Goal: Task Accomplishment & Management: Manage account settings

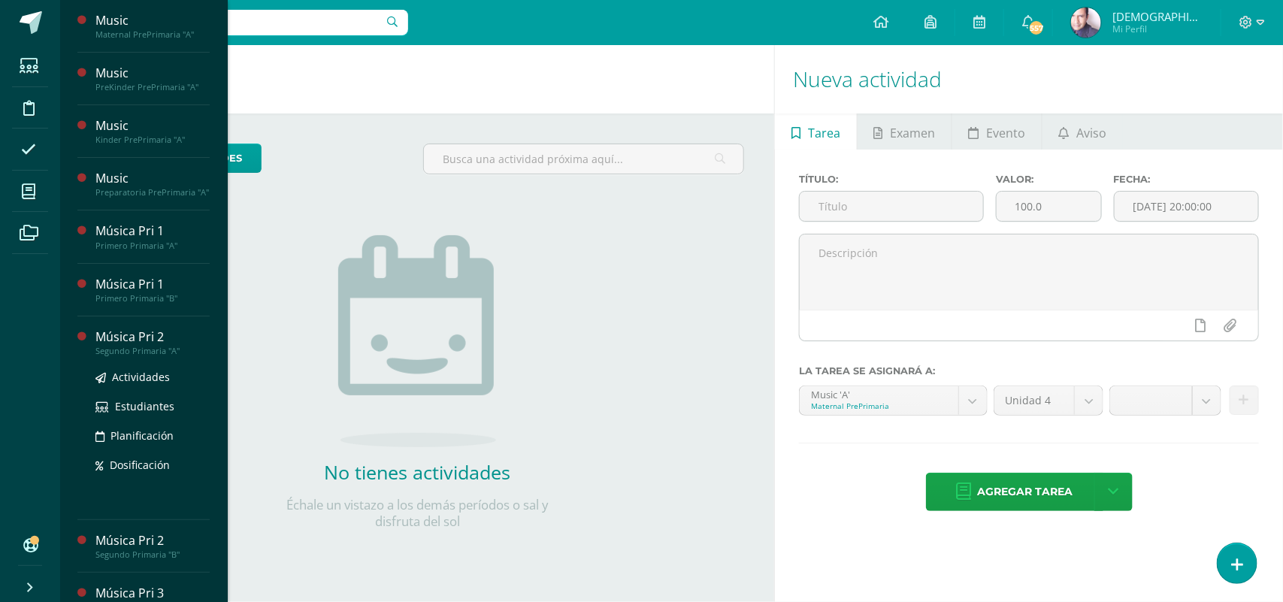
click at [149, 346] on div "Música Pri 2" at bounding box center [152, 336] width 114 height 17
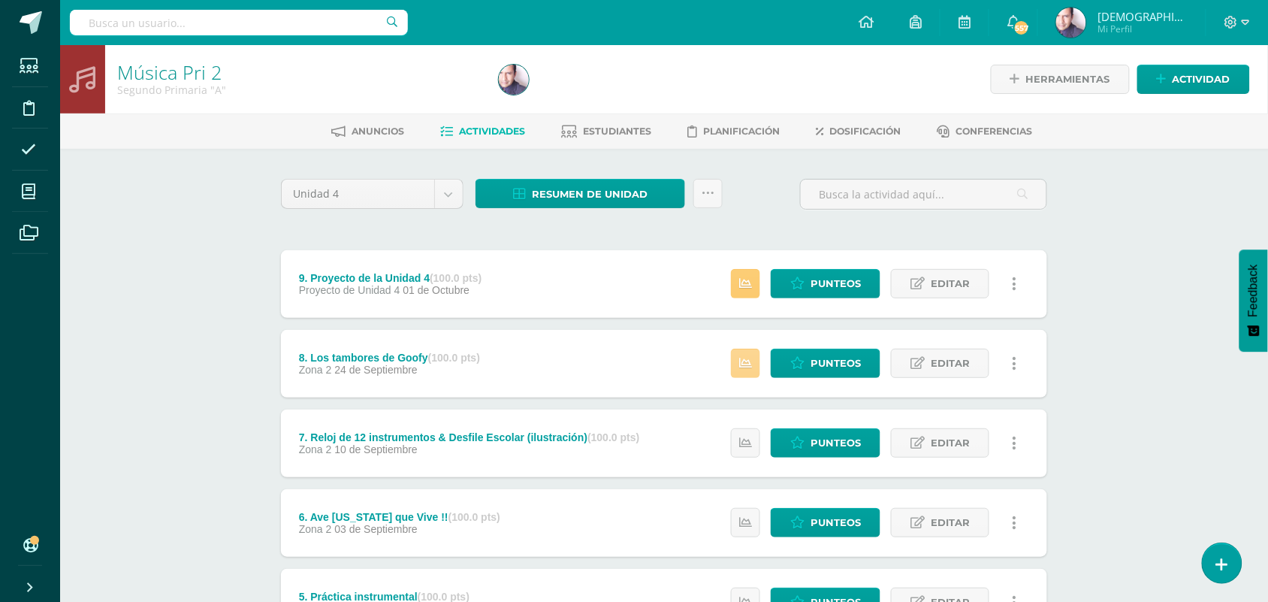
click at [742, 365] on icon at bounding box center [745, 363] width 13 height 13
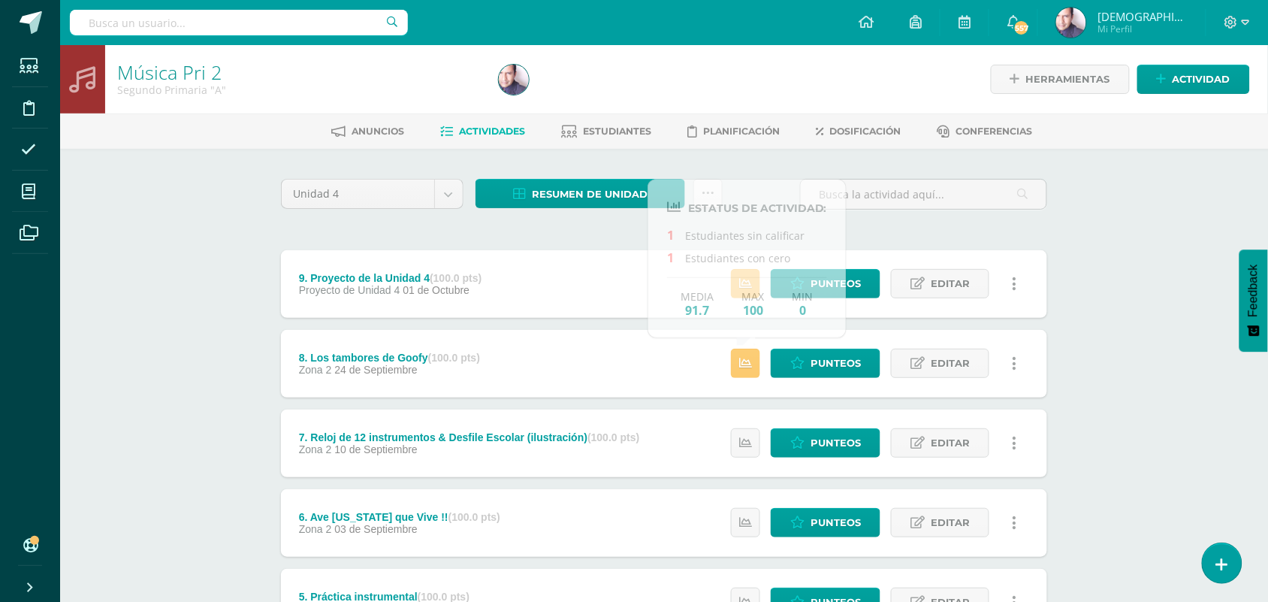
click at [183, 317] on div "Música Pri 2 Segundo Primaria "A" Herramientas Detalle de asistencias Actividad…" at bounding box center [664, 550] width 1208 height 1010
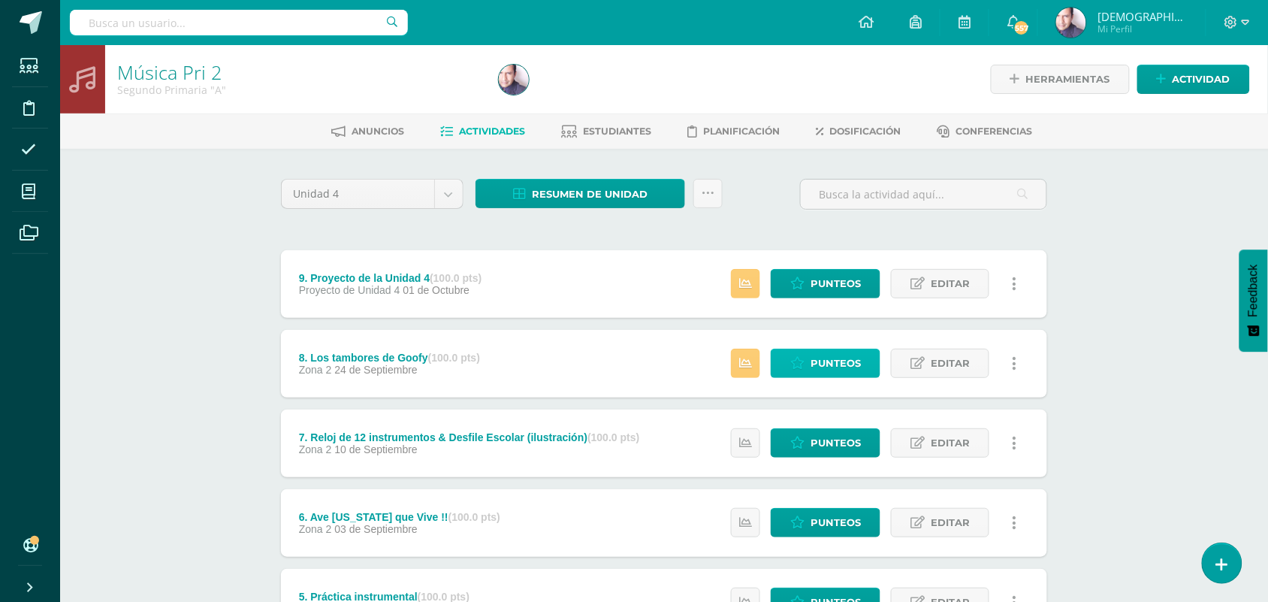
click at [828, 358] on span "Punteos" at bounding box center [836, 363] width 50 height 28
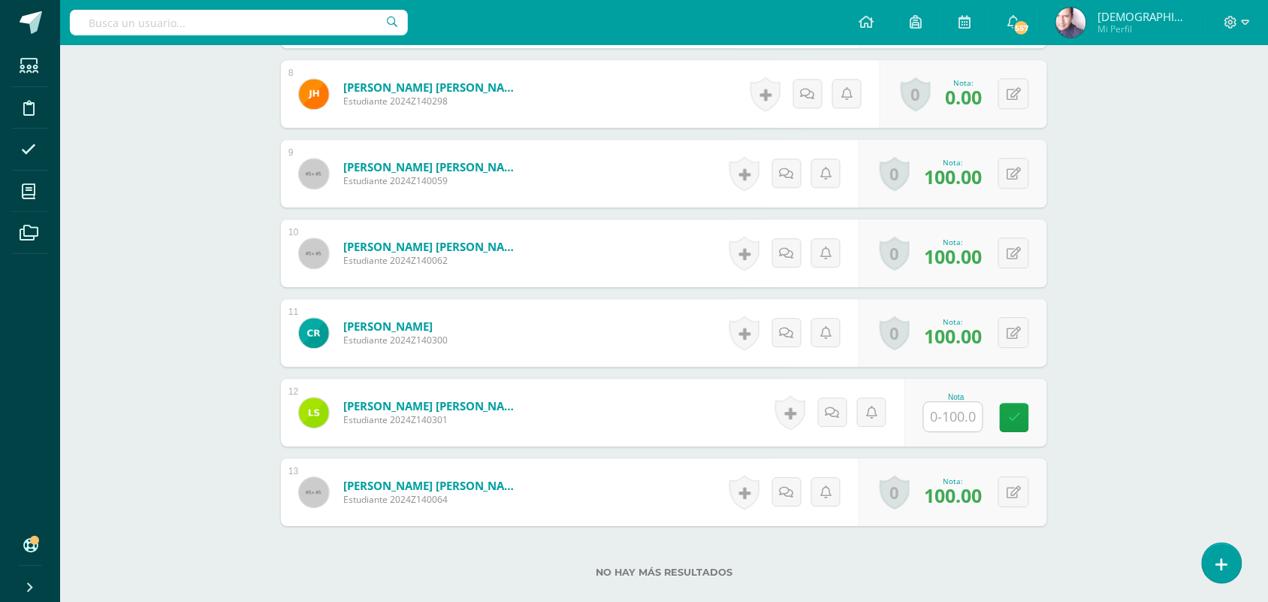
scroll to position [1035, 0]
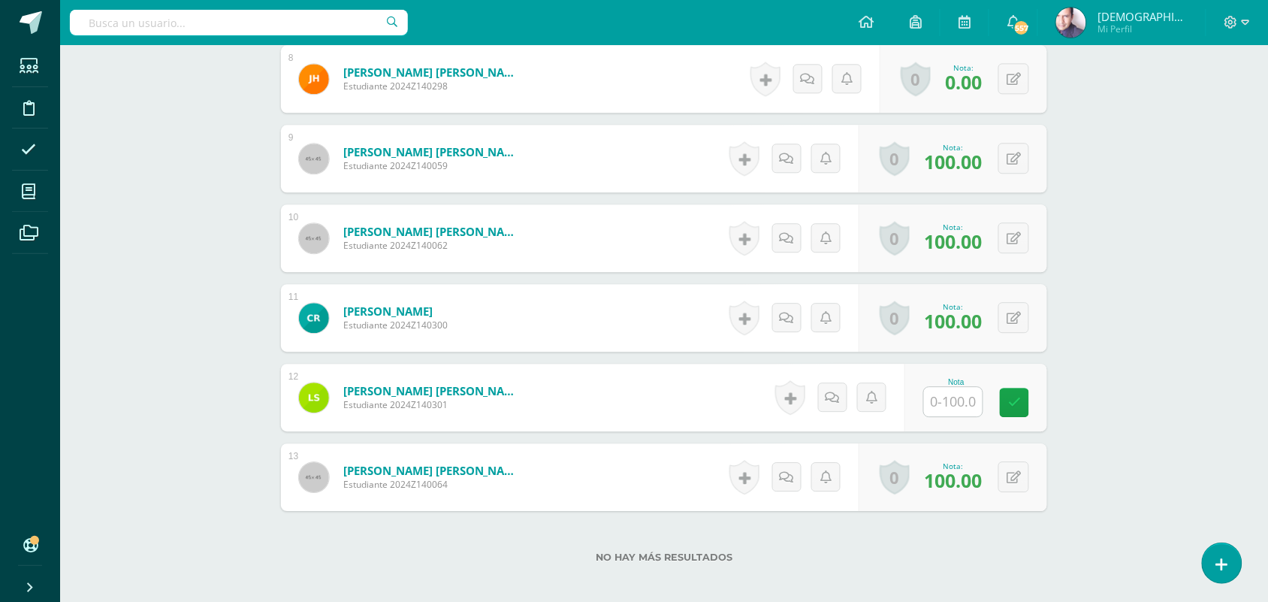
click at [962, 400] on input "text" at bounding box center [953, 401] width 59 height 29
type input "75"
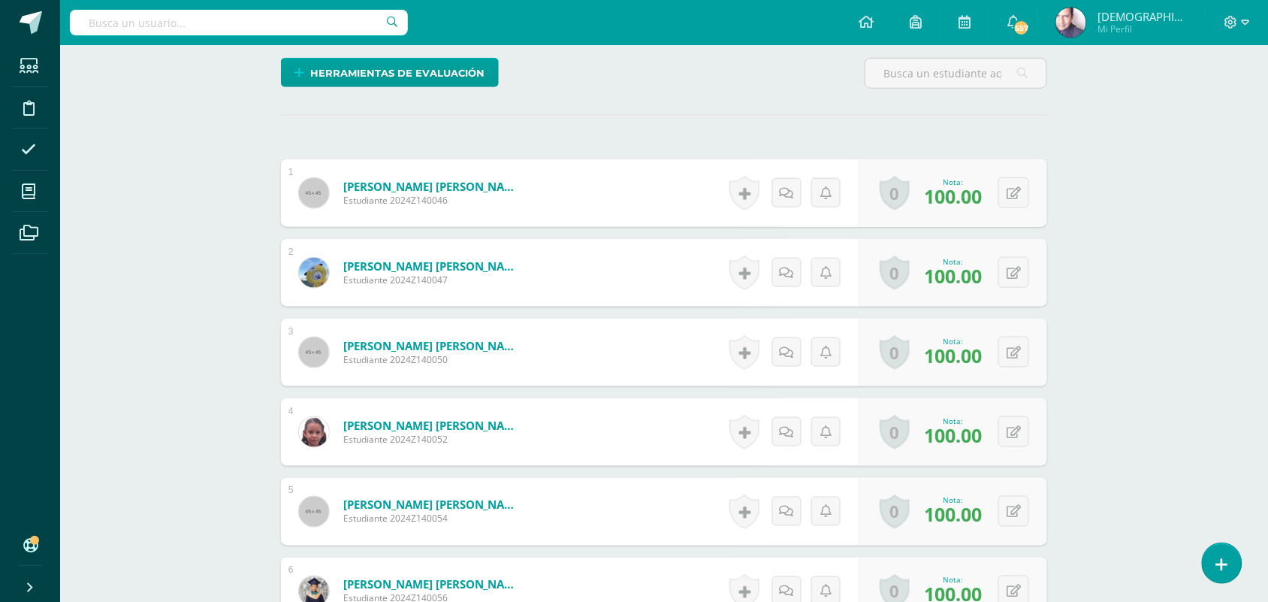
scroll to position [565, 0]
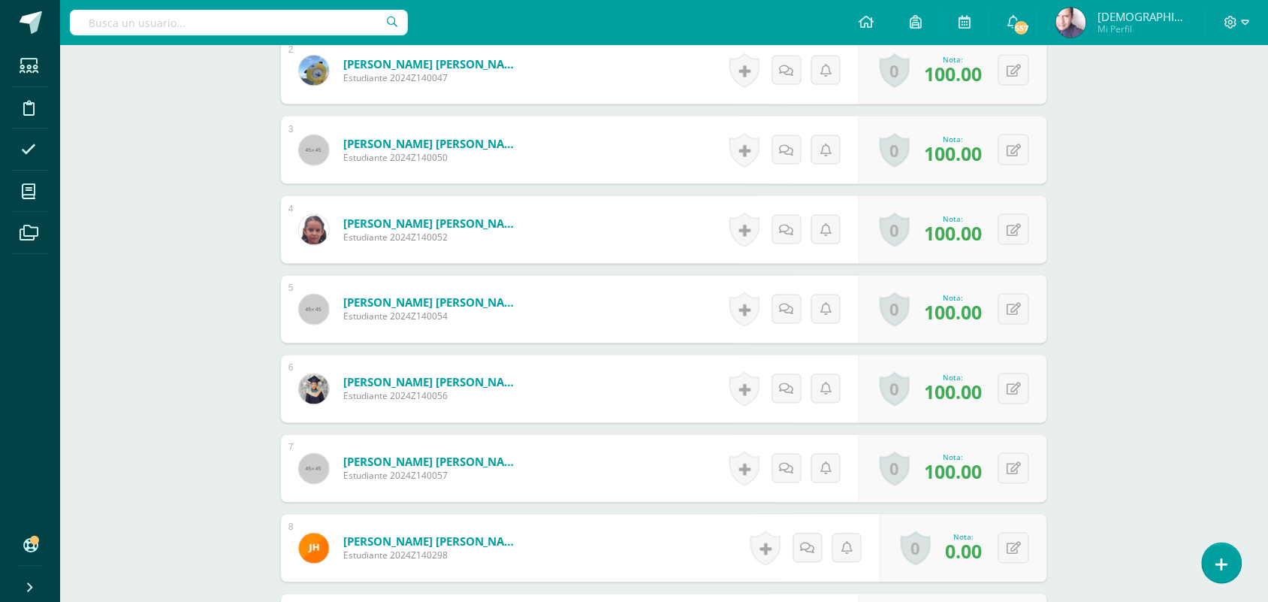
click at [192, 228] on div "Música Pri 2 Segundo Primaria "A" Herramientas Detalle de asistencias Actividad…" at bounding box center [664, 316] width 1208 height 1672
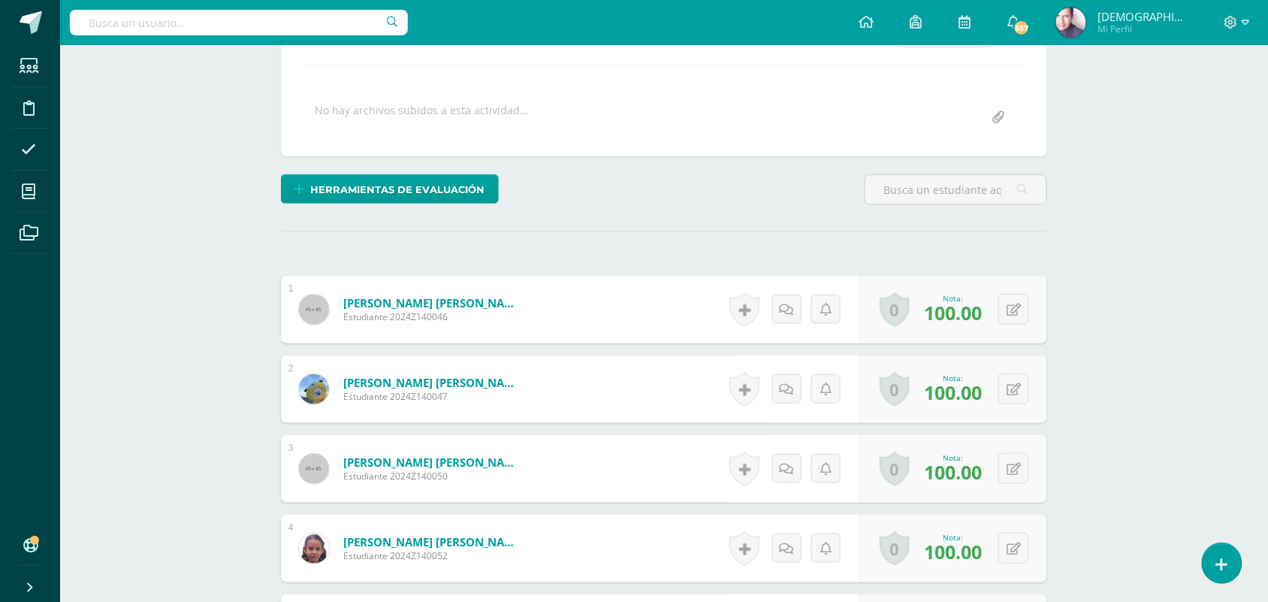
scroll to position [0, 0]
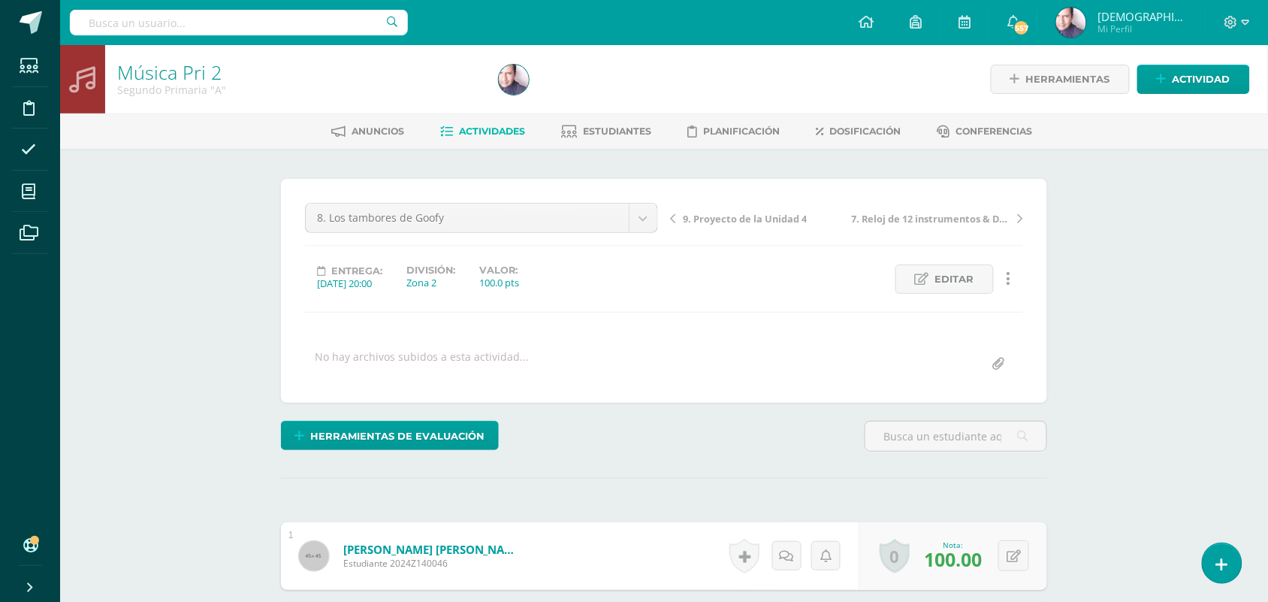
click at [500, 128] on span "Actividades" at bounding box center [493, 130] width 66 height 11
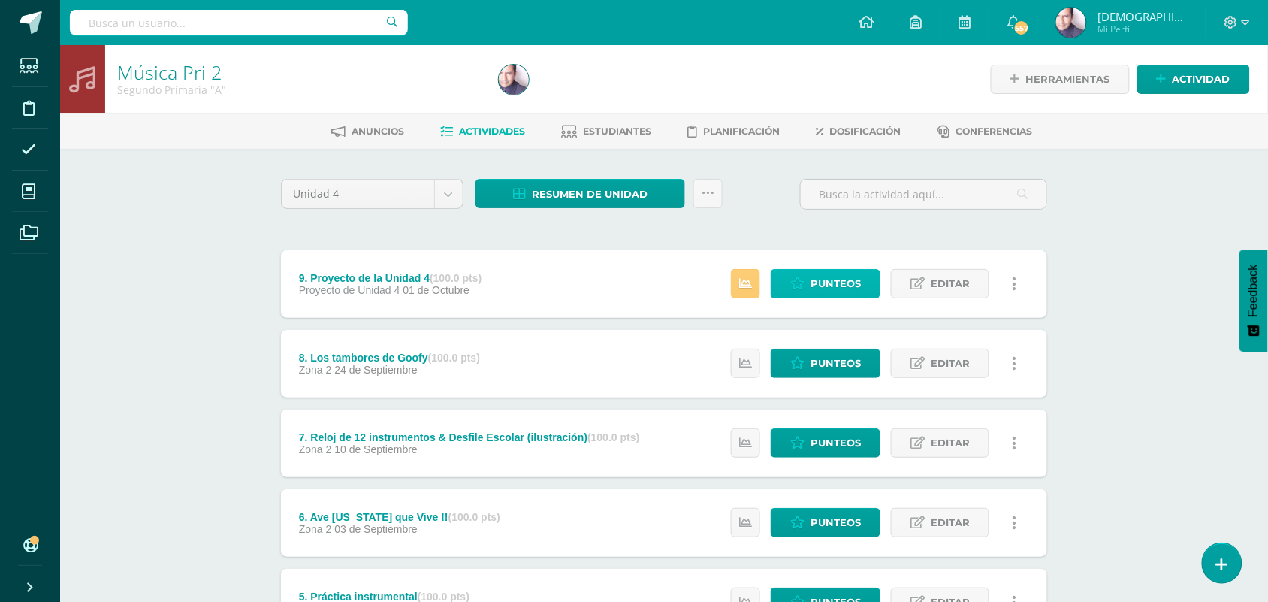
click at [838, 283] on span "Punteos" at bounding box center [836, 284] width 50 height 28
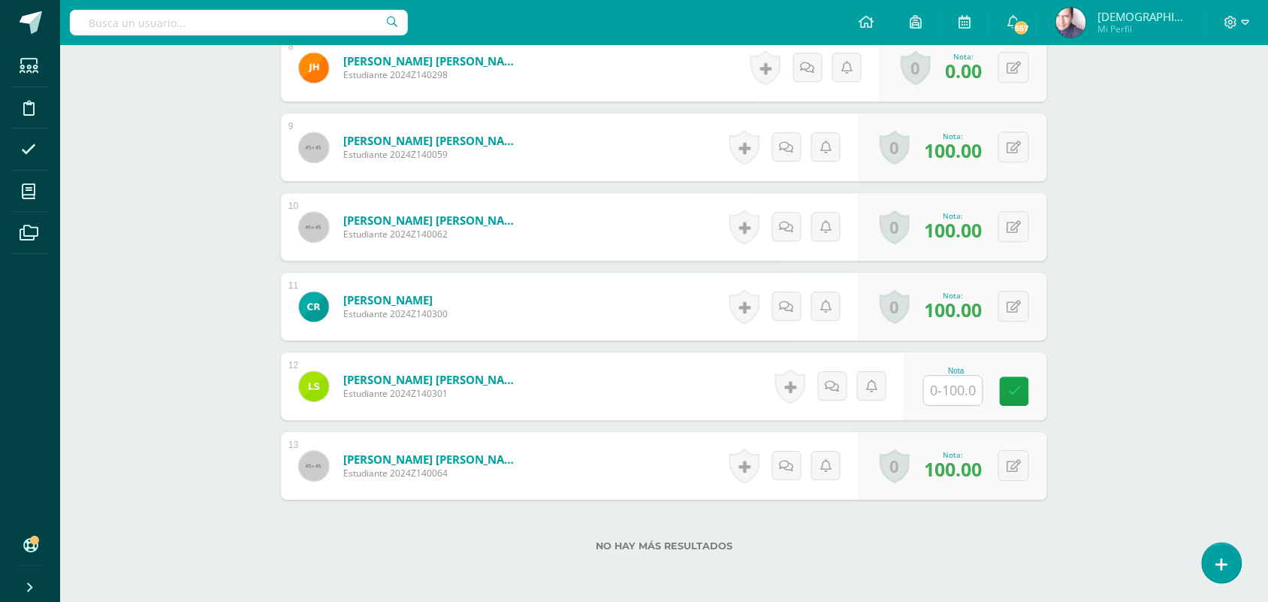
scroll to position [1129, 0]
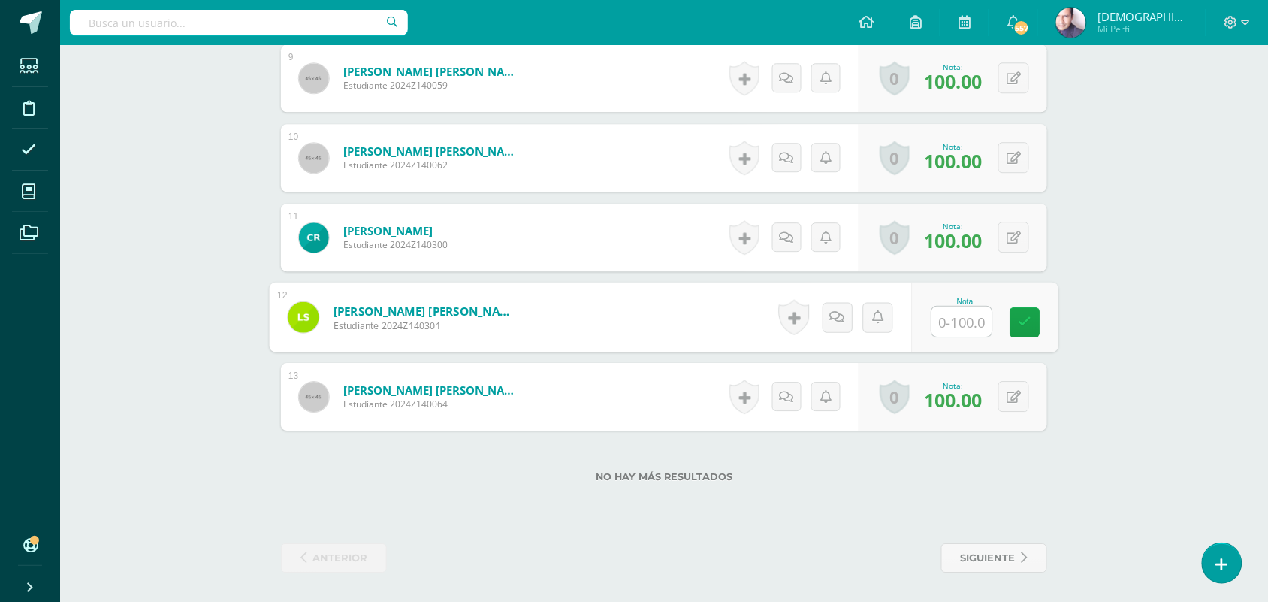
click at [962, 319] on input "text" at bounding box center [962, 322] width 60 height 30
type input "95"
click at [1032, 324] on link at bounding box center [1026, 322] width 30 height 30
click at [834, 311] on icon at bounding box center [838, 317] width 14 height 13
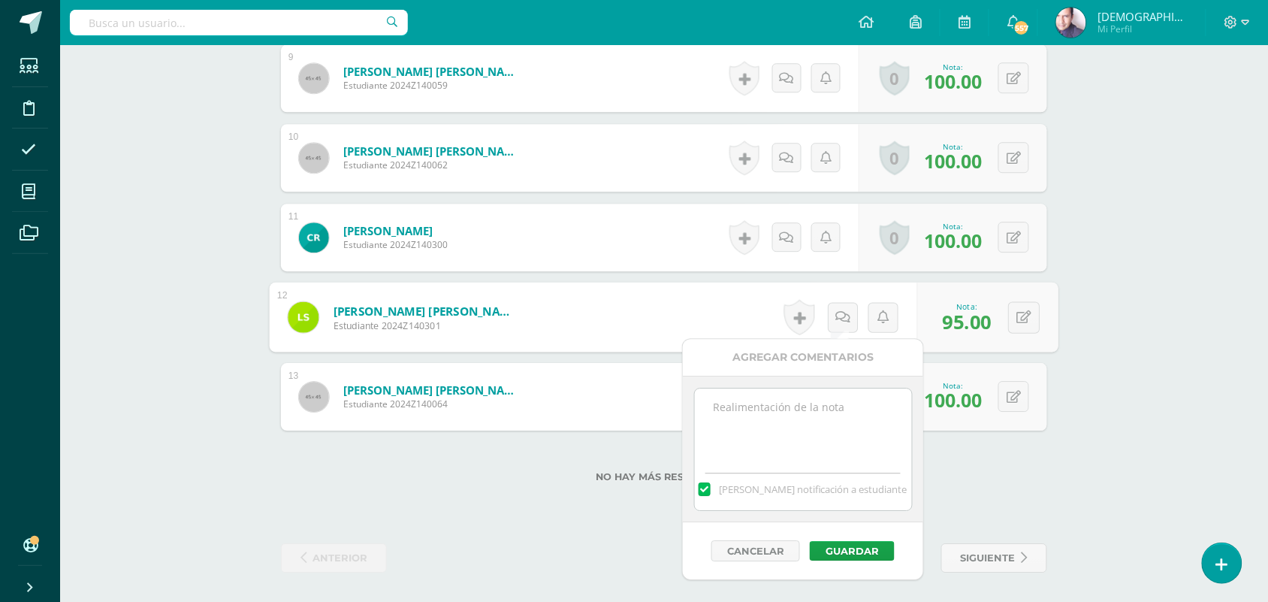
drag, startPoint x: 723, startPoint y: 491, endPoint x: 735, endPoint y: 461, distance: 32.4
click at [711, 491] on label at bounding box center [705, 489] width 12 height 14
click at [0, 0] on input "[PERSON_NAME] notificación a estudiante" at bounding box center [0, 0] width 0 height 0
click at [748, 413] on textarea at bounding box center [803, 425] width 217 height 75
type textarea "S"
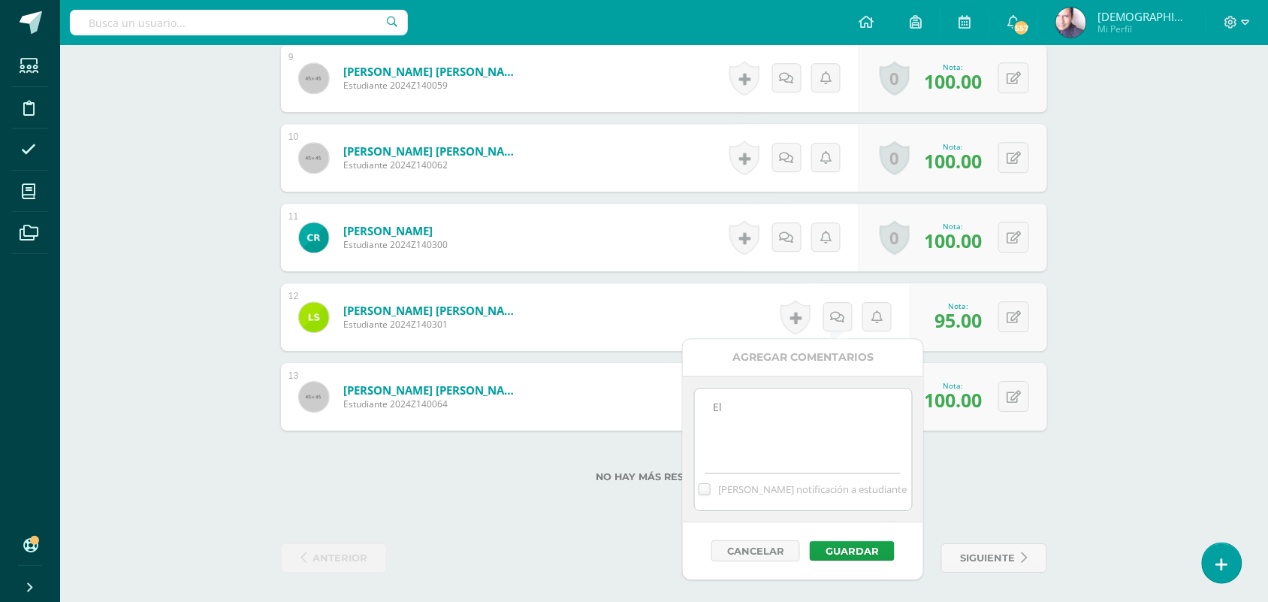
type textarea "E"
type textarea "La evaluación se le envió vía correo electrónico."
click at [843, 554] on button "Guardar" at bounding box center [852, 551] width 85 height 20
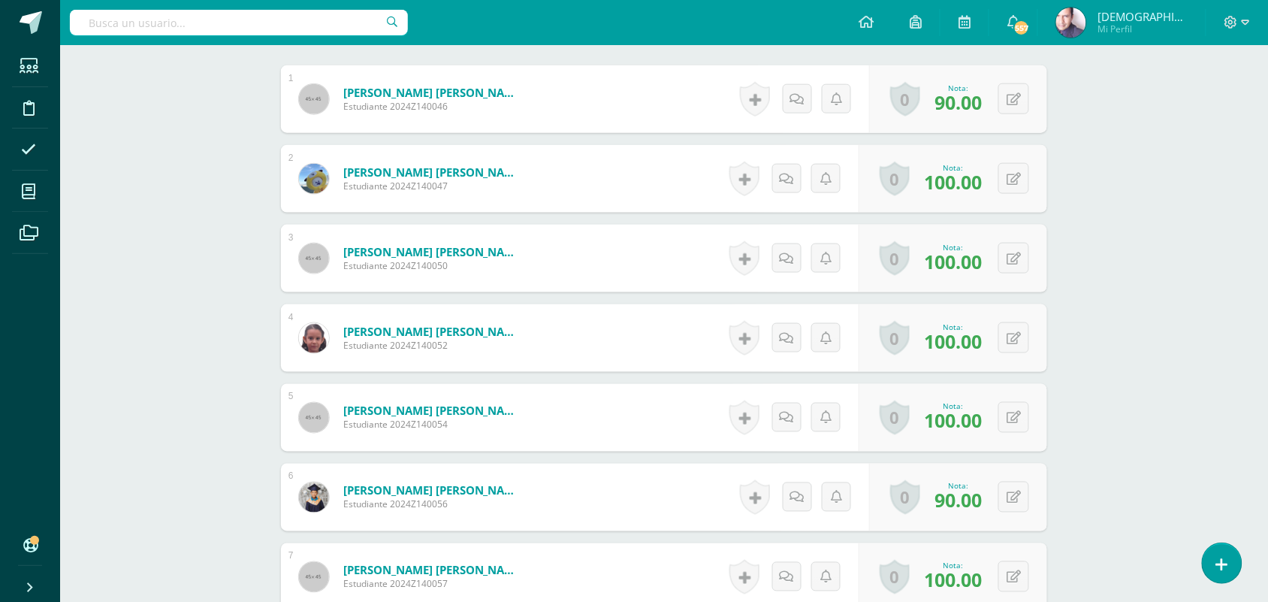
scroll to position [0, 0]
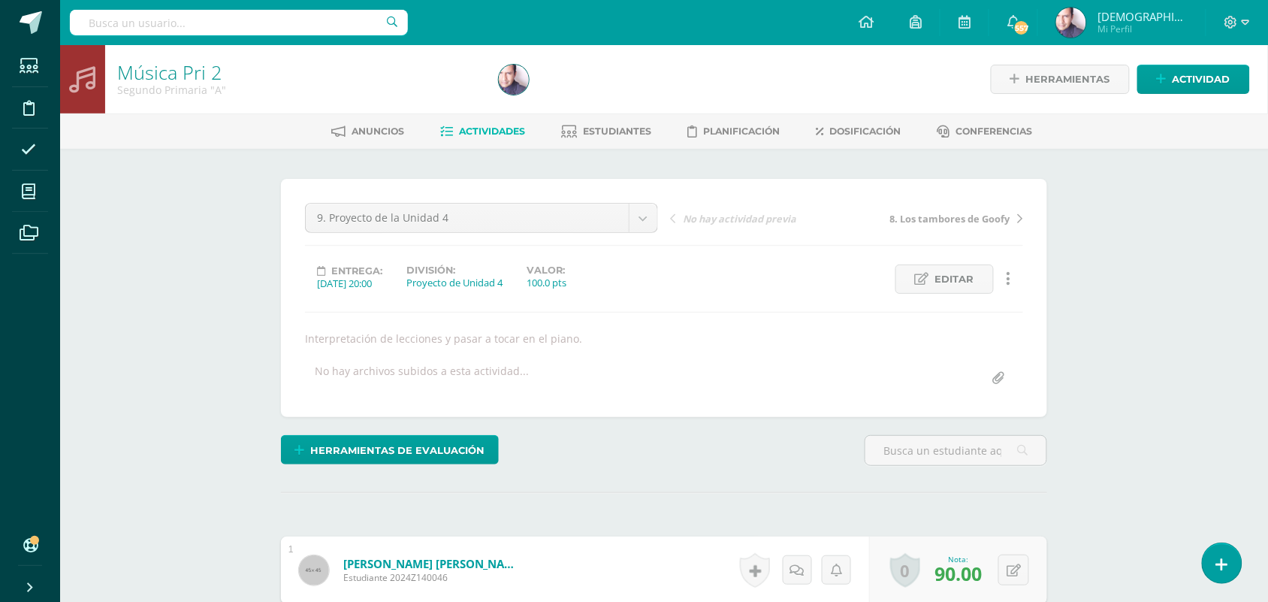
click at [481, 129] on span "Actividades" at bounding box center [493, 130] width 66 height 11
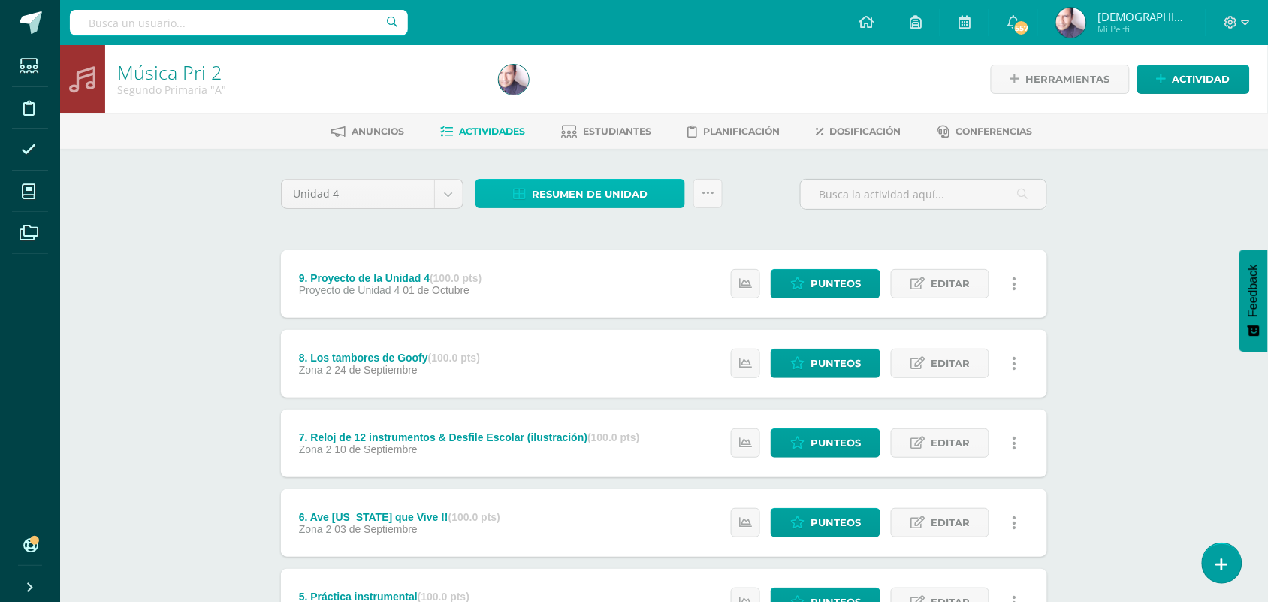
click at [601, 190] on span "Resumen de unidad" at bounding box center [590, 194] width 116 height 28
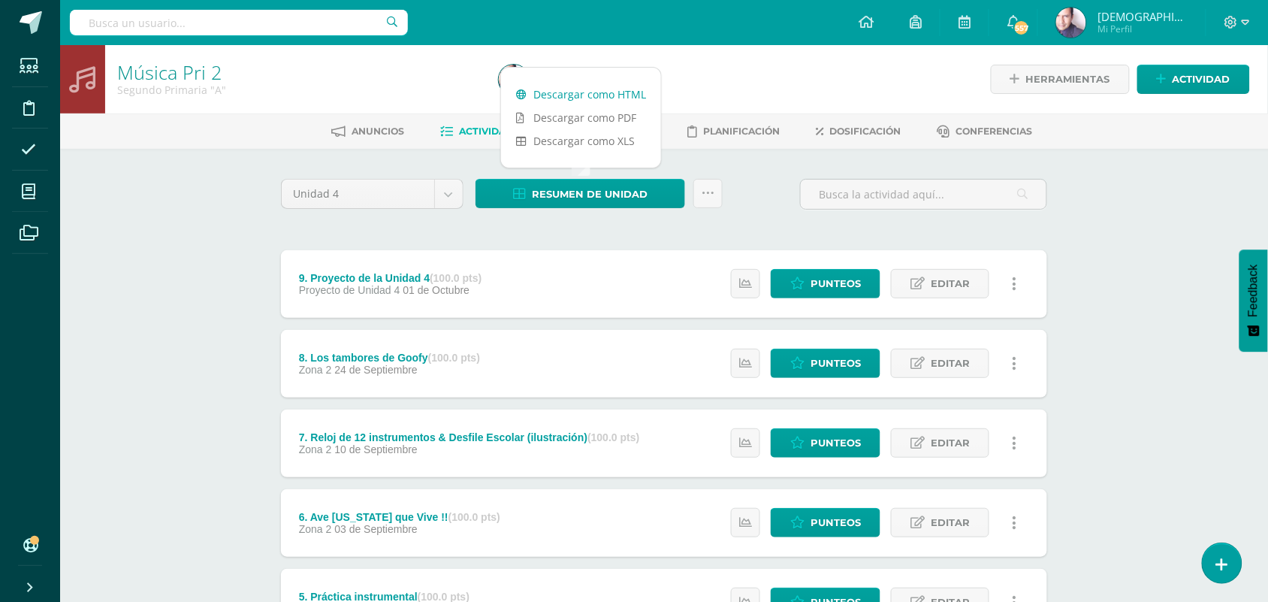
click at [595, 95] on link "Descargar como HTML" at bounding box center [581, 94] width 160 height 23
click at [827, 279] on span "Punteos" at bounding box center [836, 284] width 50 height 28
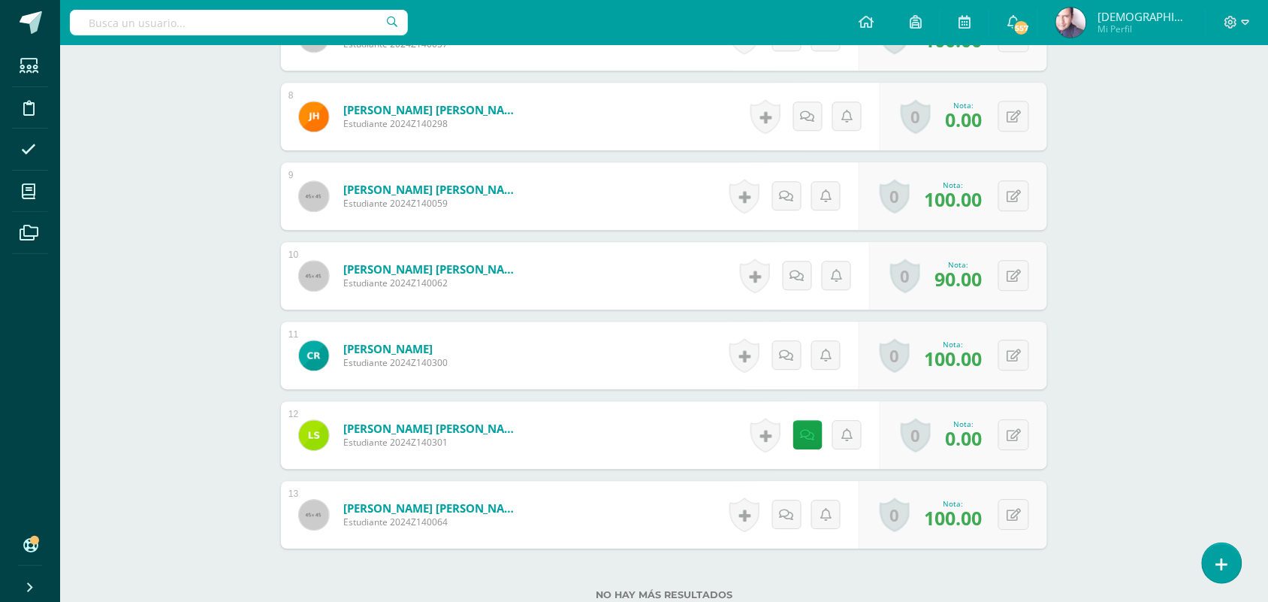
scroll to position [1017, 0]
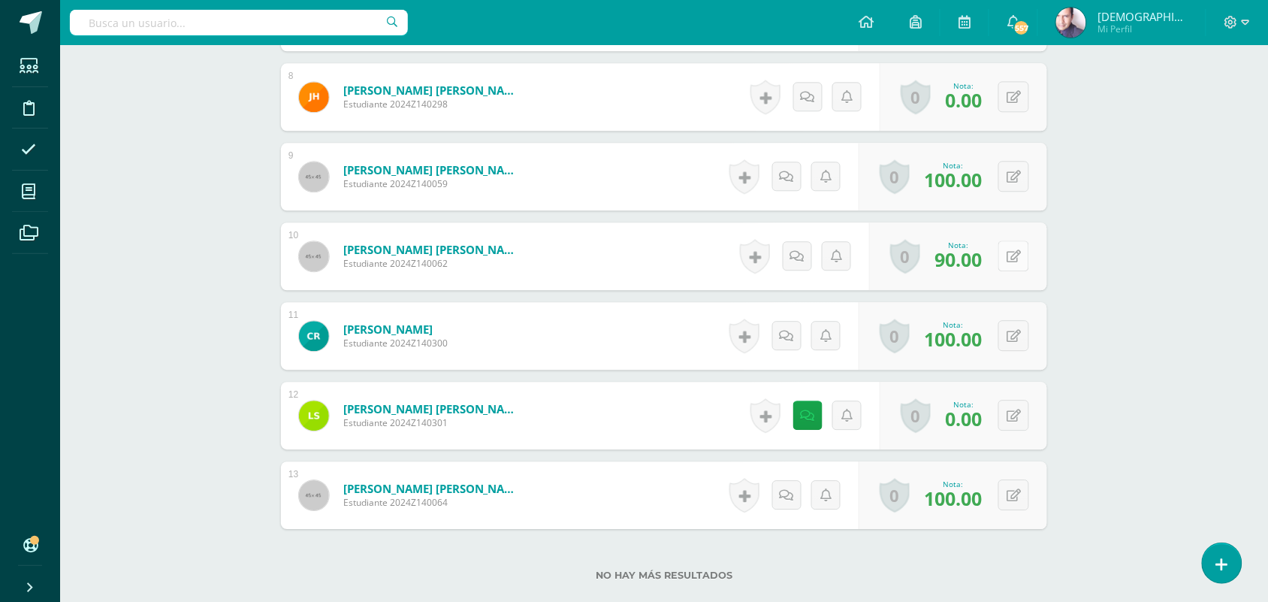
click at [1013, 252] on button at bounding box center [1014, 255] width 31 height 31
type input "95"
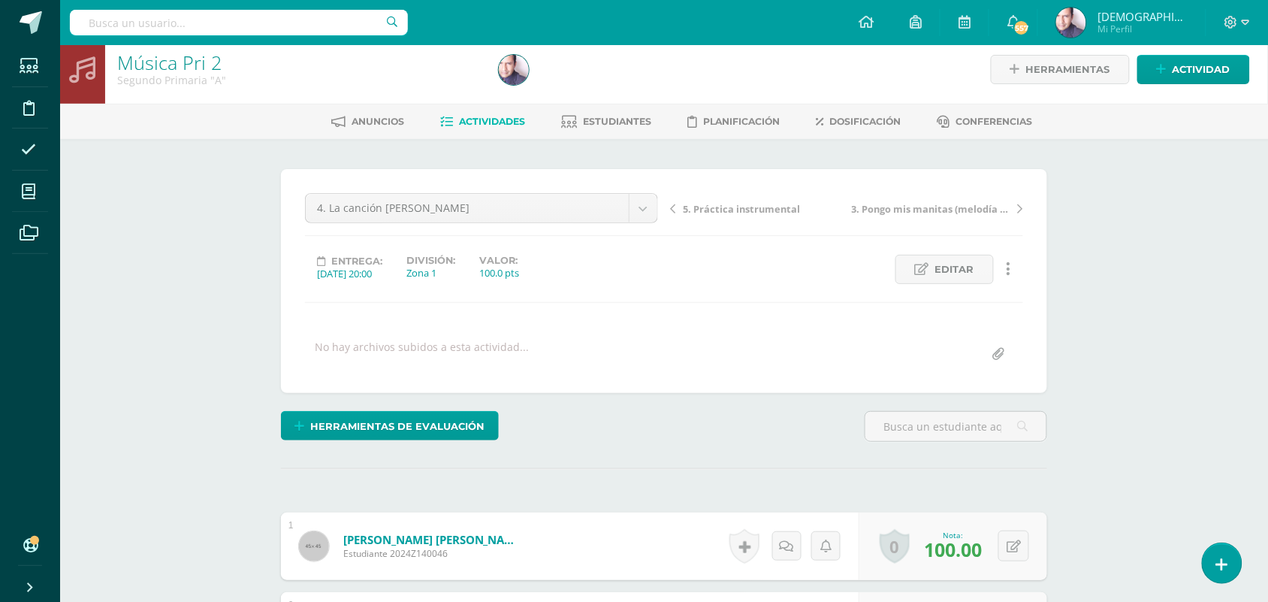
scroll to position [0, 0]
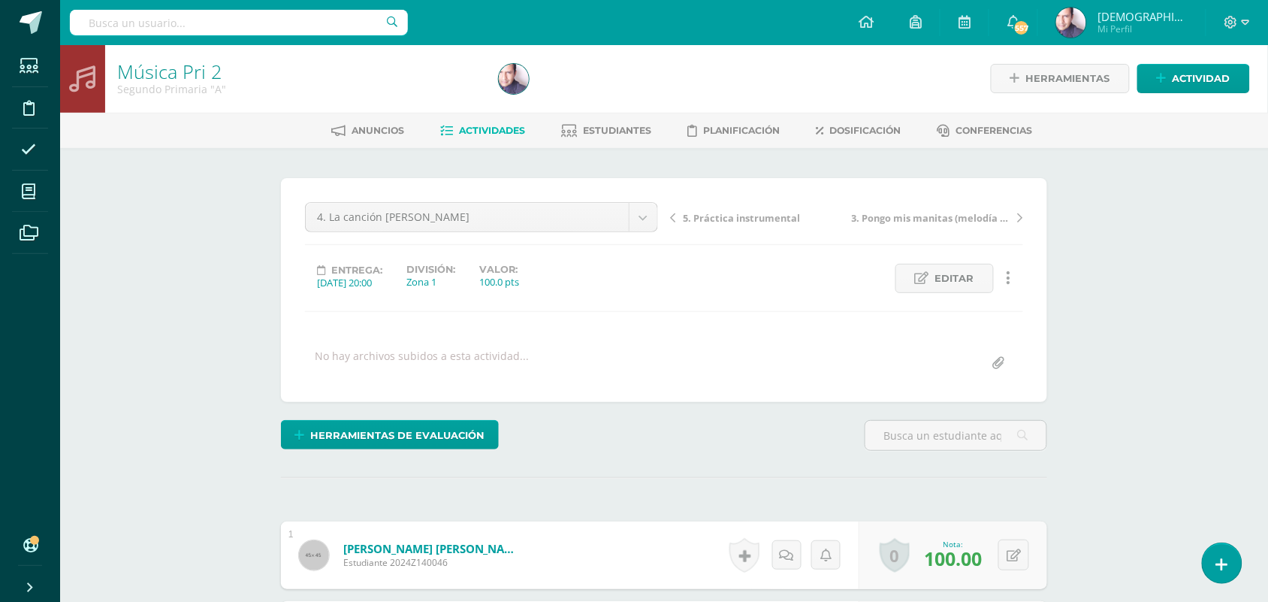
click at [343, 81] on div "Segundo Primaria "A"" at bounding box center [299, 88] width 364 height 14
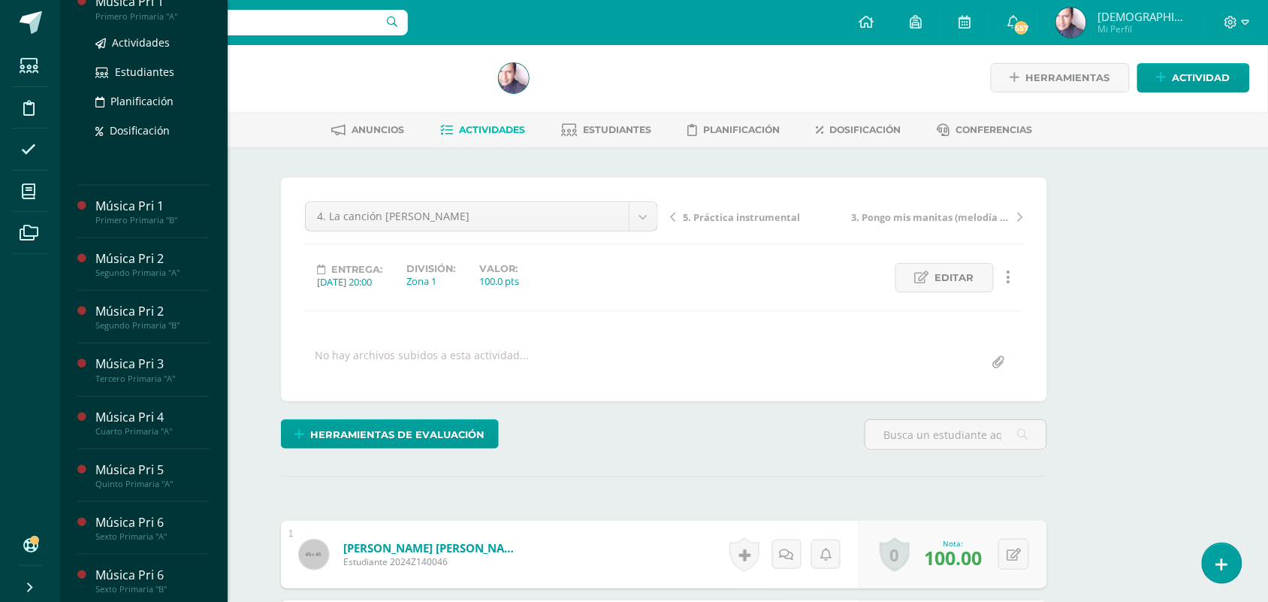
scroll to position [282, 0]
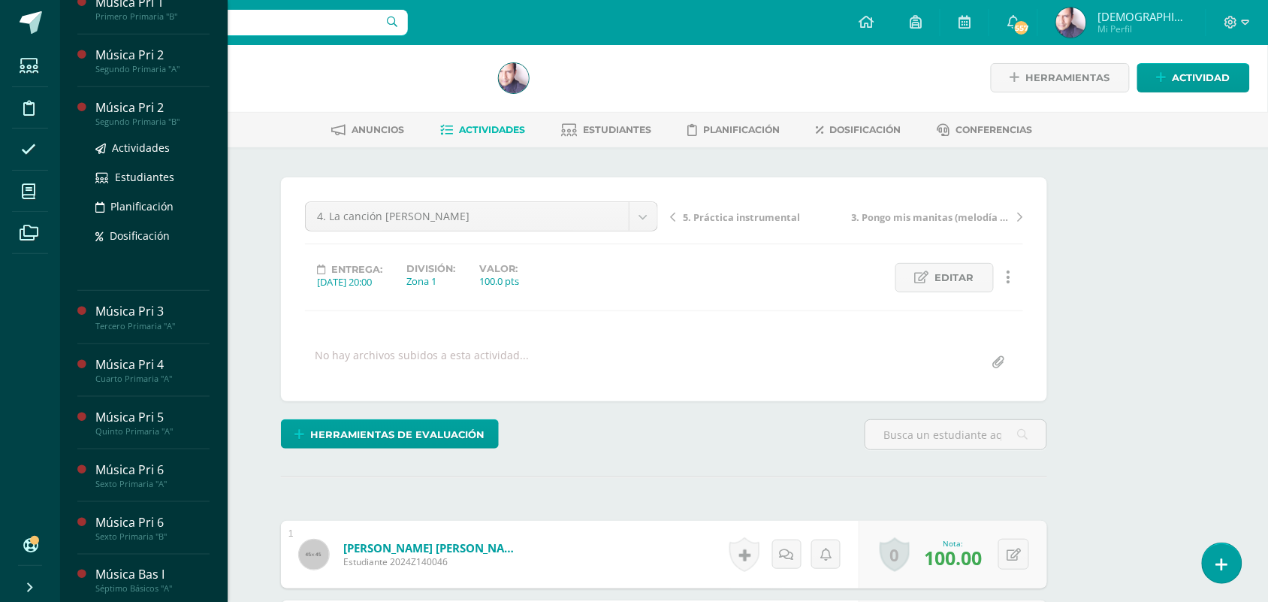
click at [128, 116] on div "Música Pri 2" at bounding box center [152, 107] width 114 height 17
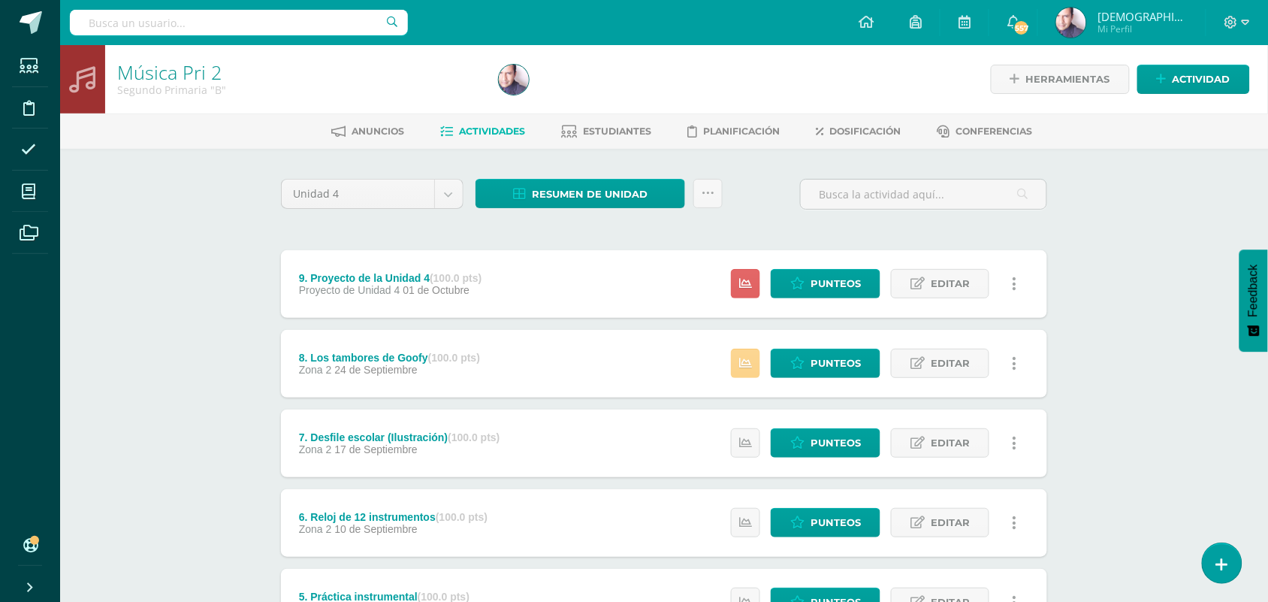
click at [744, 362] on icon at bounding box center [745, 363] width 13 height 13
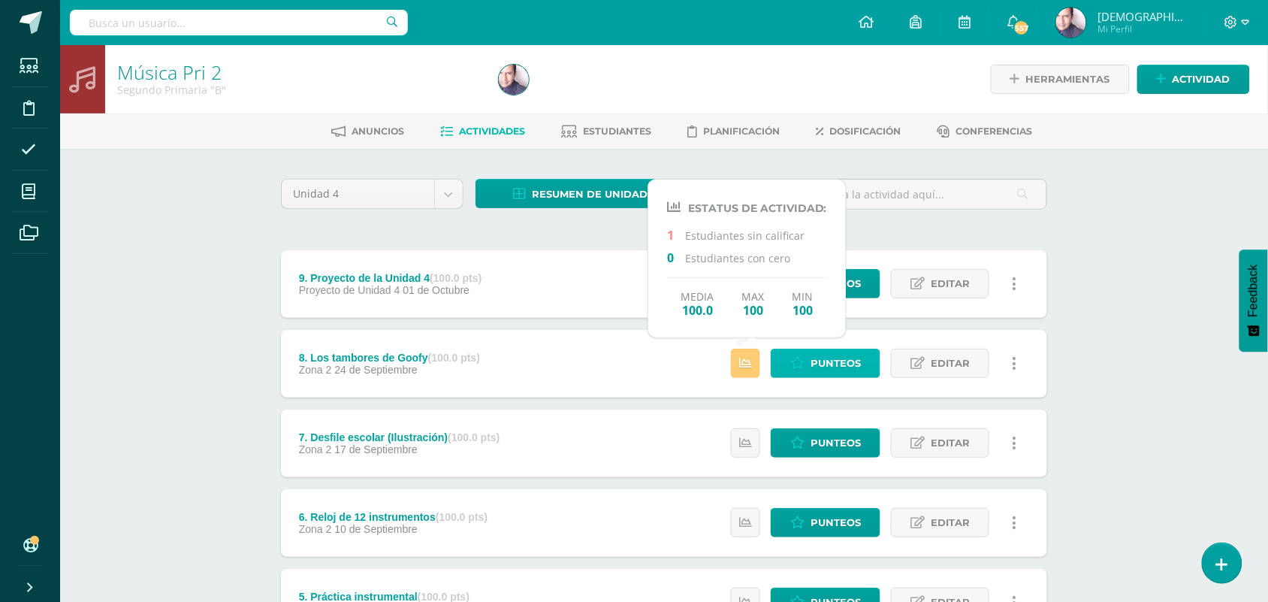
click at [849, 366] on span "Punteos" at bounding box center [836, 363] width 50 height 28
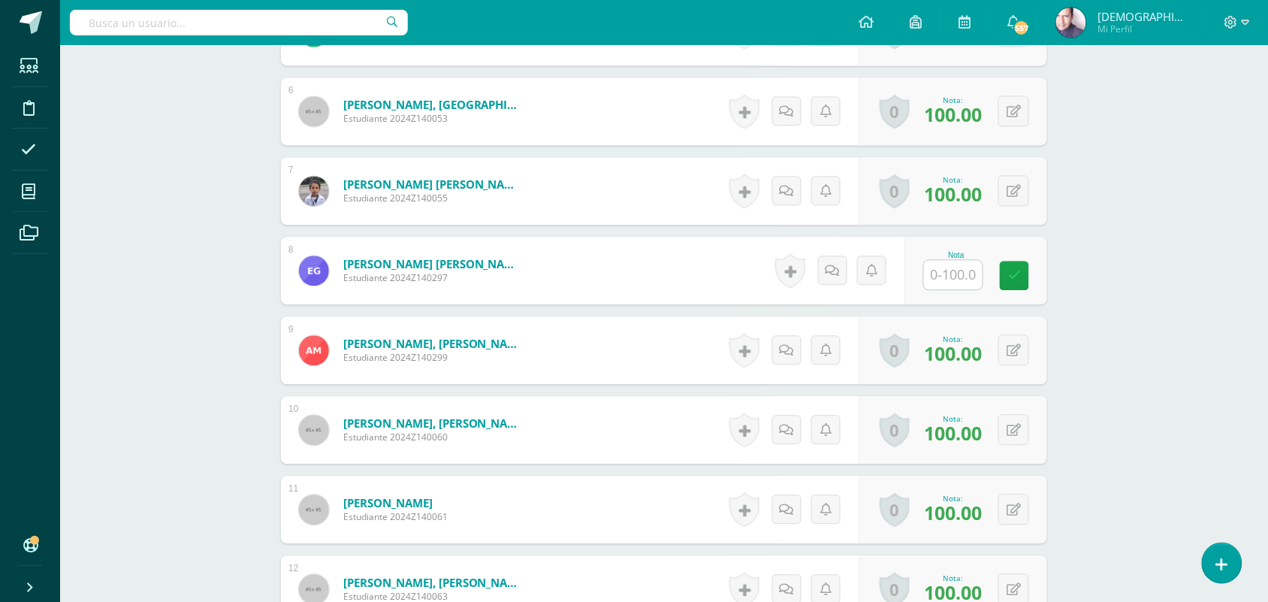
scroll to position [847, 0]
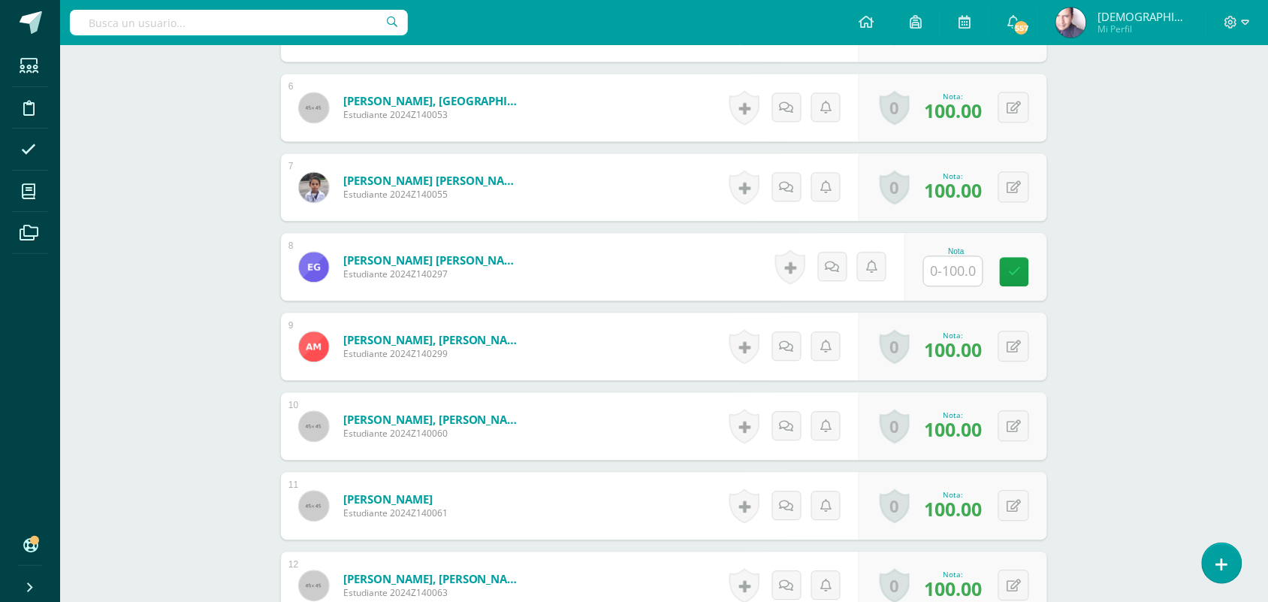
click at [960, 278] on input "text" at bounding box center [953, 270] width 59 height 29
type input "96"
click at [831, 263] on link at bounding box center [843, 267] width 30 height 30
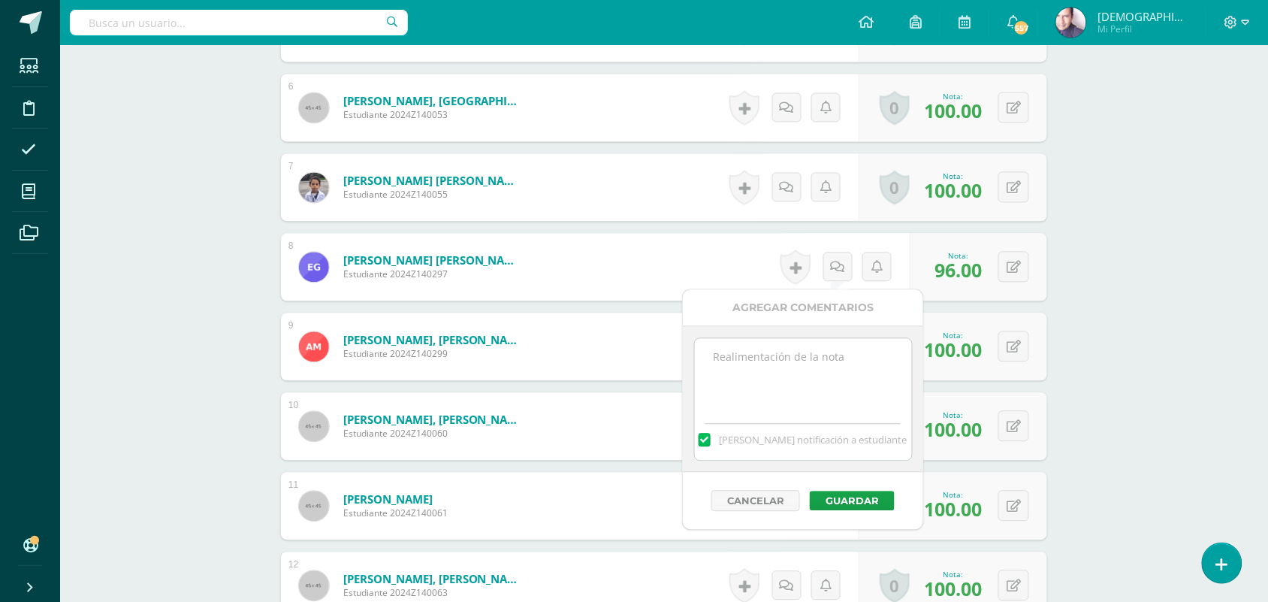
click at [711, 441] on label at bounding box center [705, 440] width 12 height 14
click at [0, 0] on input "Mandar notificación a estudiante" at bounding box center [0, 0] width 0 height 0
click at [800, 366] on textarea at bounding box center [803, 375] width 217 height 75
type textarea "Estuvo ausente con justificación, se le promedió de sus trabajos anteriores."
click at [851, 500] on button "Guardar" at bounding box center [852, 501] width 85 height 20
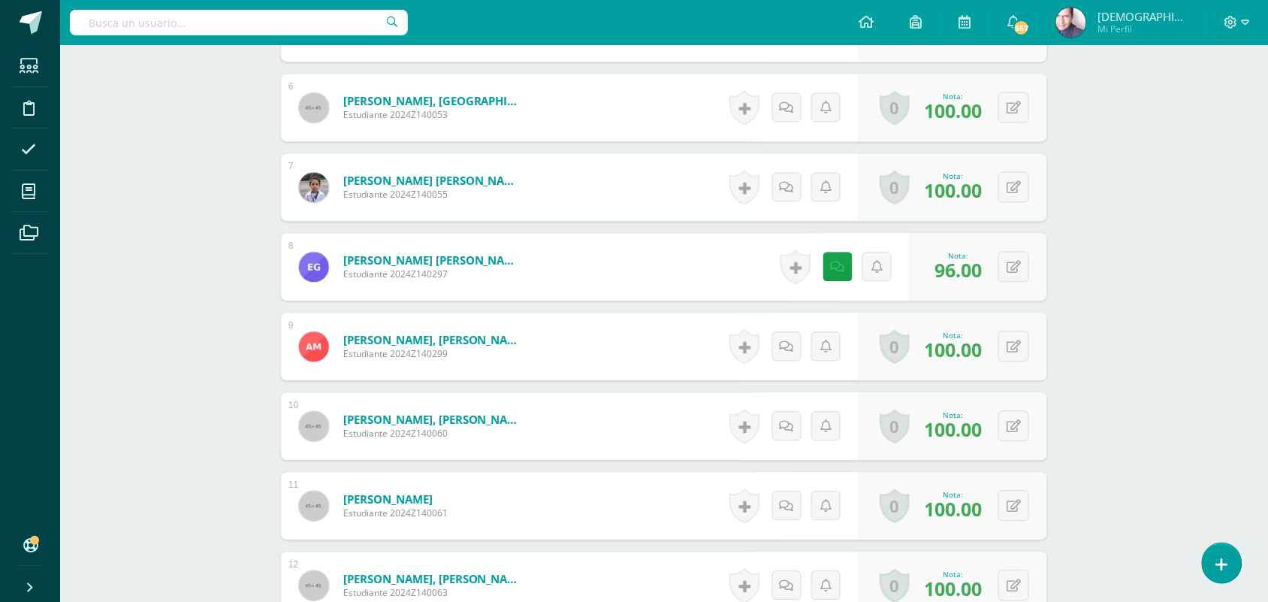
click at [222, 215] on div "Música Pri 2 Segundo Primaria "B" Herramientas Detalle de asistencias Actividad…" at bounding box center [664, 34] width 1208 height 1672
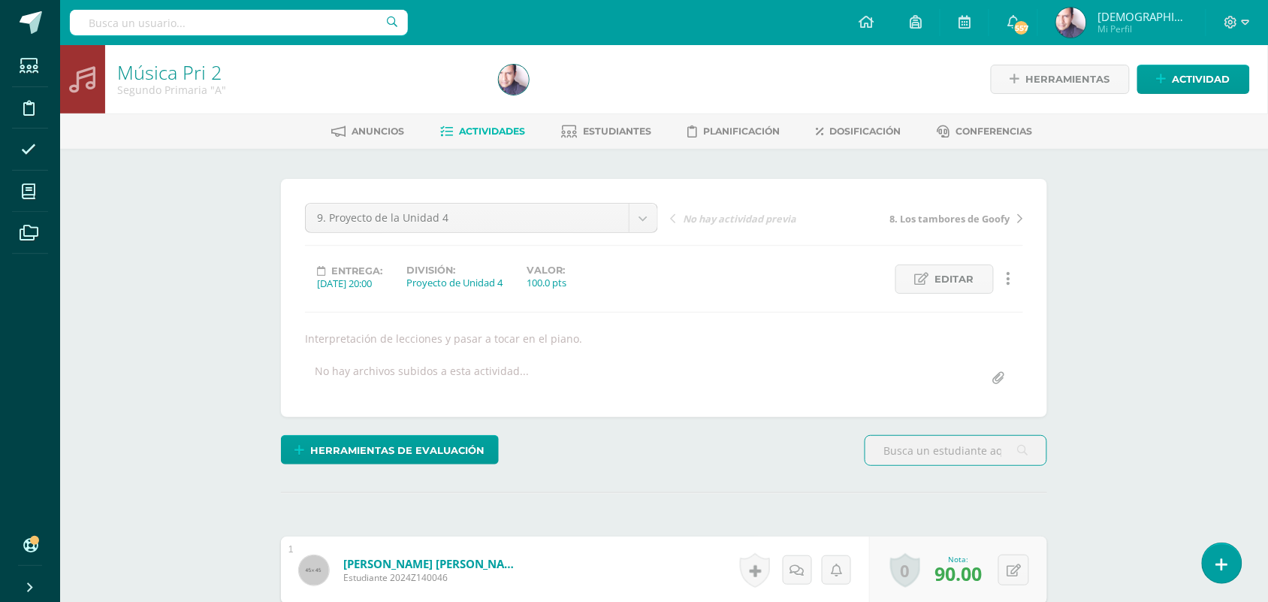
scroll to position [1, 0]
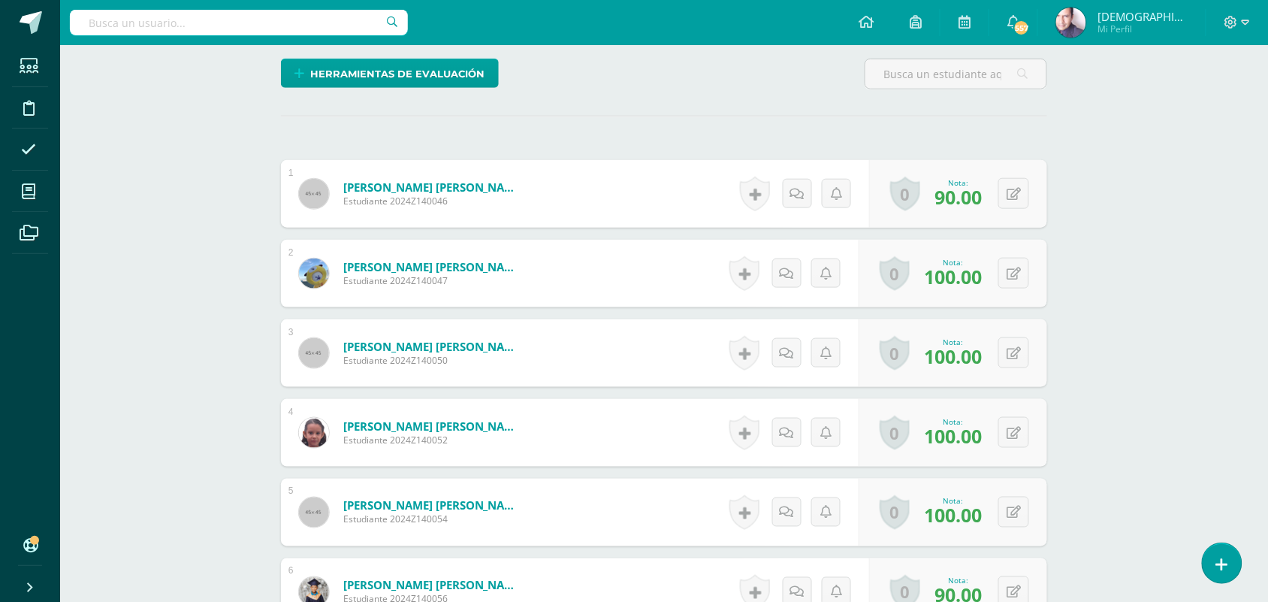
scroll to position [377, 0]
click at [338, 129] on div "¿Estás seguro que quieres eliminar esta actividad? Esto borrará la actividad y …" at bounding box center [664, 563] width 778 height 1523
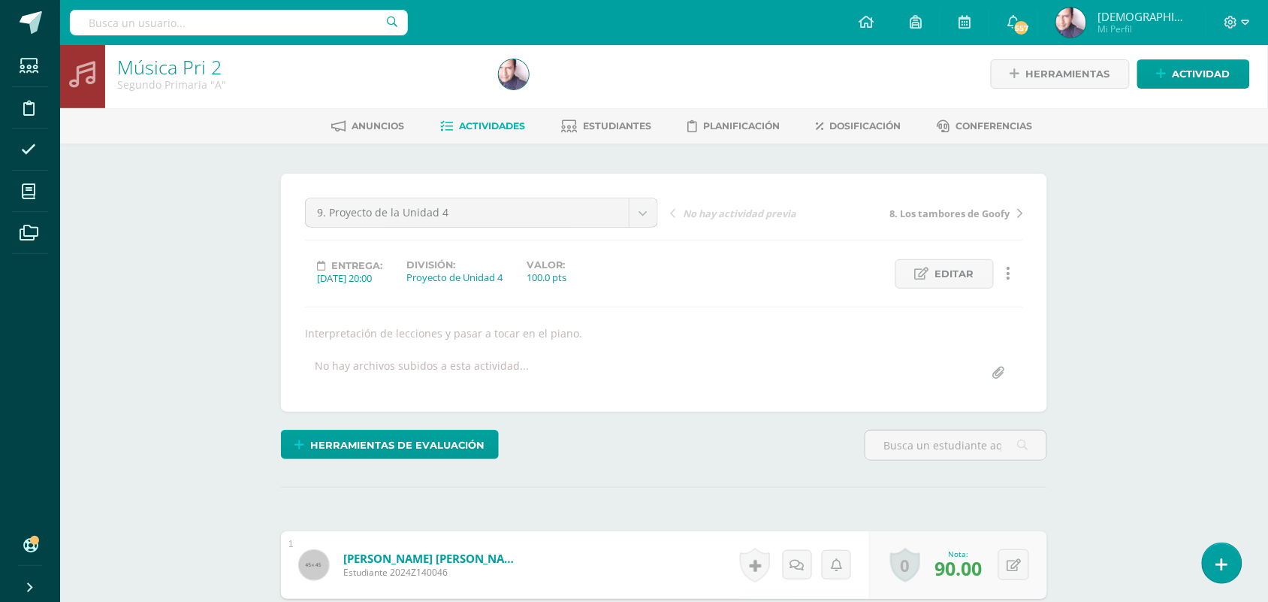
scroll to position [2, 0]
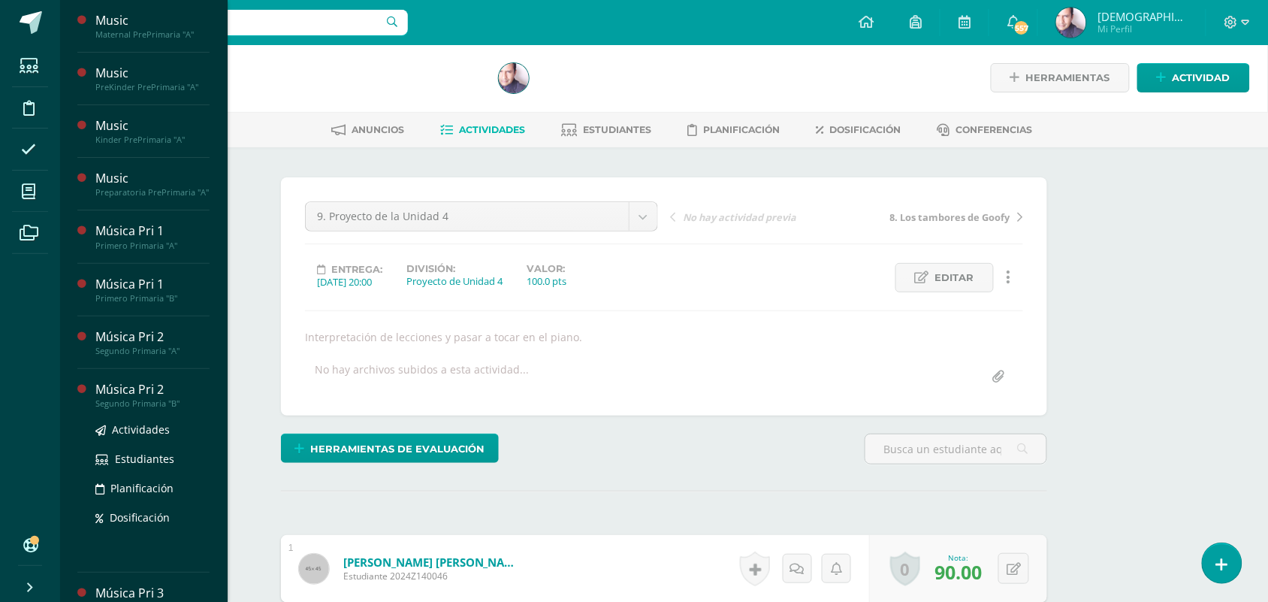
click at [133, 398] on div "Música Pri 2" at bounding box center [152, 389] width 114 height 17
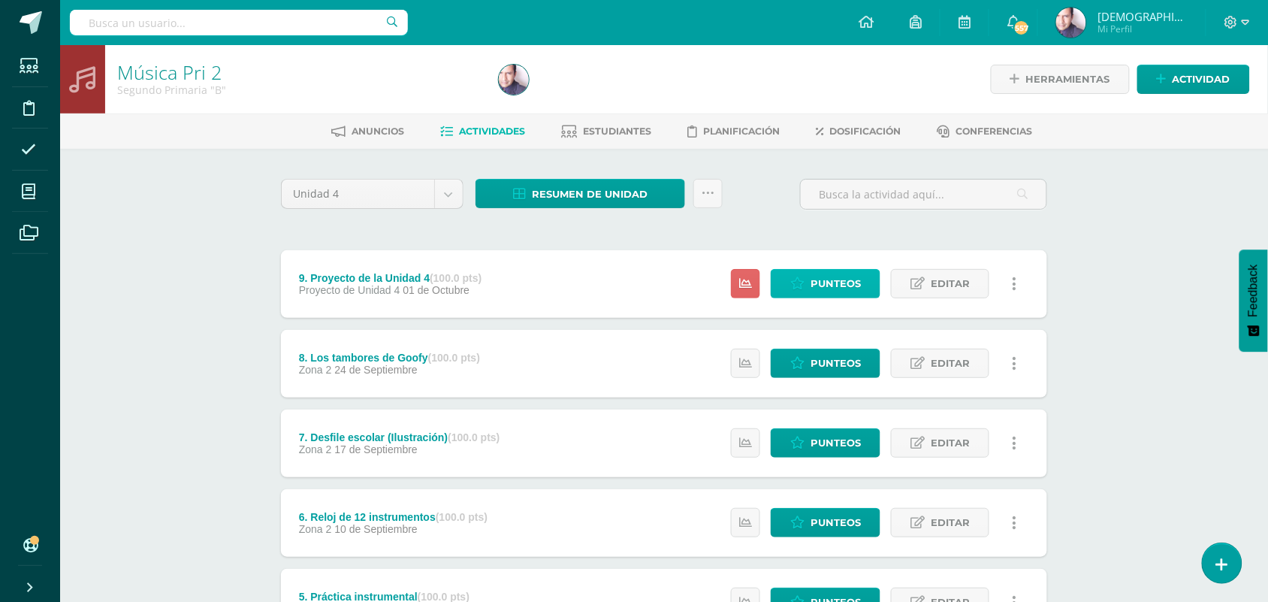
click at [832, 280] on span "Punteos" at bounding box center [836, 284] width 50 height 28
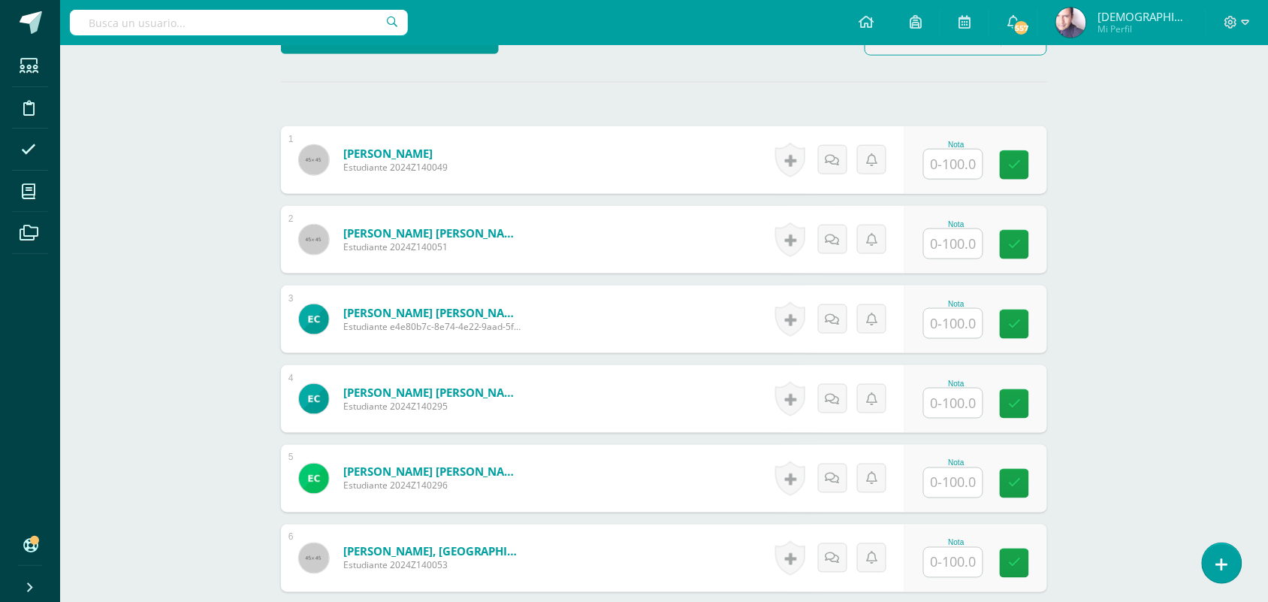
scroll to position [377, 0]
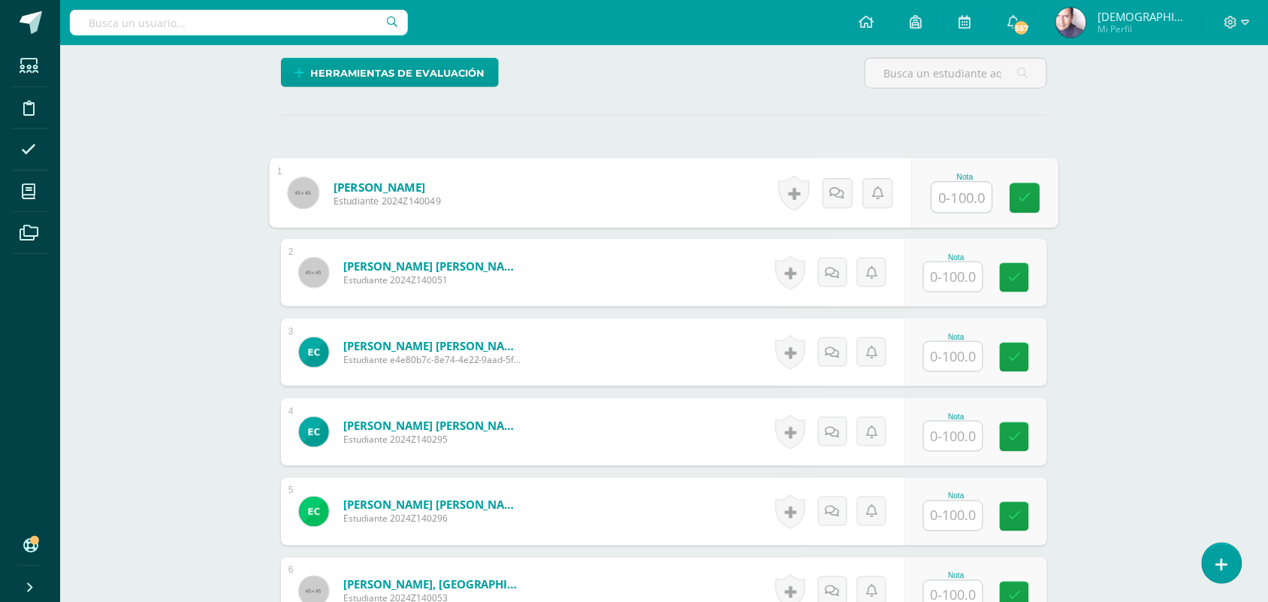
click at [951, 192] on input "text" at bounding box center [962, 198] width 60 height 30
type input "100"
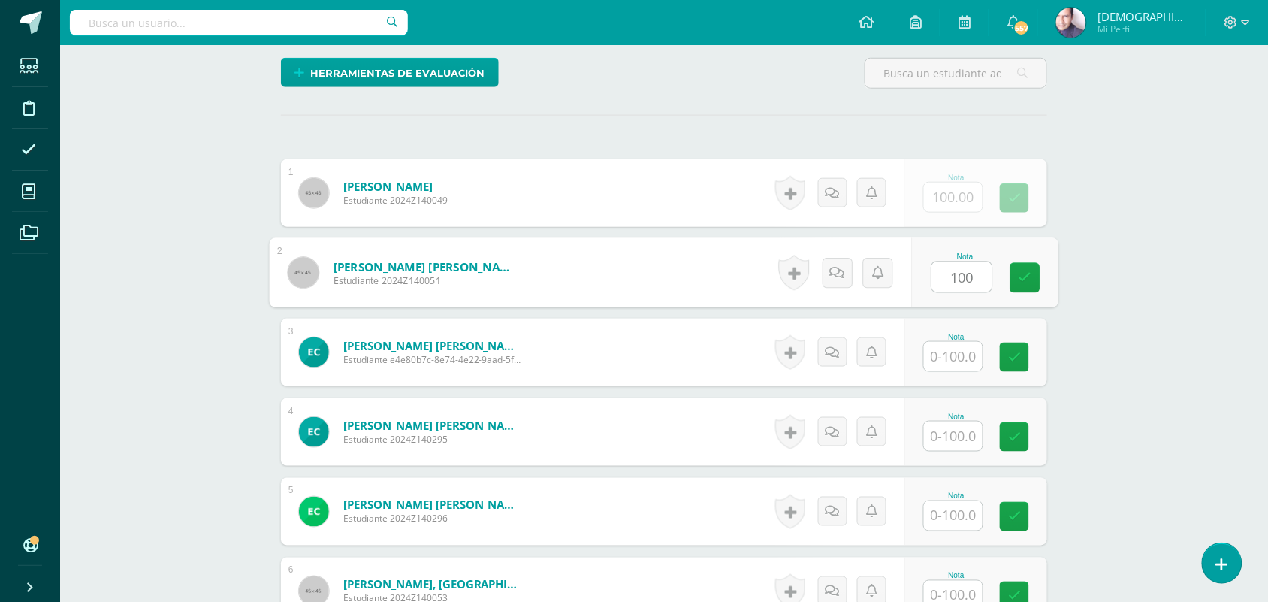
type input "100"
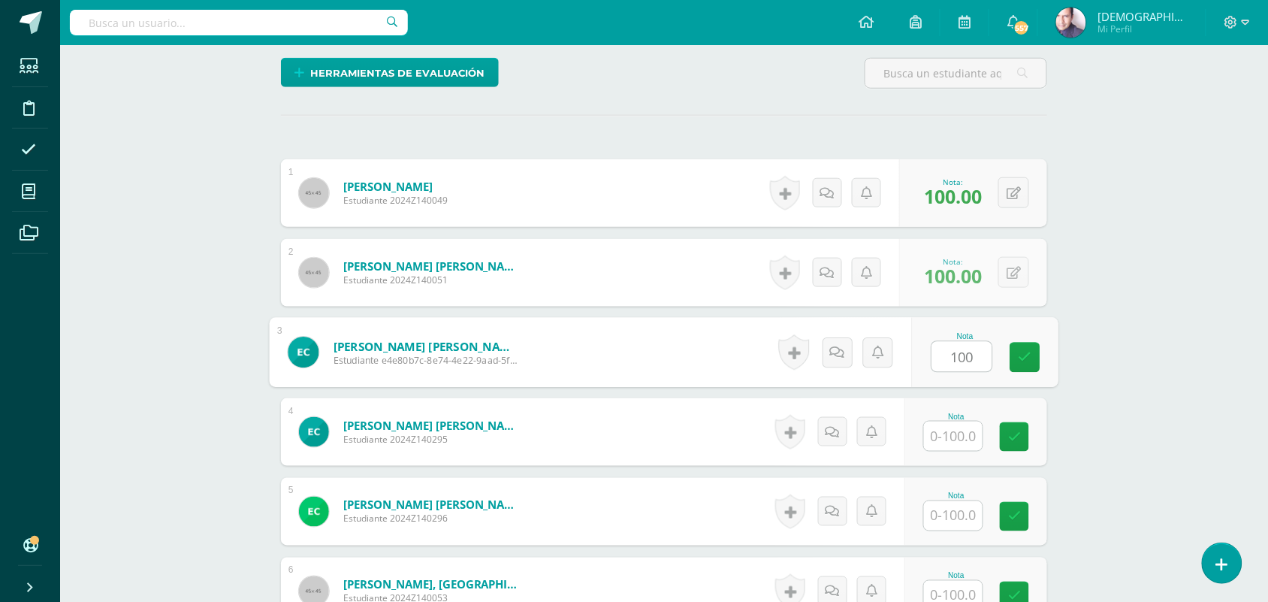
type input "100"
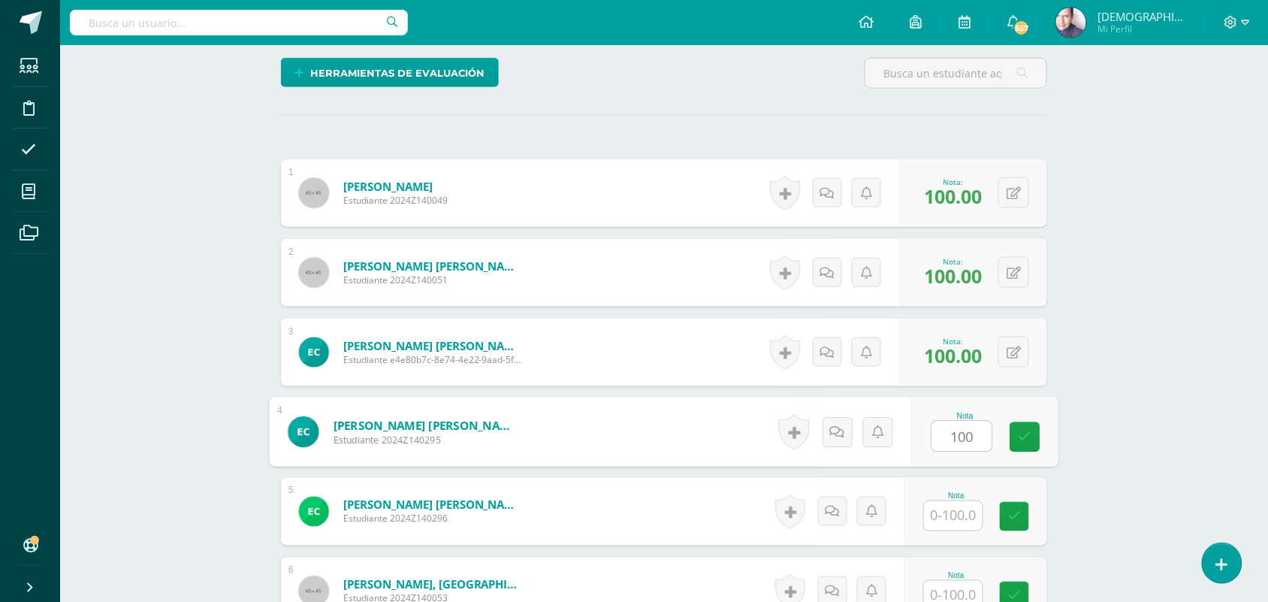
type input "100"
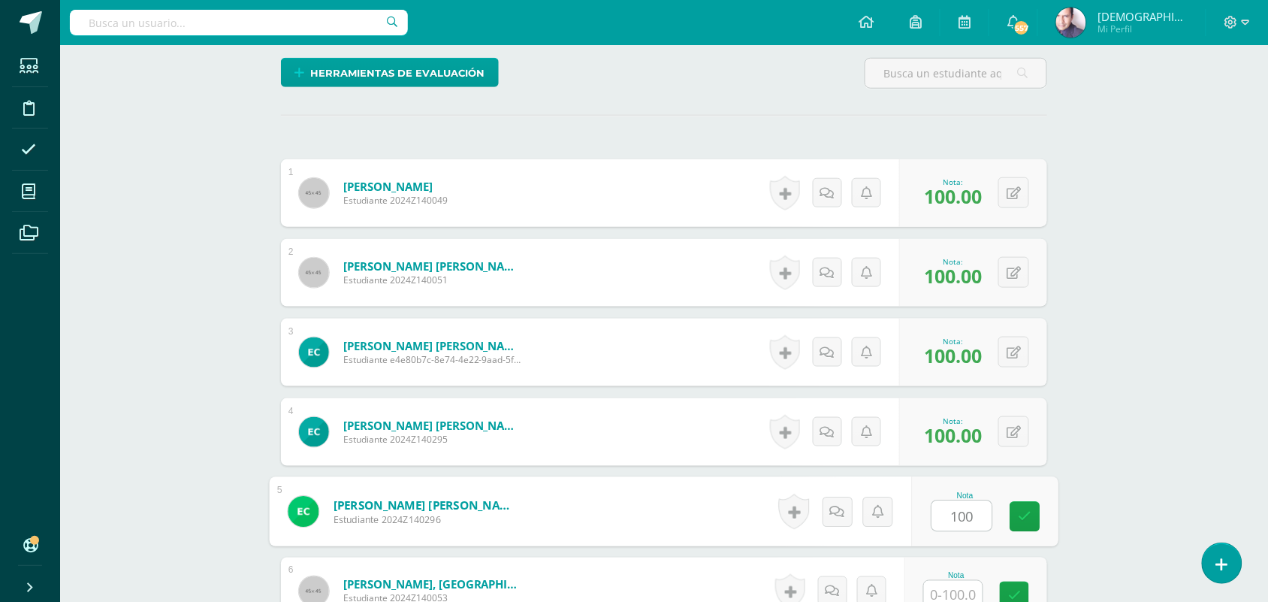
type input "100"
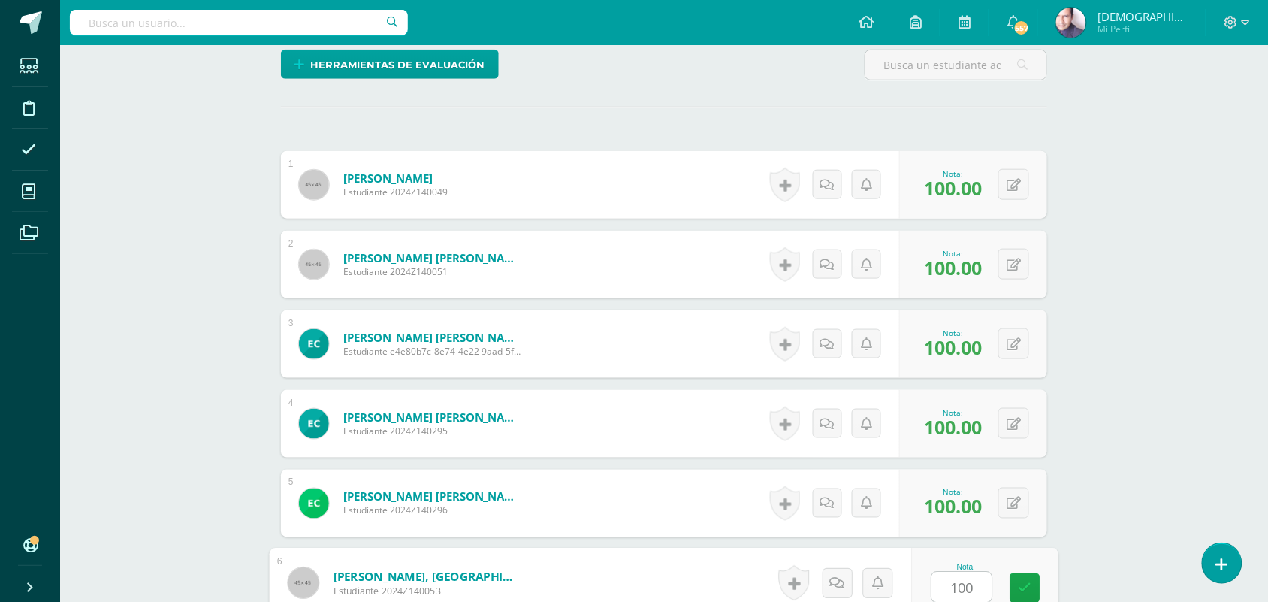
type input "100"
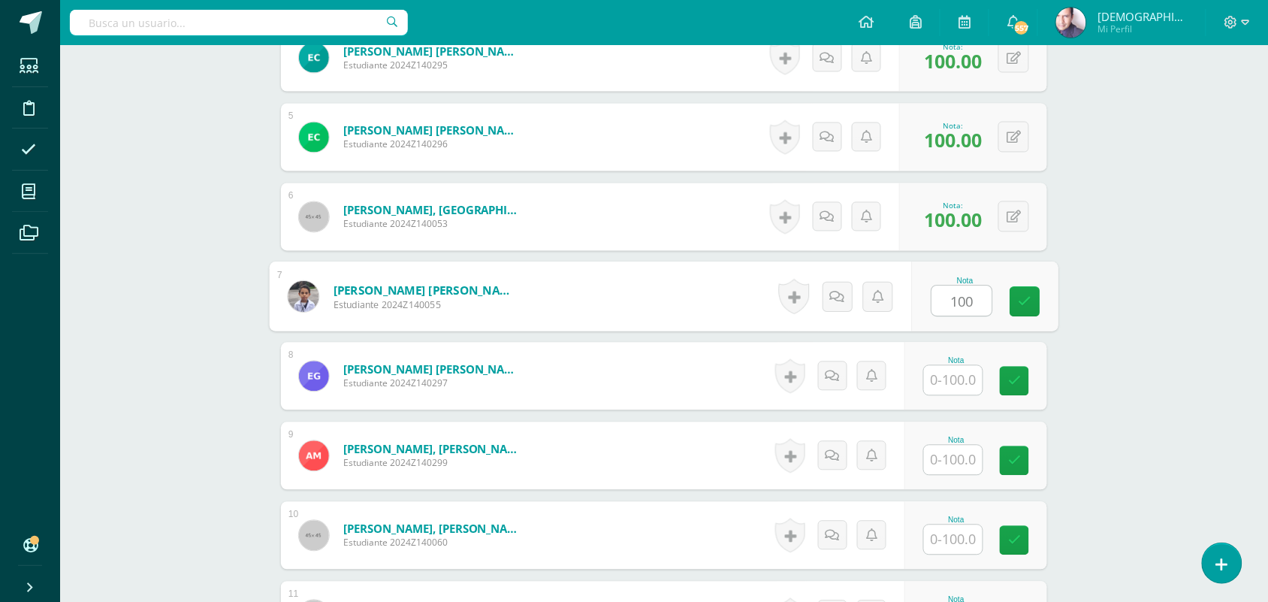
type input "100"
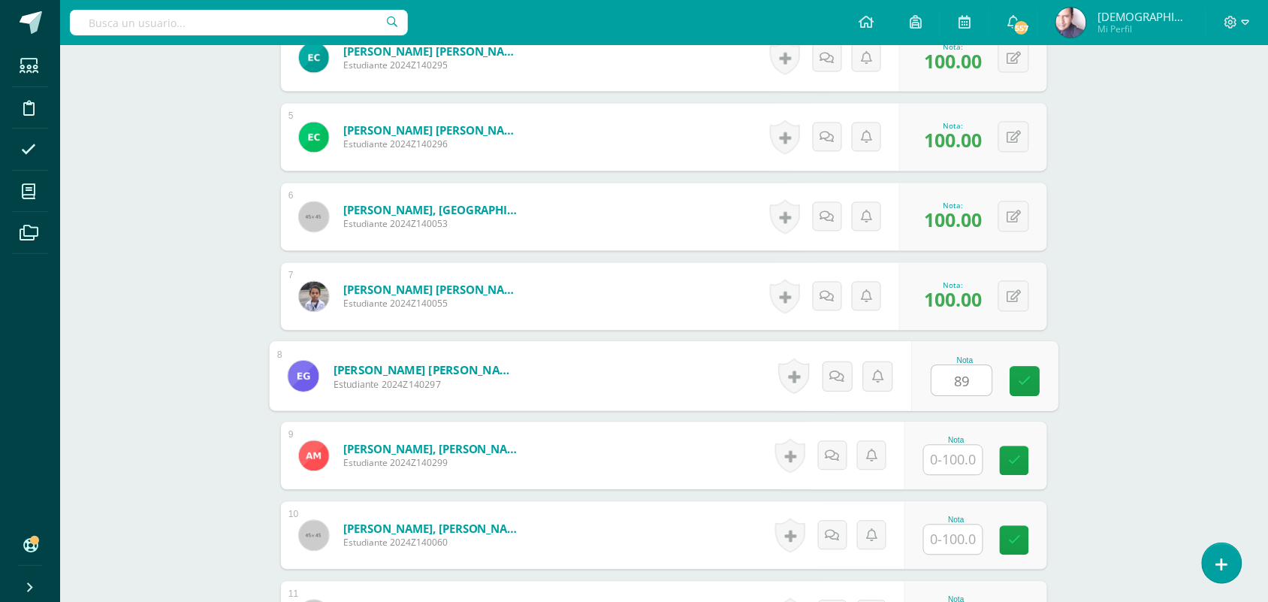
type input "89"
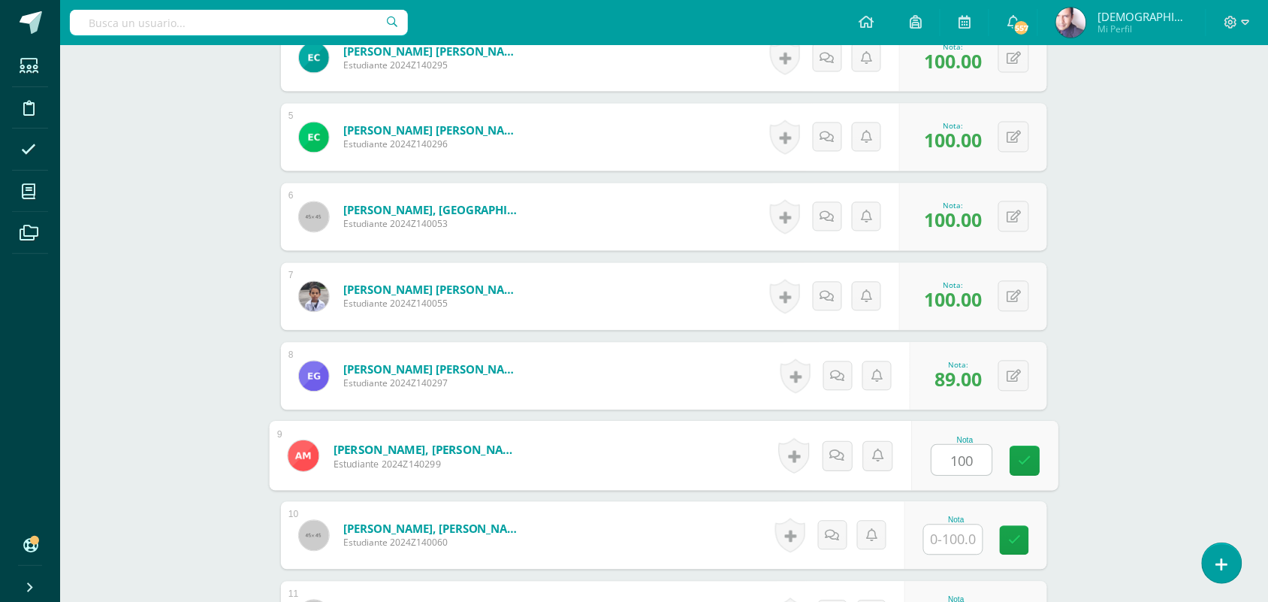
type input "100"
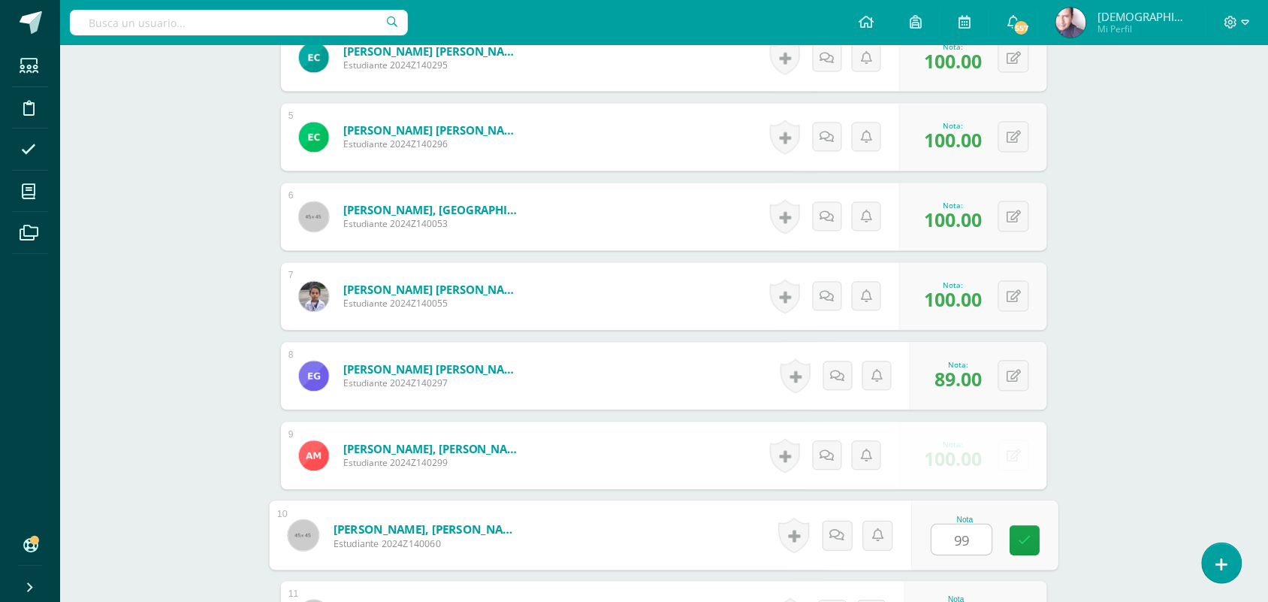
type input "99"
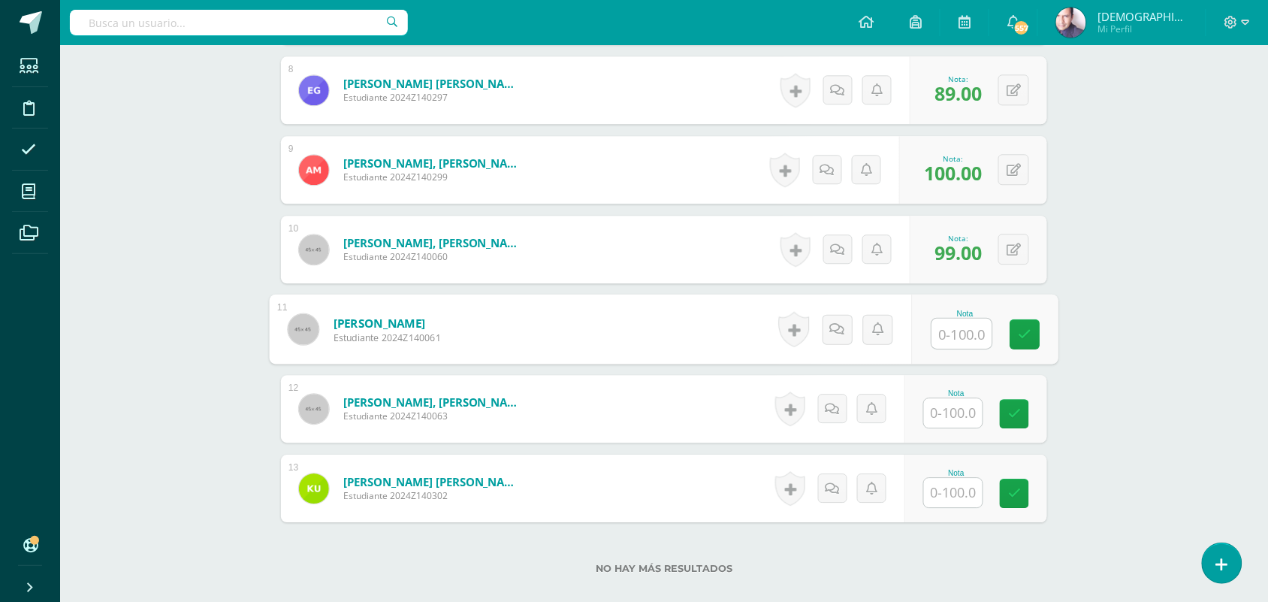
scroll to position [1071, 0]
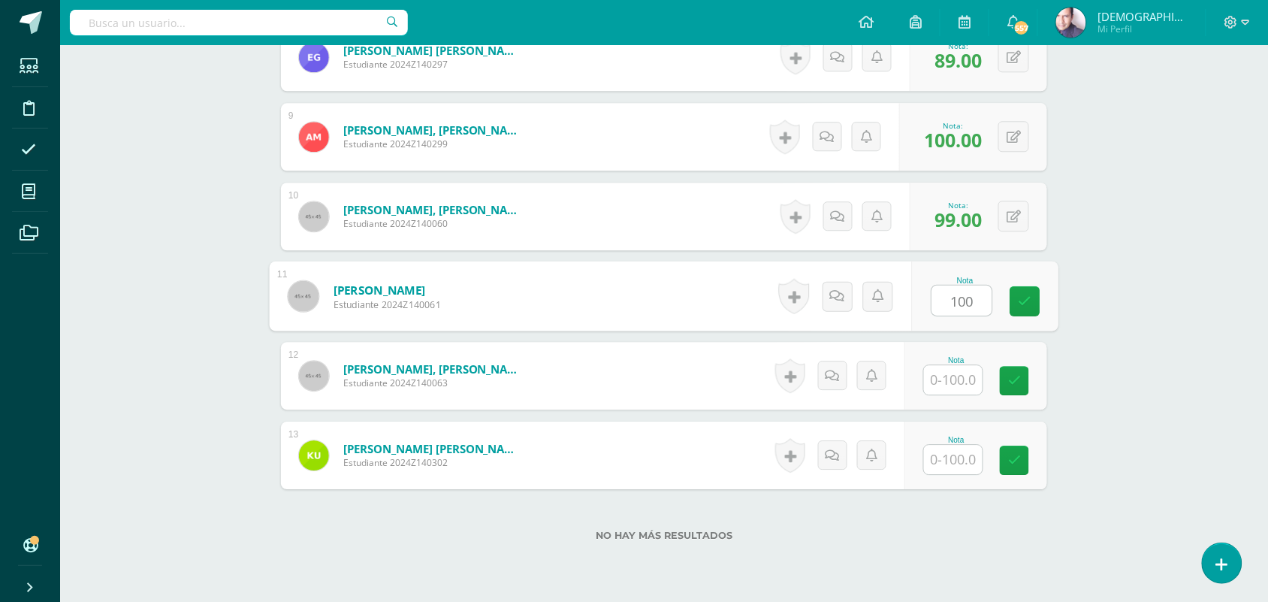
type input "100"
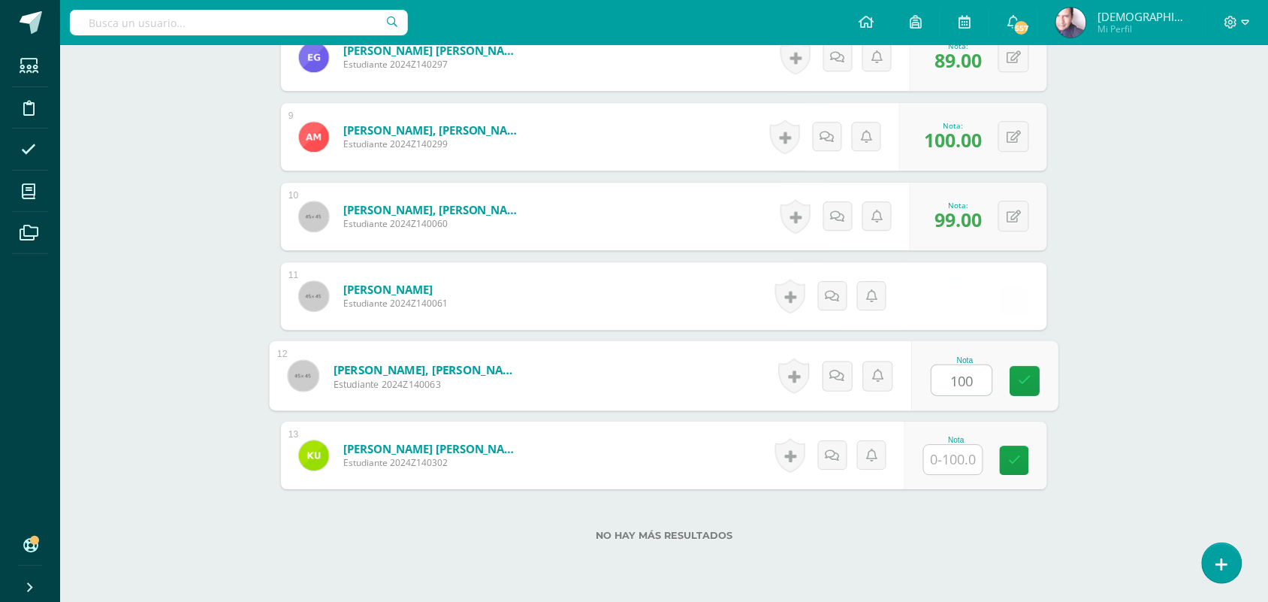
type input "100"
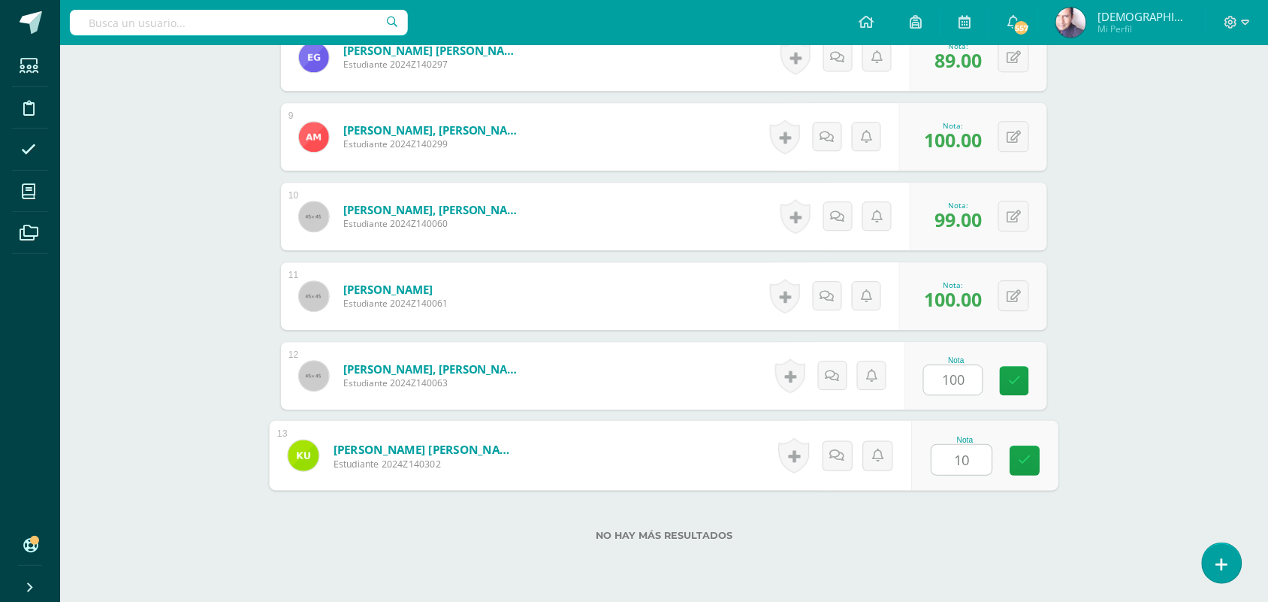
type input "100"
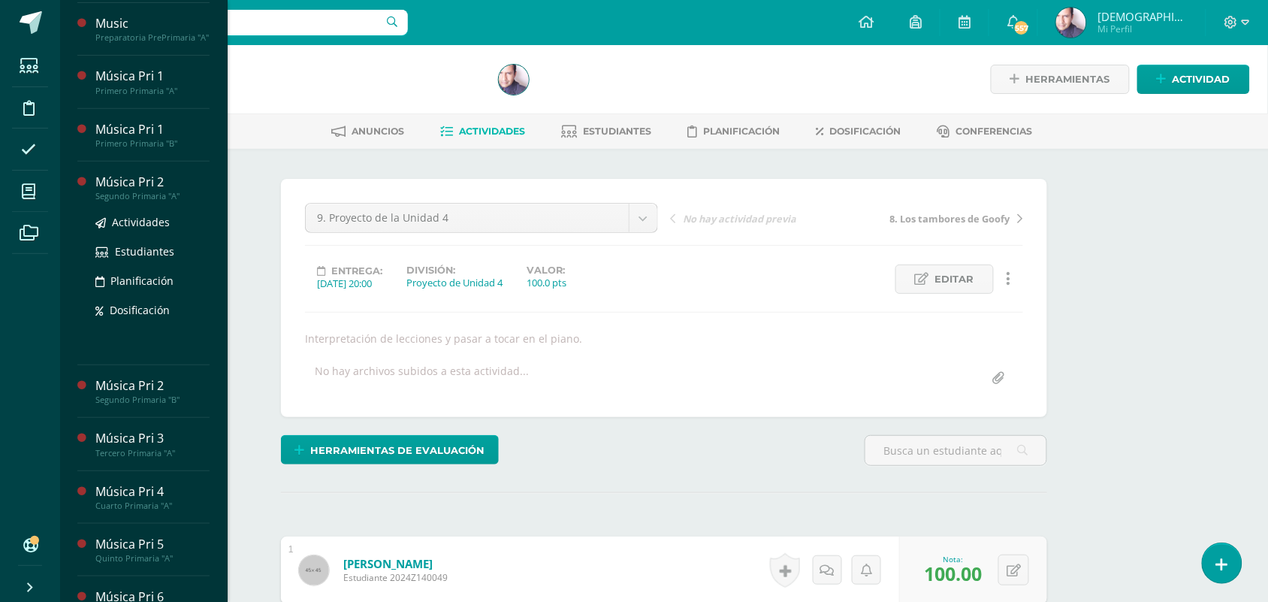
scroll to position [188, 0]
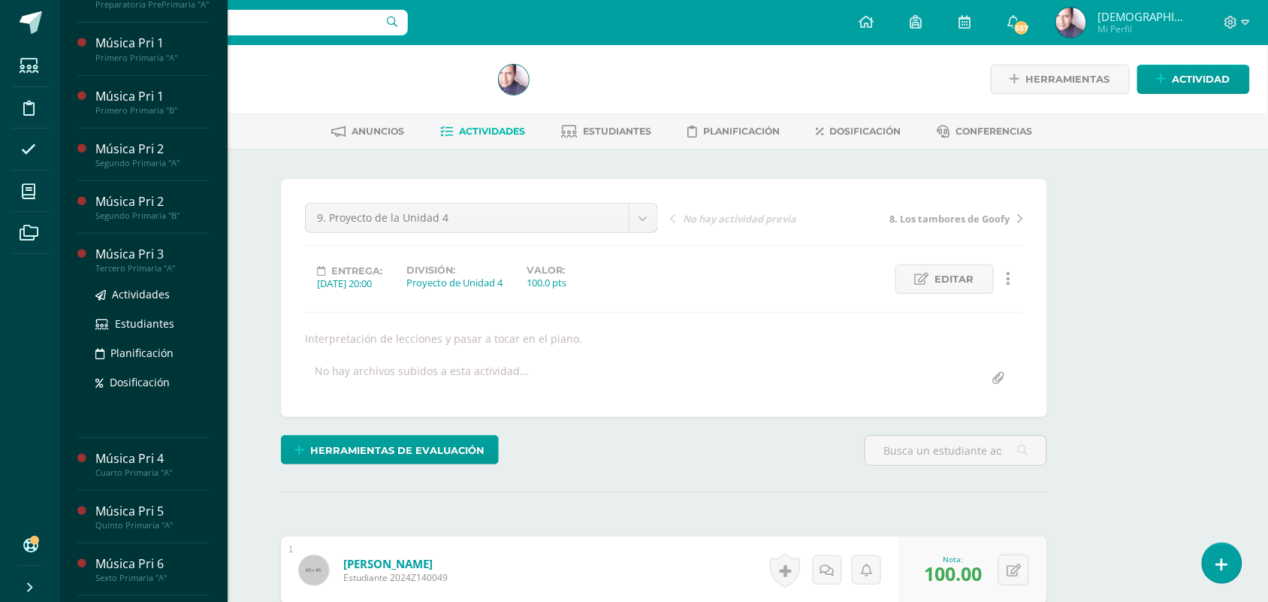
click at [121, 263] on div "Música Pri 3" at bounding box center [152, 254] width 114 height 17
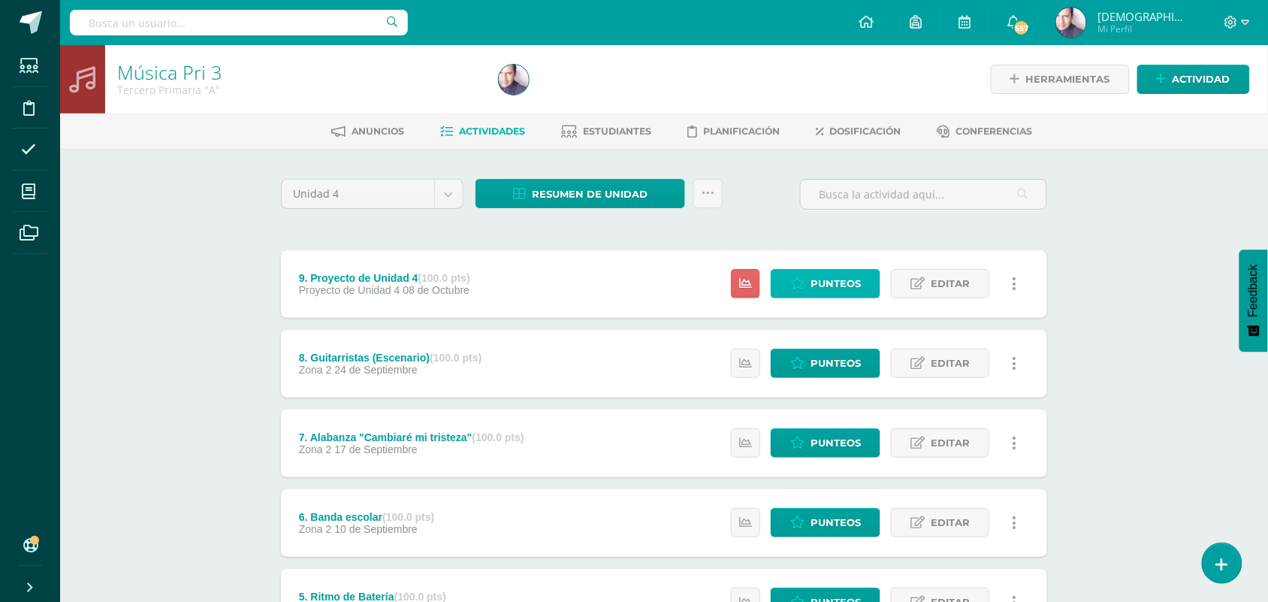
click at [827, 279] on span "Punteos" at bounding box center [836, 284] width 50 height 28
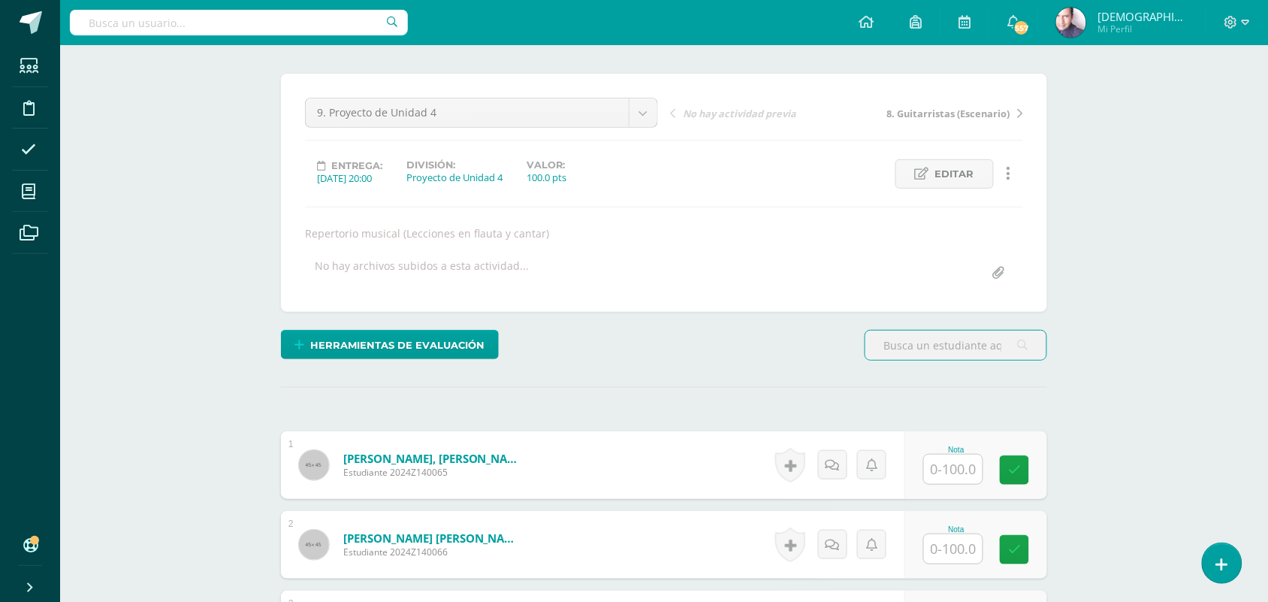
scroll to position [376, 0]
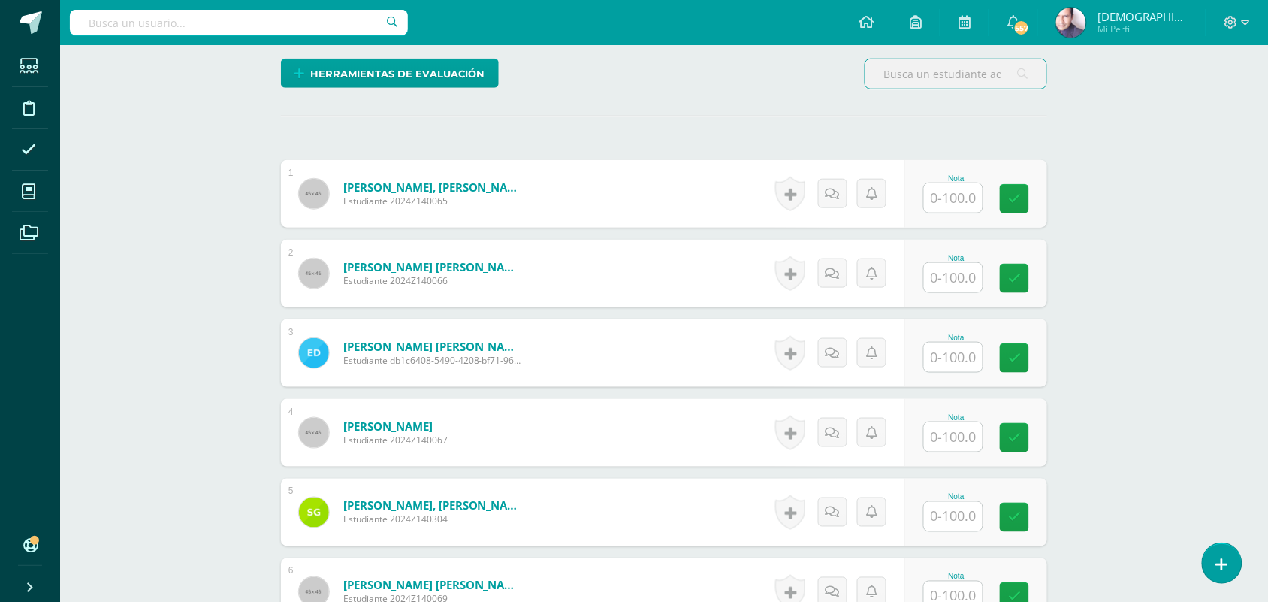
click at [962, 196] on input "text" at bounding box center [953, 197] width 59 height 29
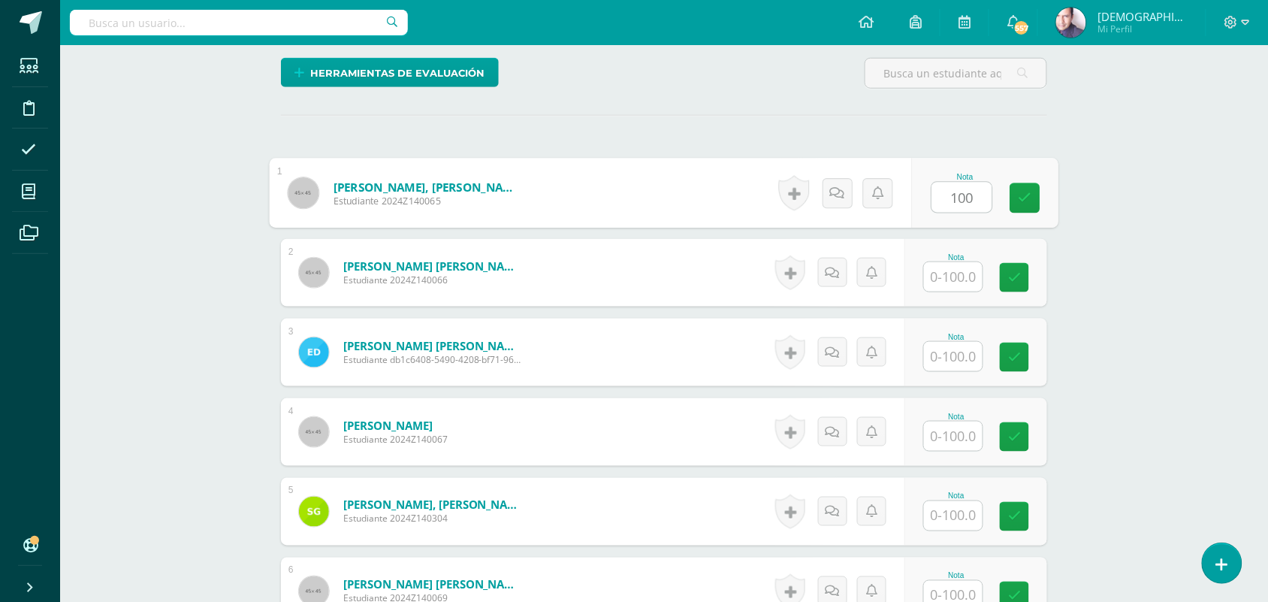
type input "100"
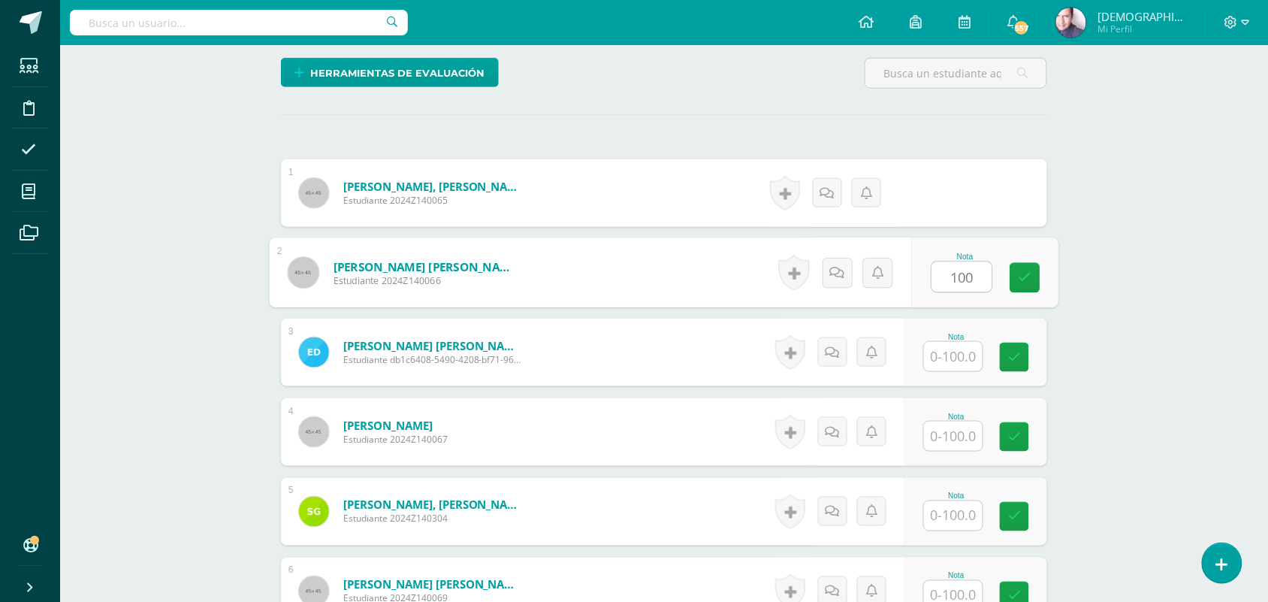
type input "100"
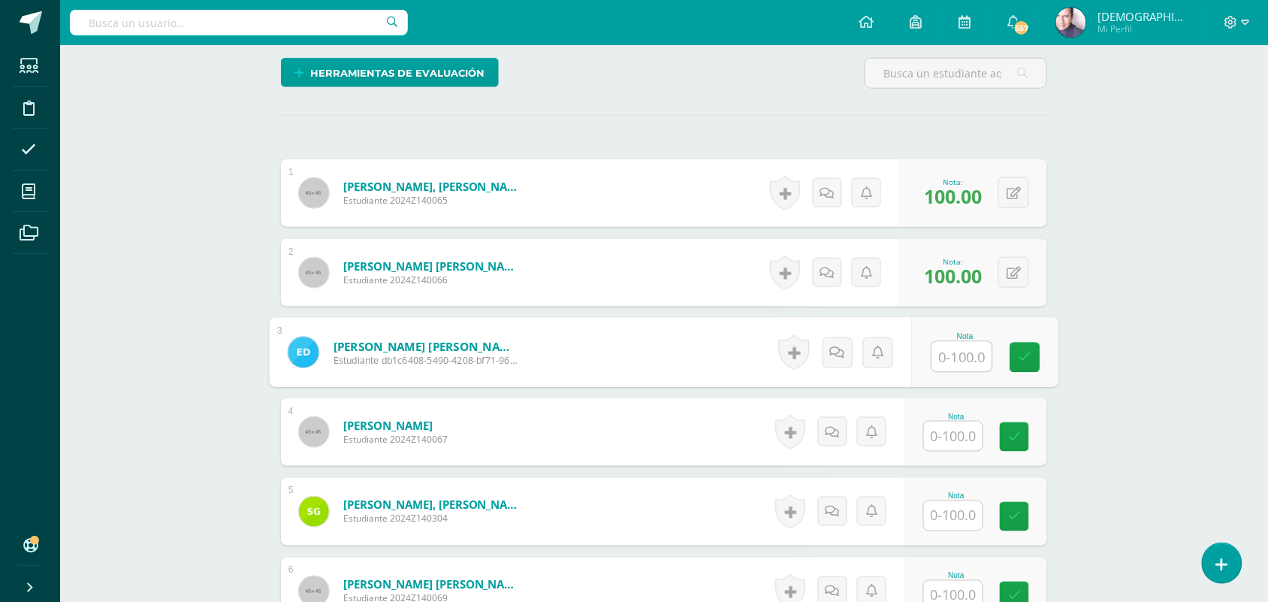
scroll to position [378, 0]
type input "90"
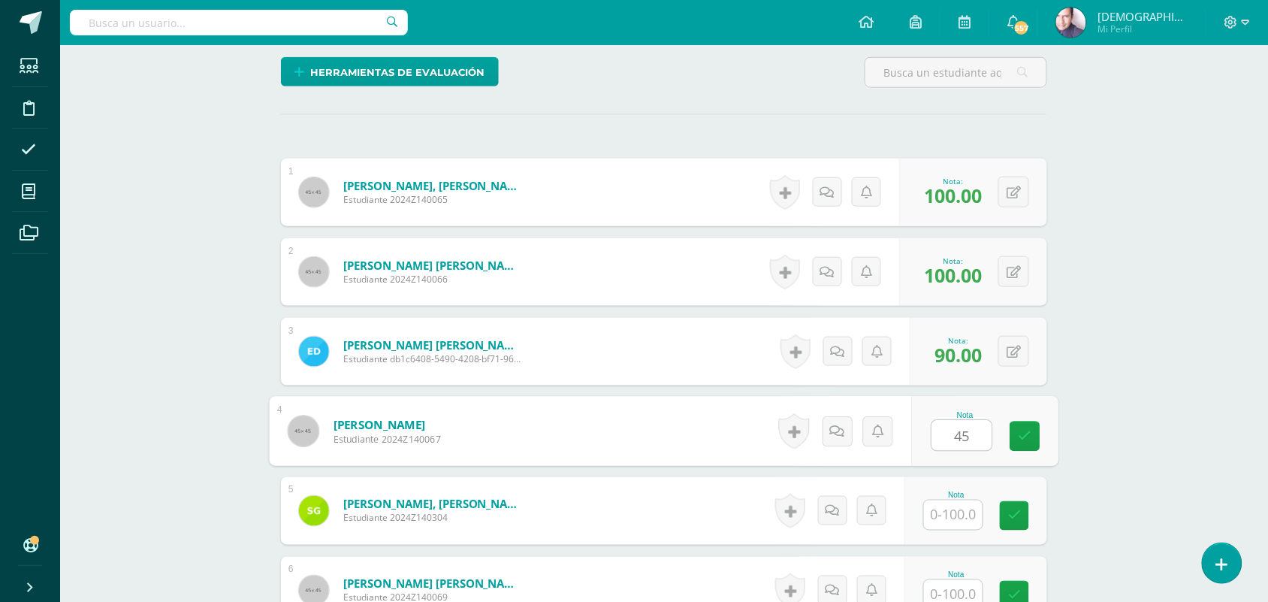
type input "45"
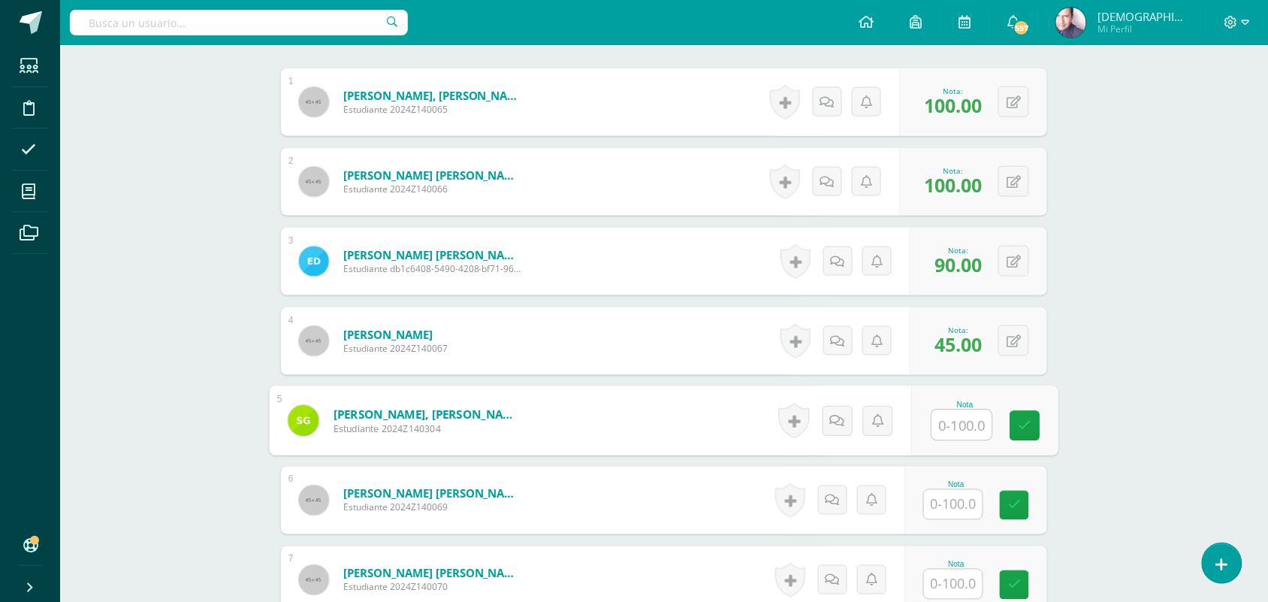
scroll to position [566, 0]
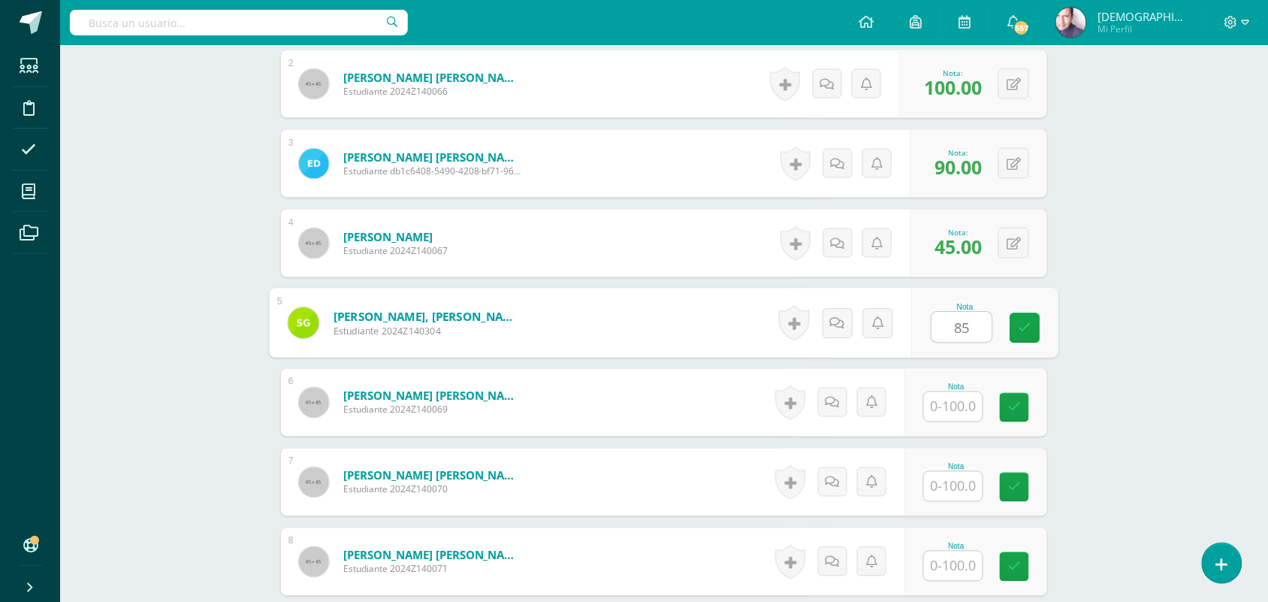
type input "85"
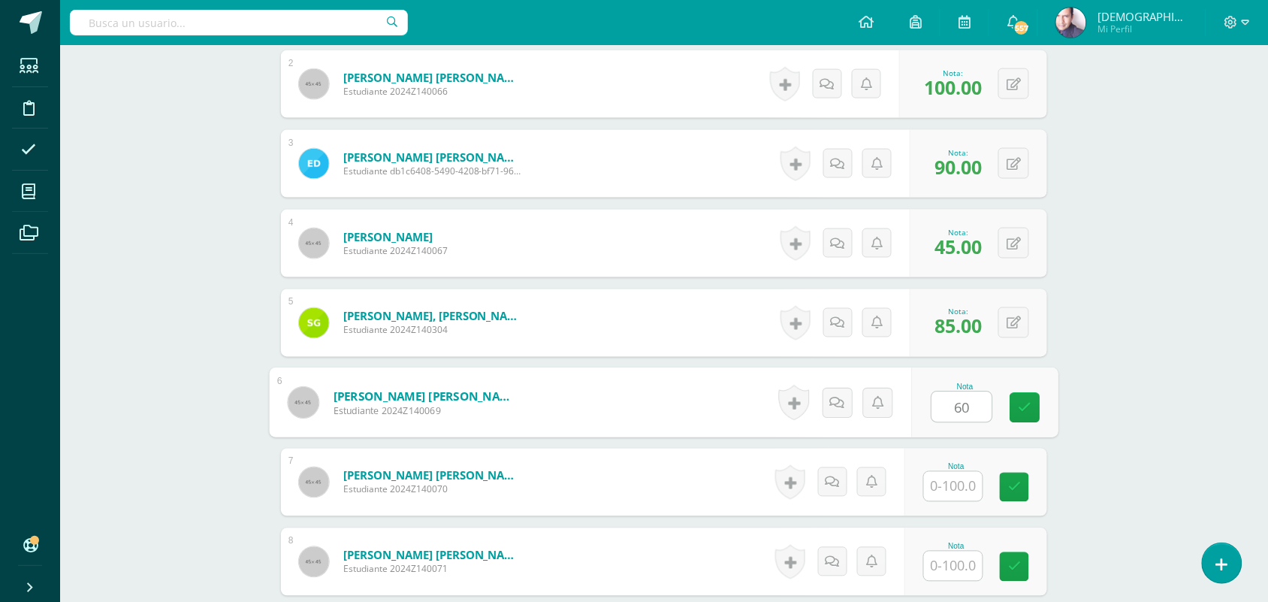
type input "60"
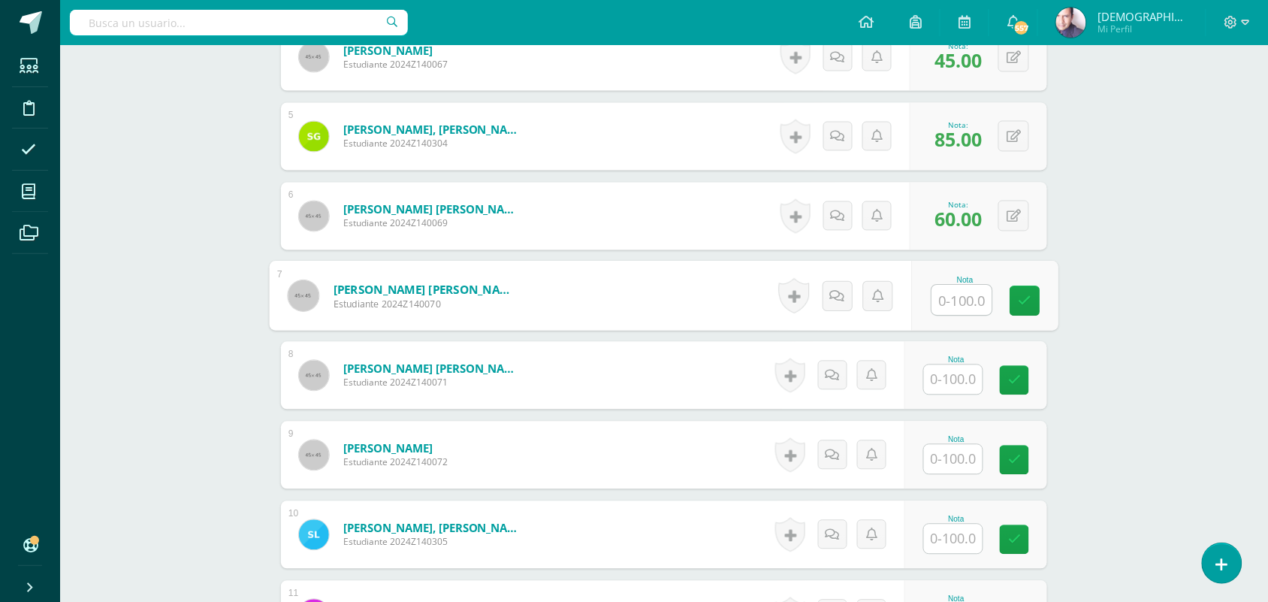
scroll to position [754, 0]
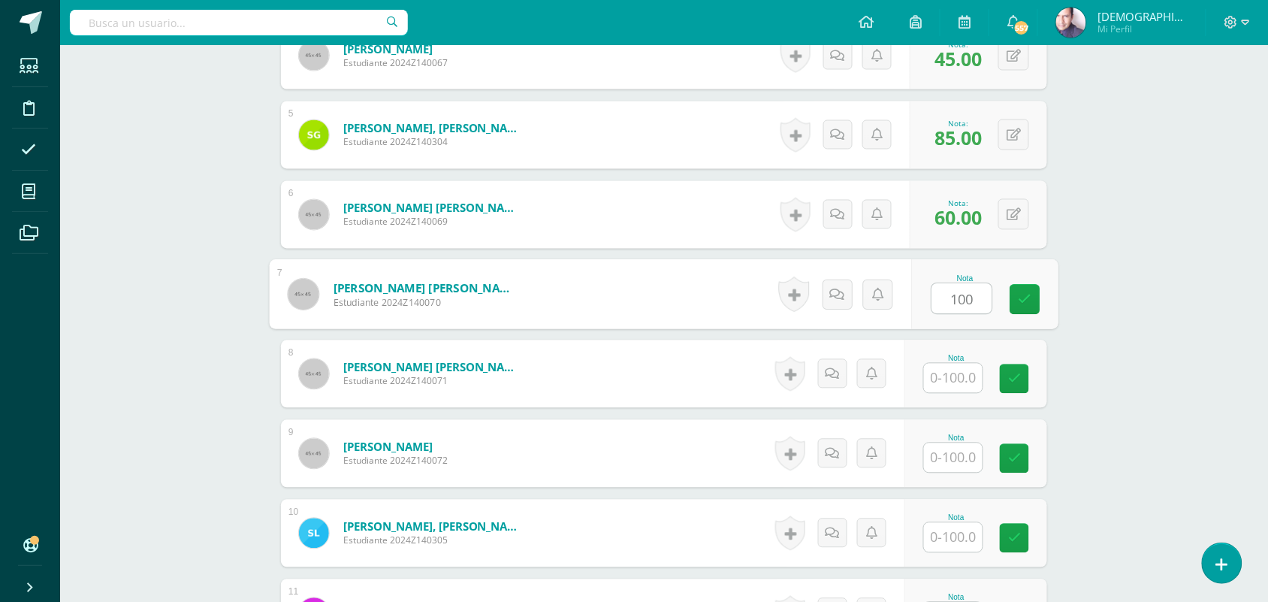
type input "100"
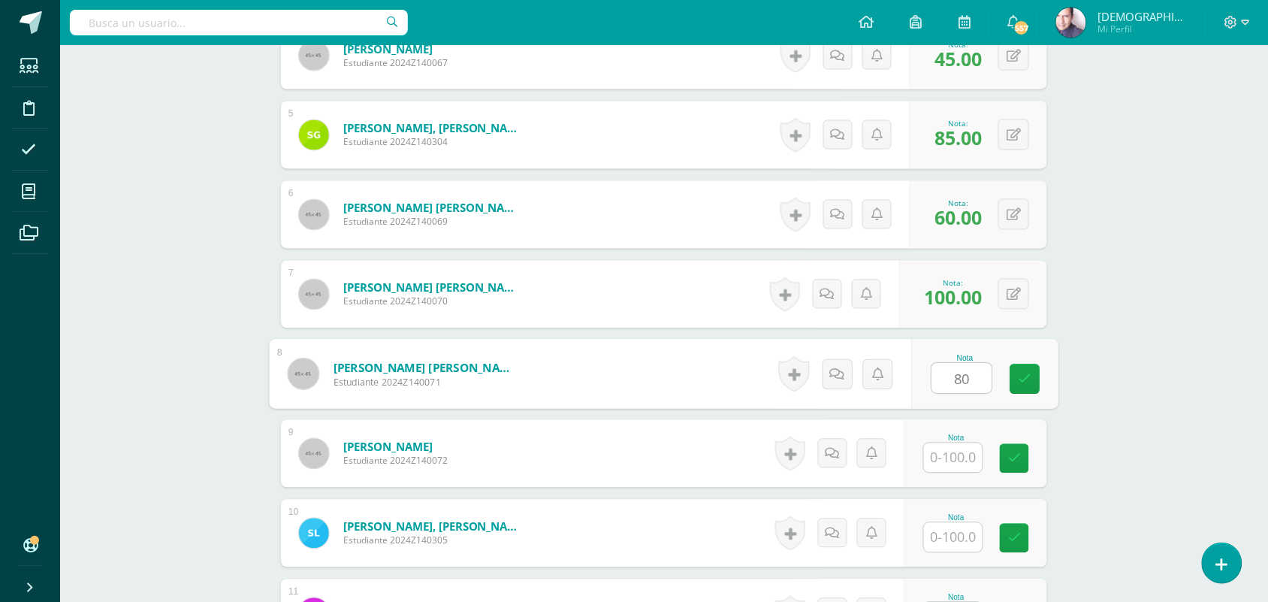
type input "80"
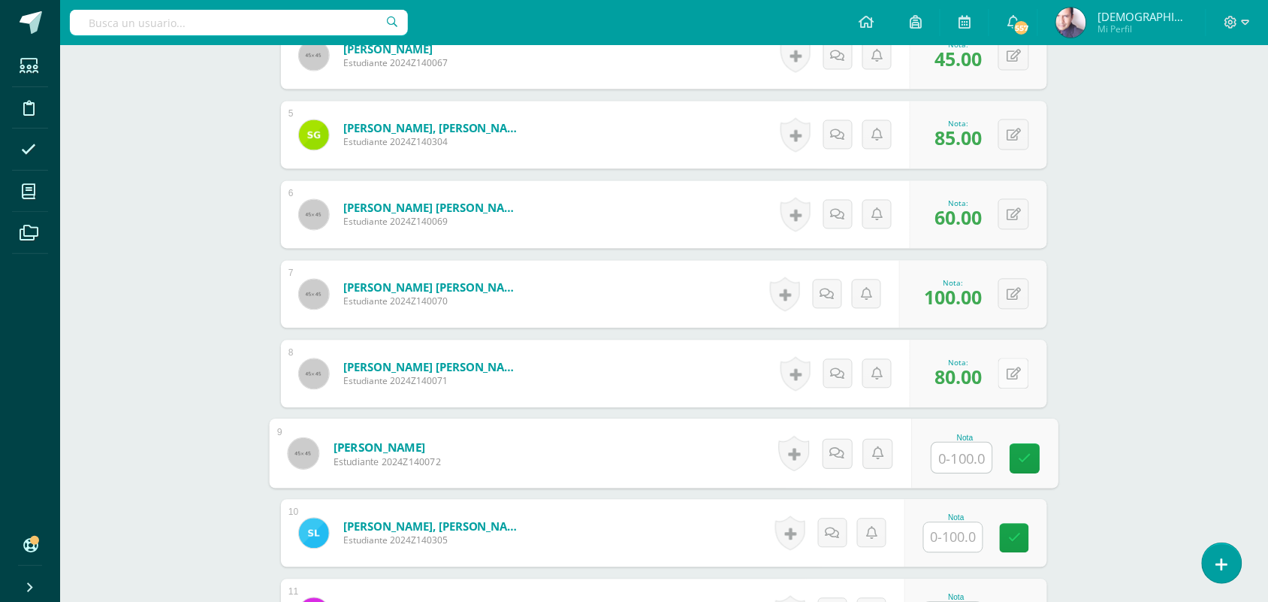
click at [1012, 374] on button at bounding box center [1014, 373] width 31 height 31
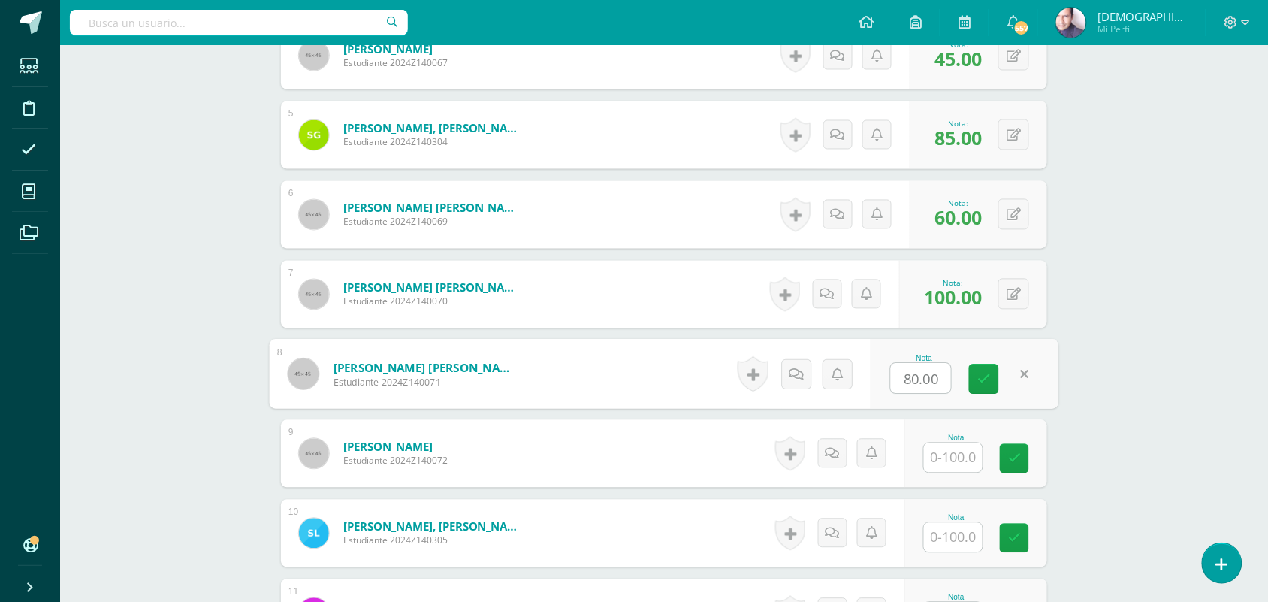
click at [960, 458] on input "text" at bounding box center [953, 457] width 59 height 29
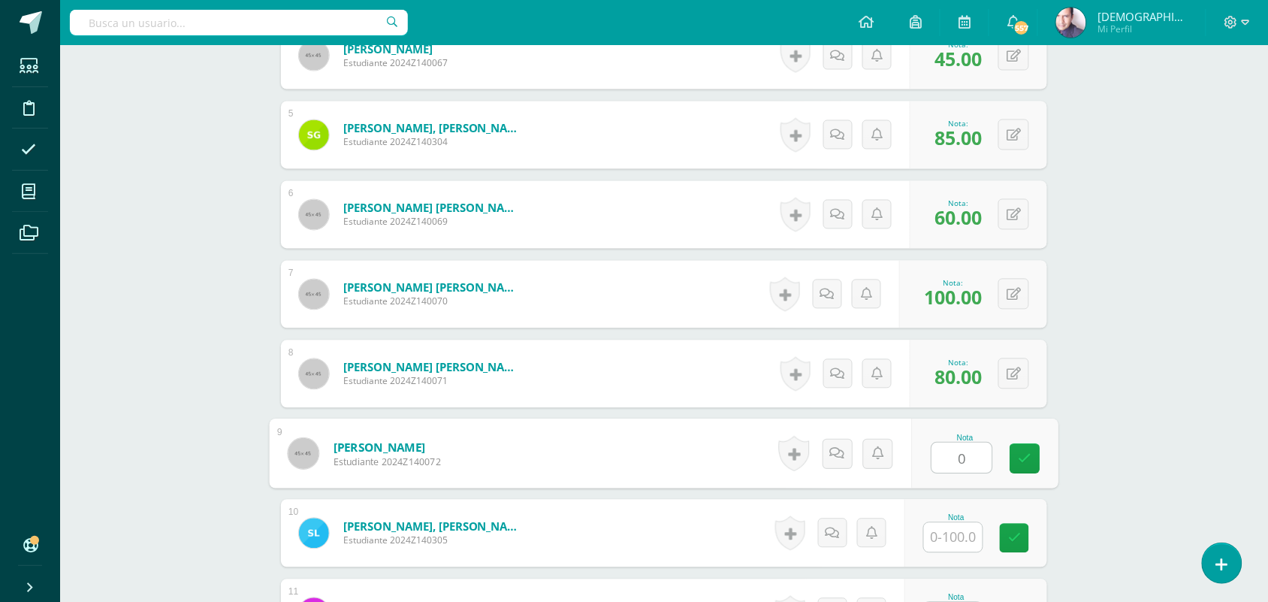
type input "0"
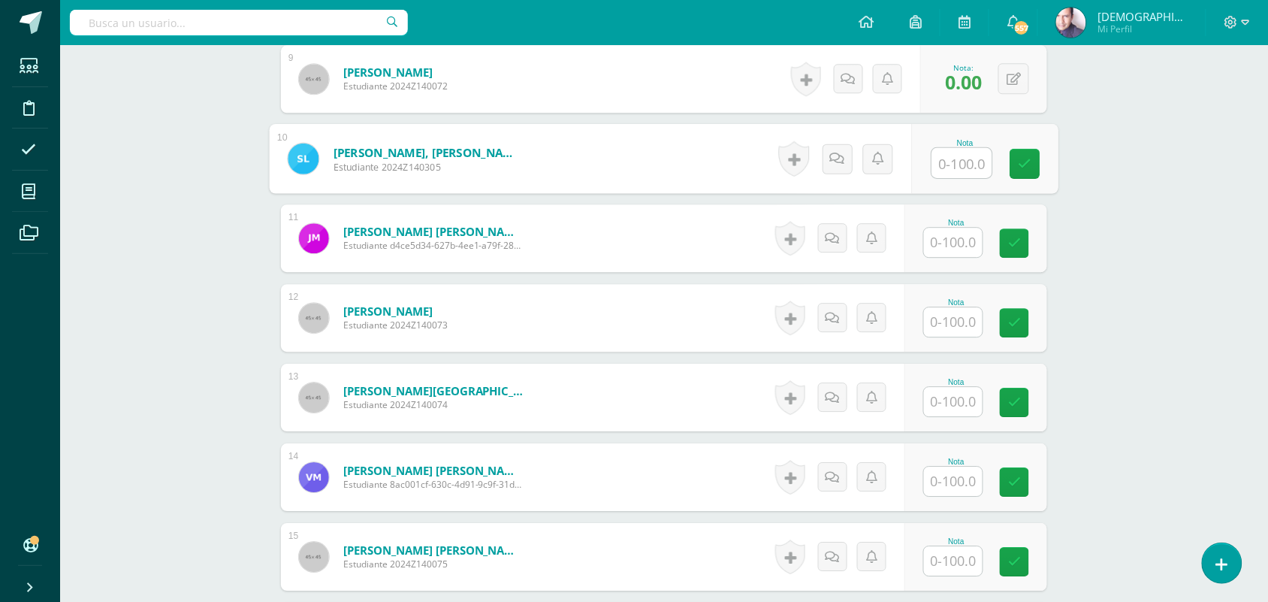
scroll to position [1129, 0]
type input "100"
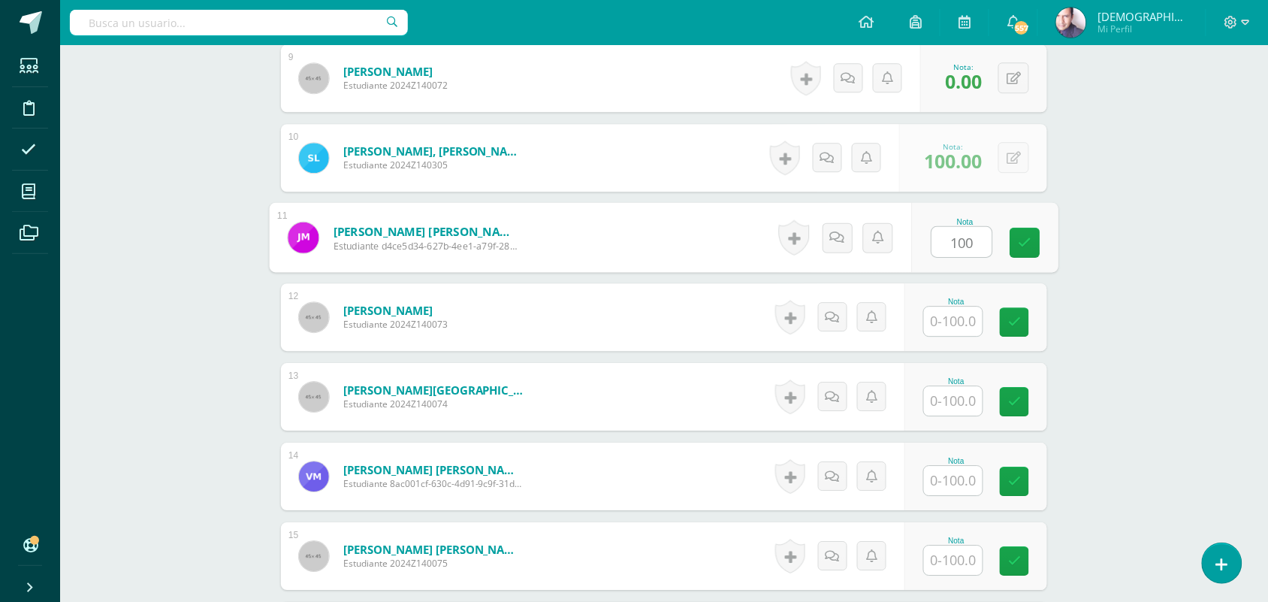
type input "100"
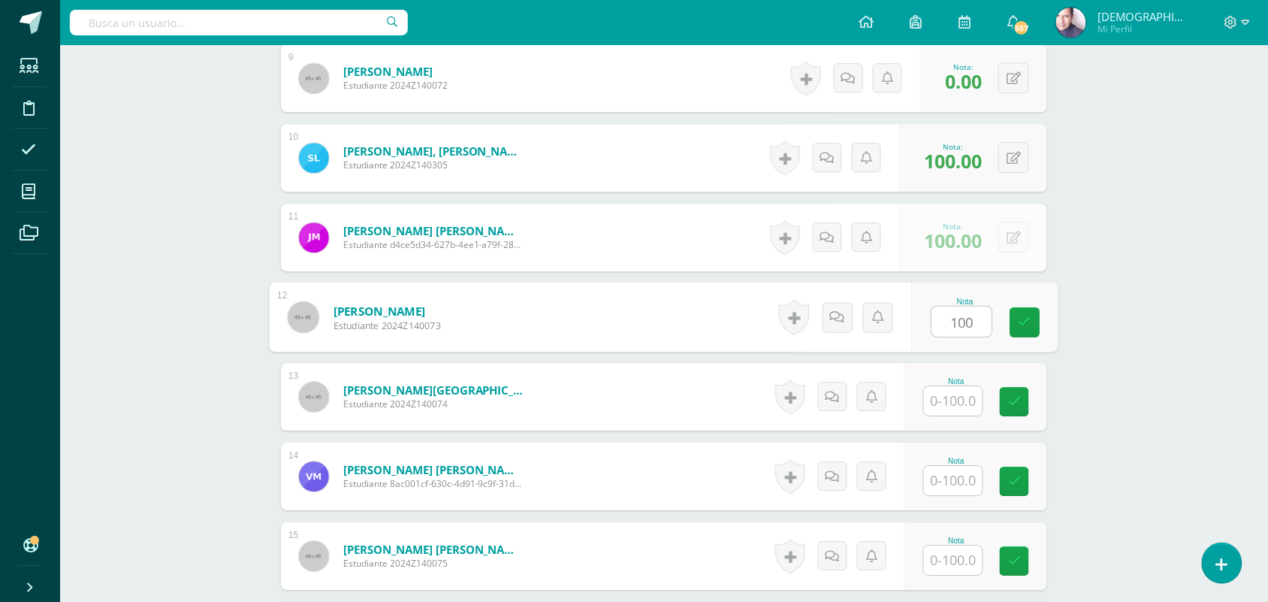
type input "100"
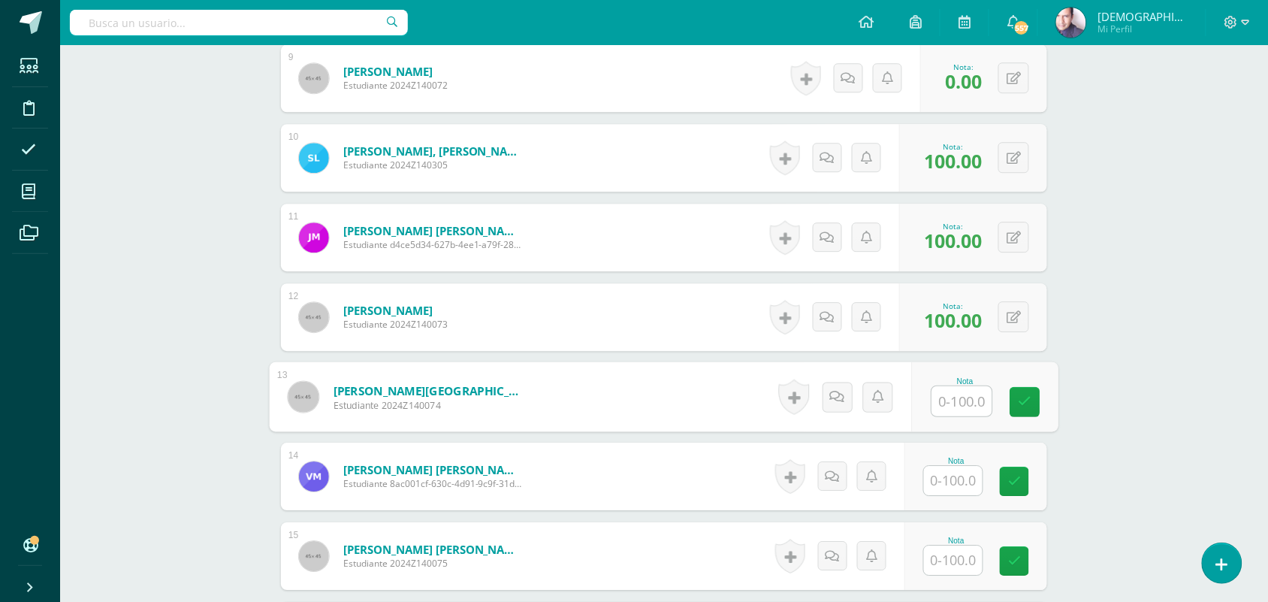
scroll to position [1223, 0]
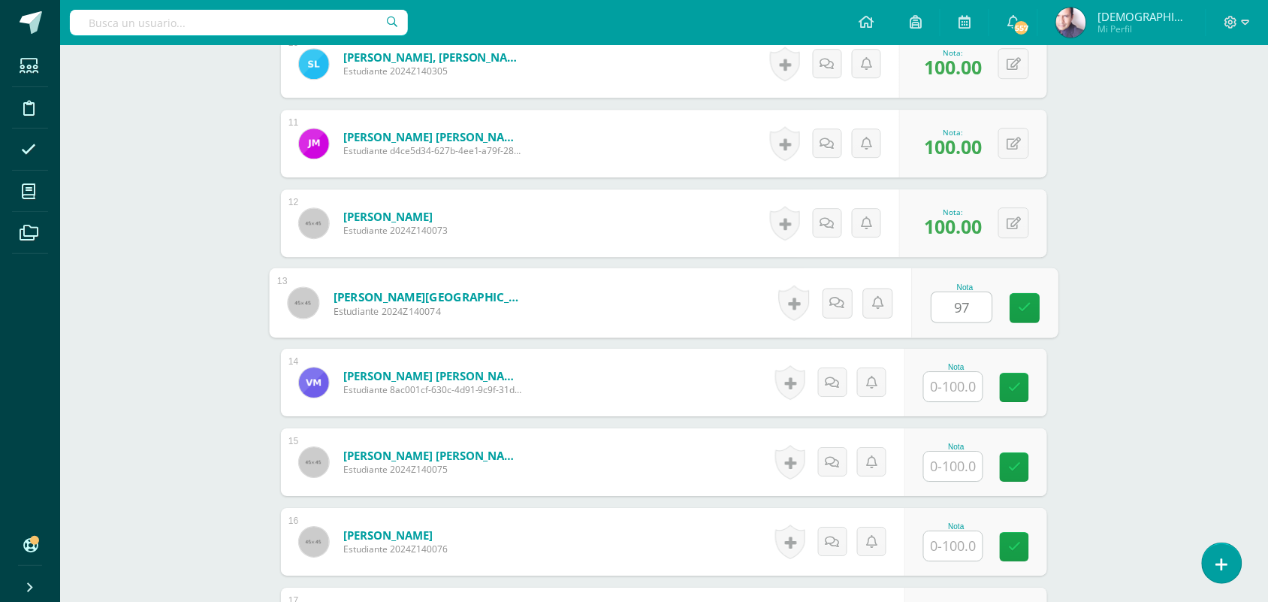
type input "97"
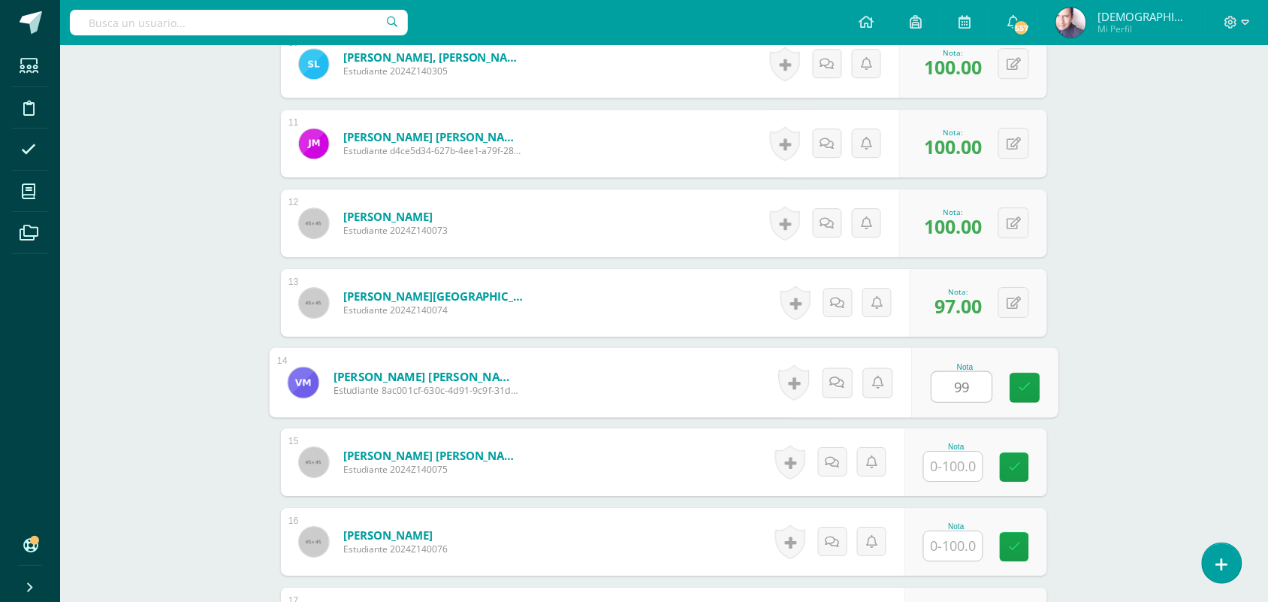
type input "99"
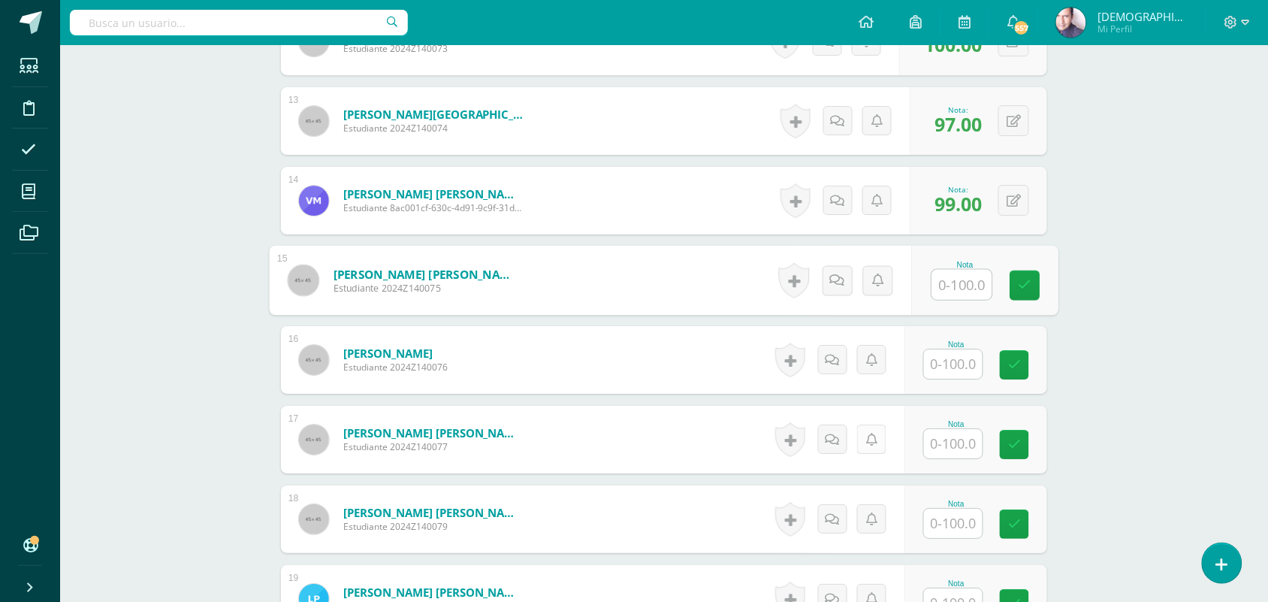
scroll to position [1411, 0]
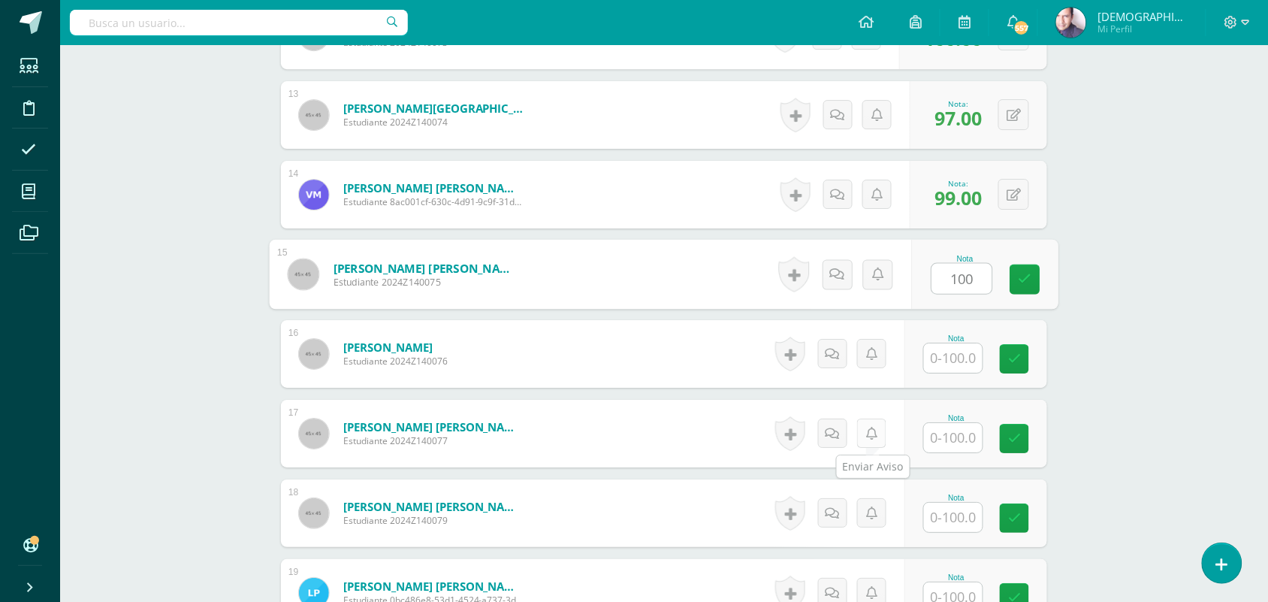
type input "100"
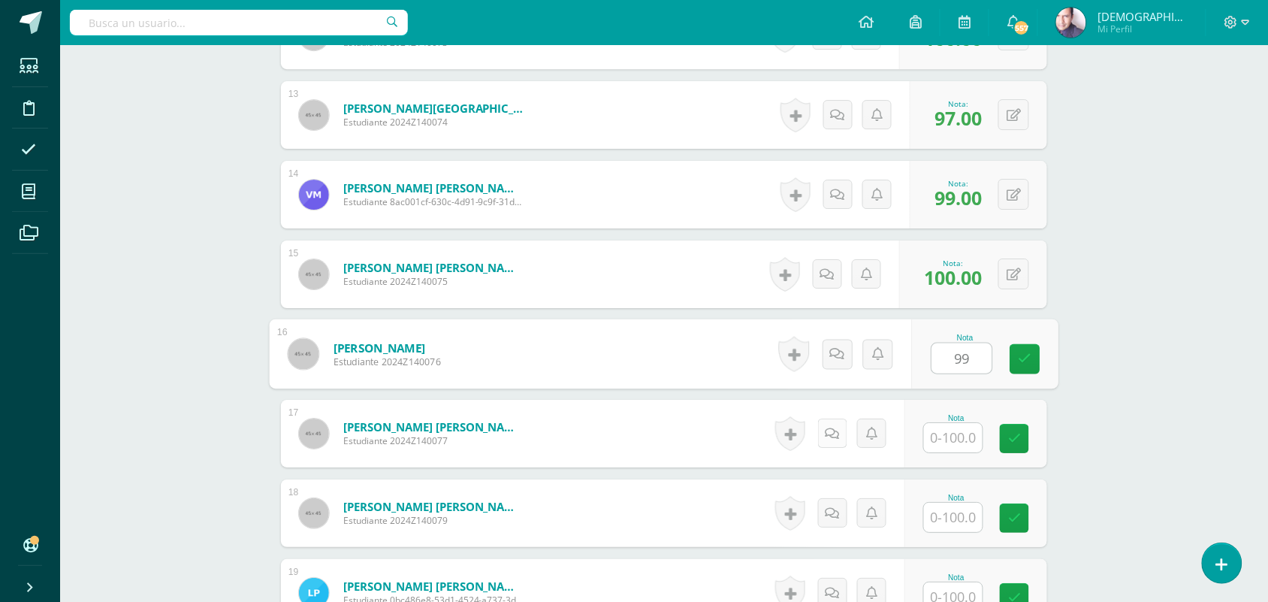
type input "99"
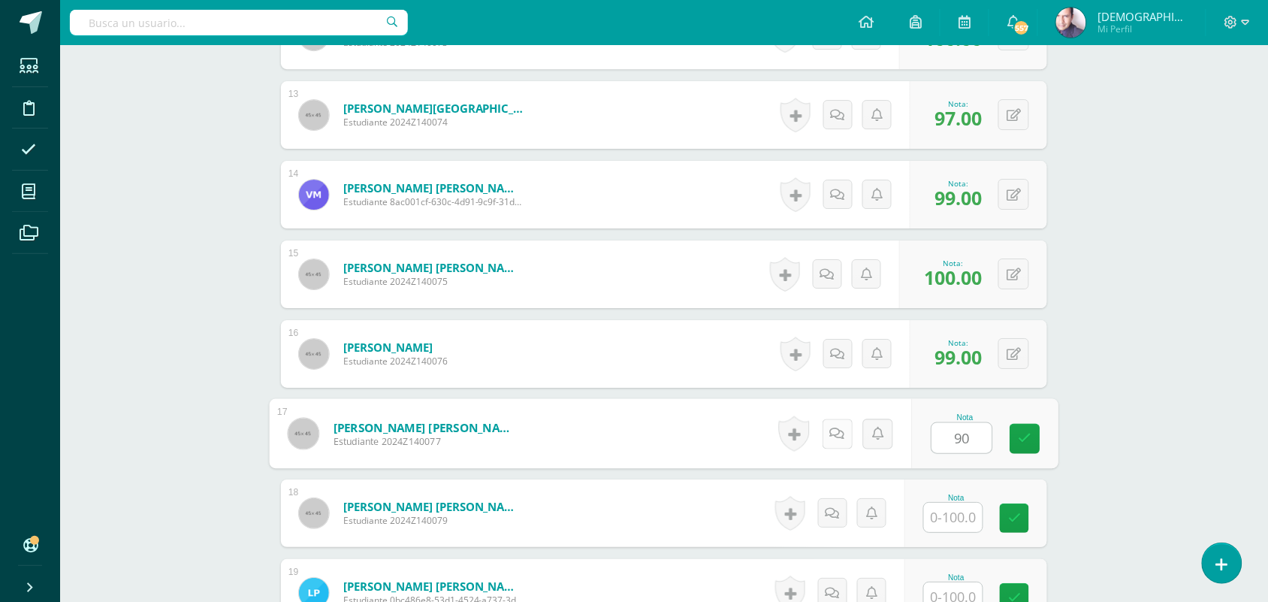
type input "90"
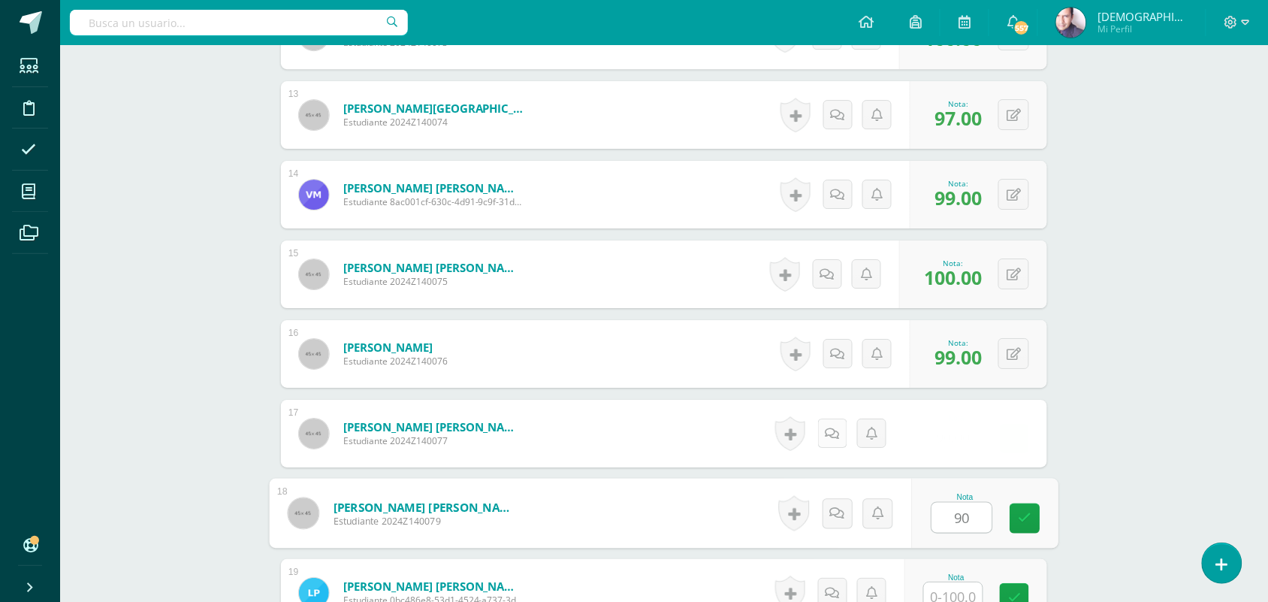
type input "90"
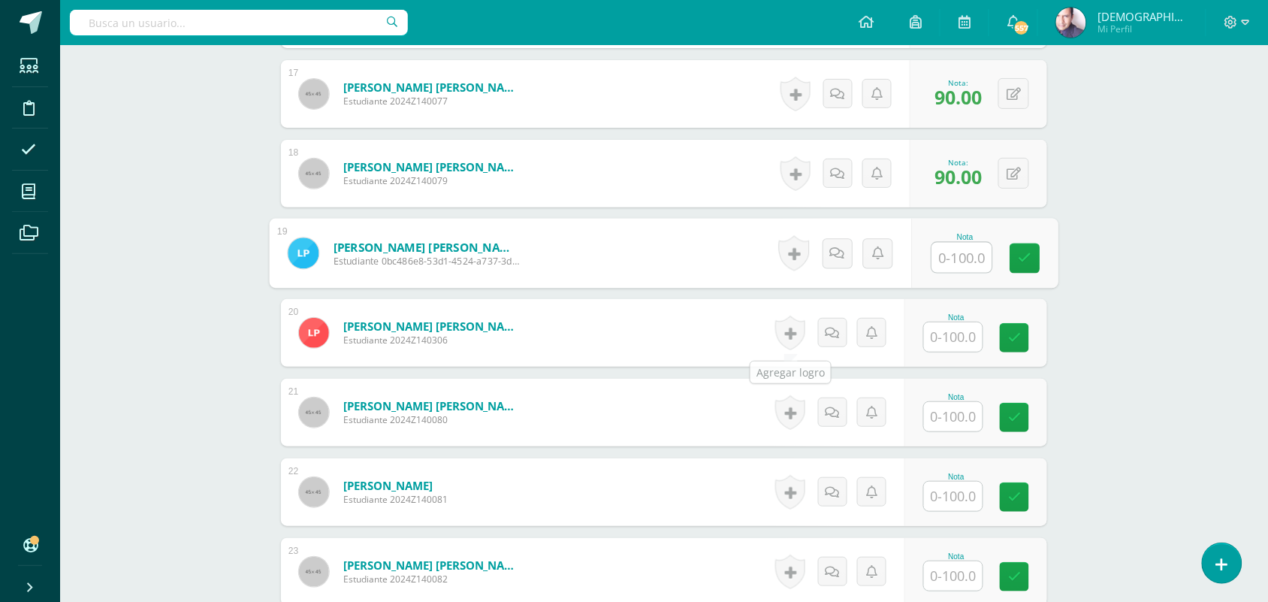
scroll to position [1796, 0]
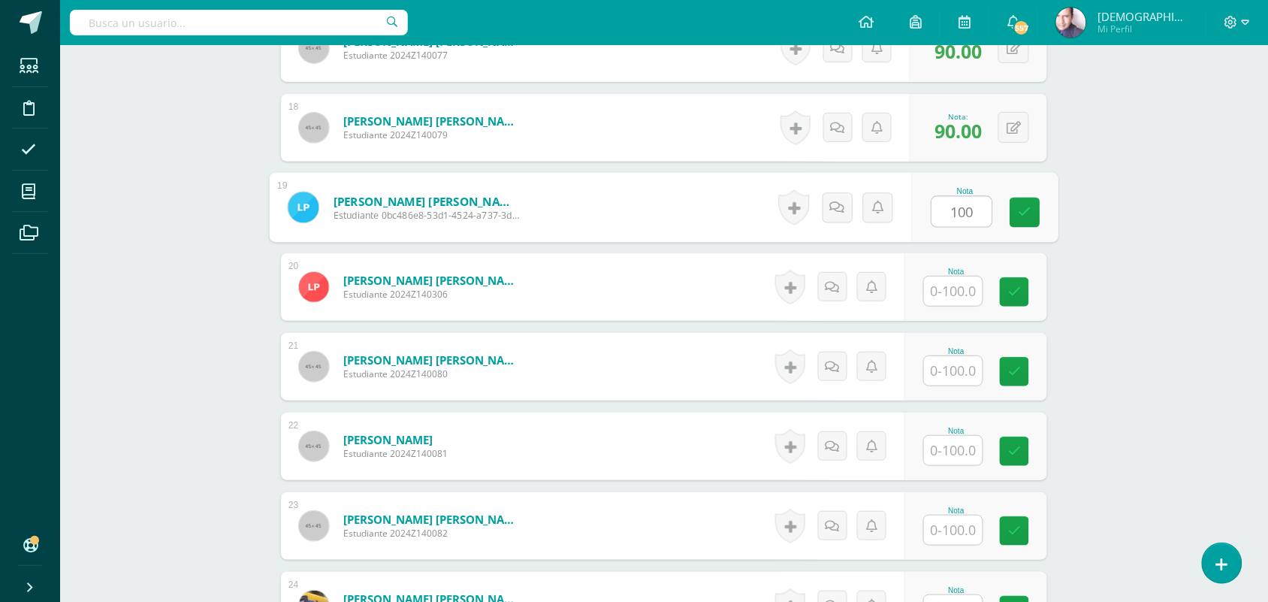
type input "100"
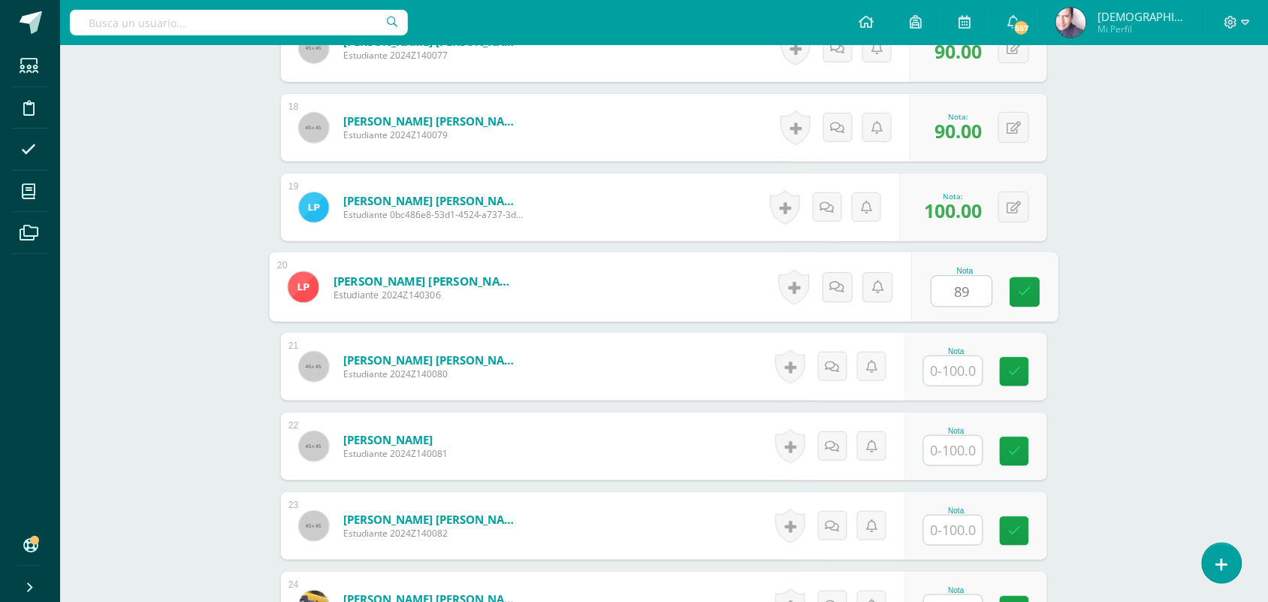
type input "89"
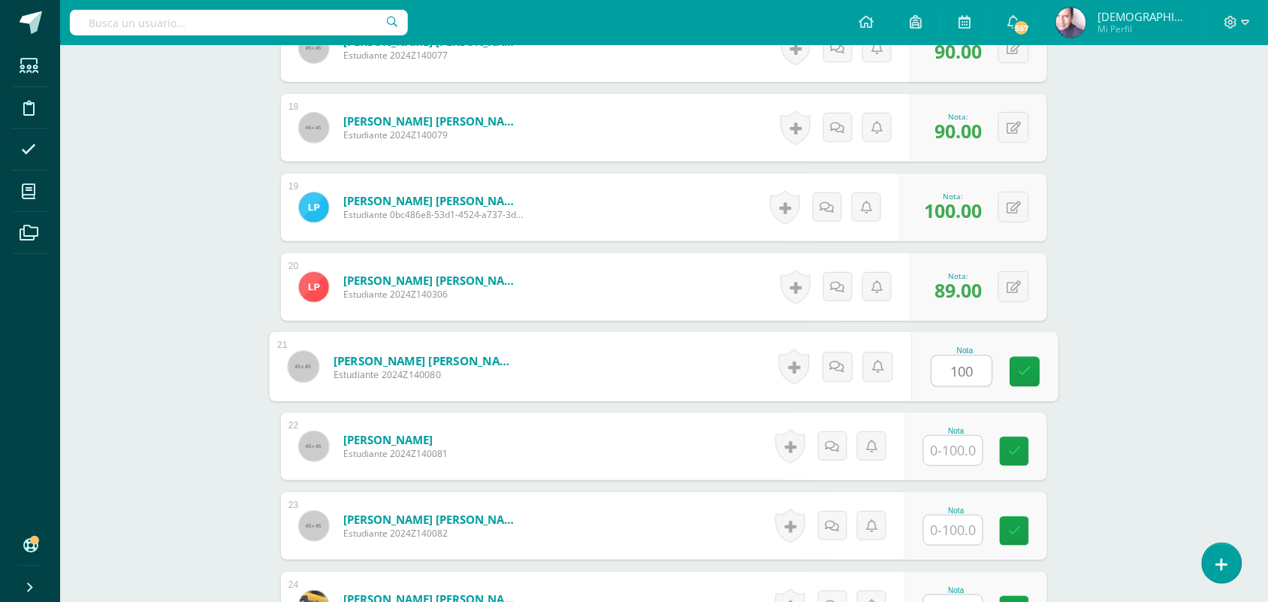
type input "100"
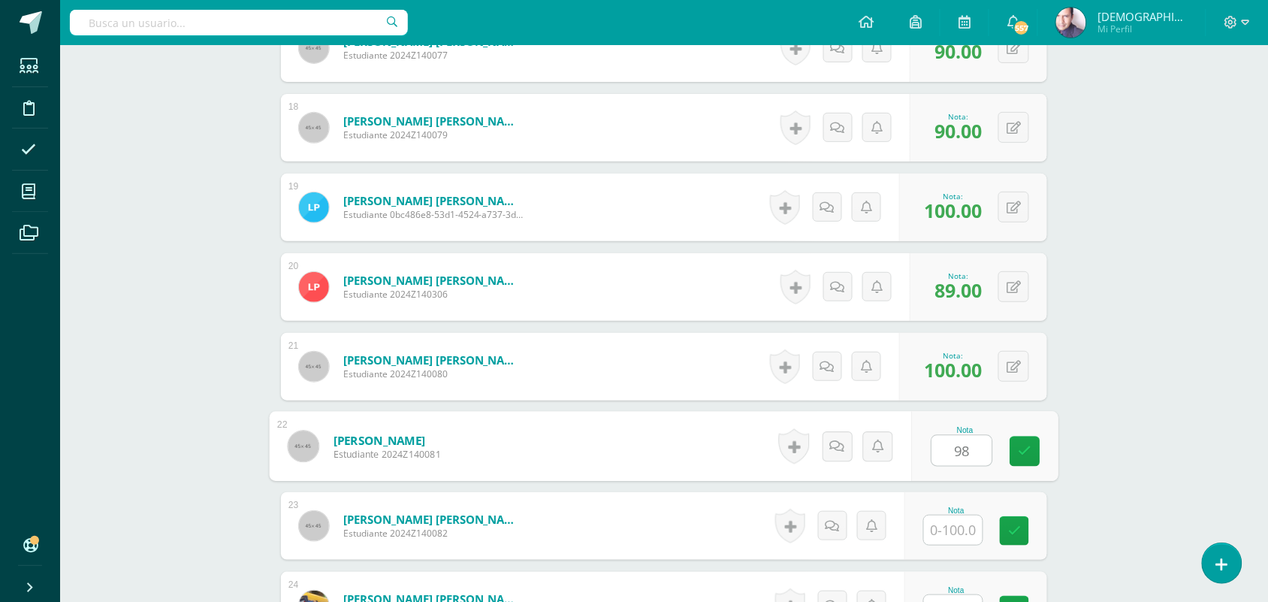
type input "98"
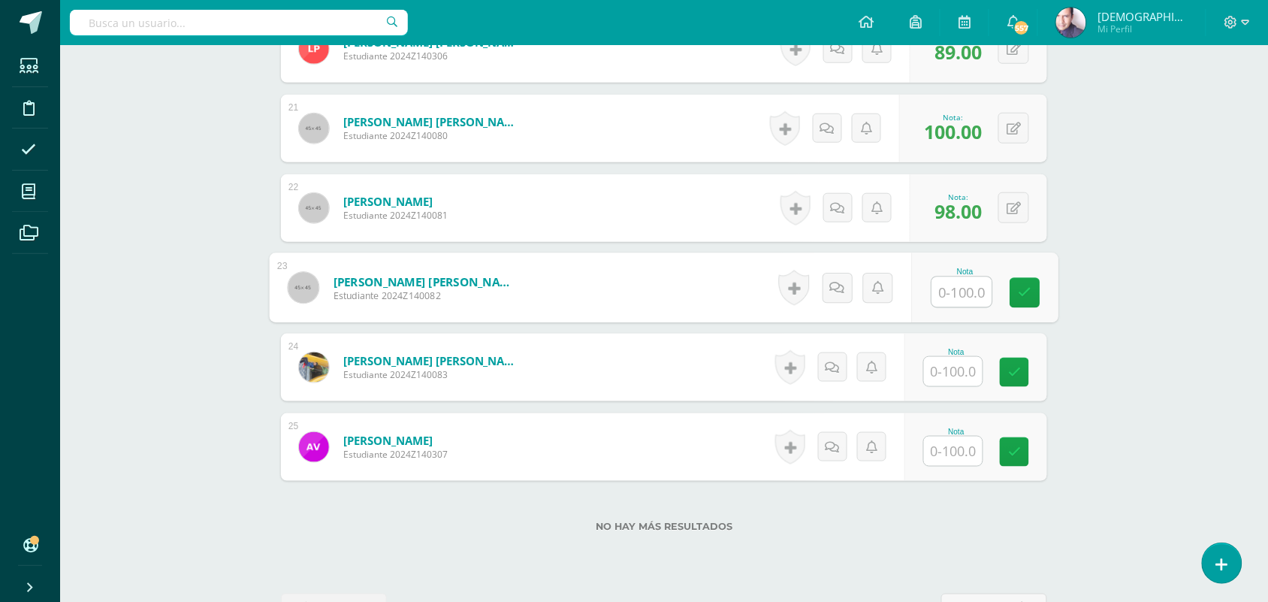
scroll to position [2078, 0]
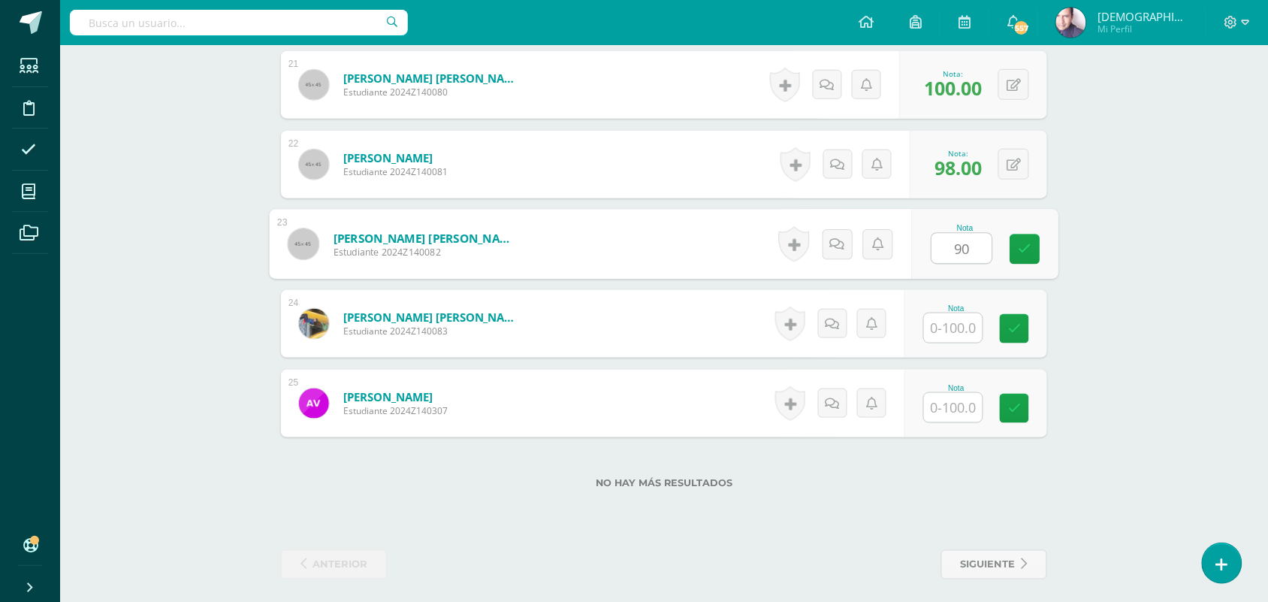
type input "90"
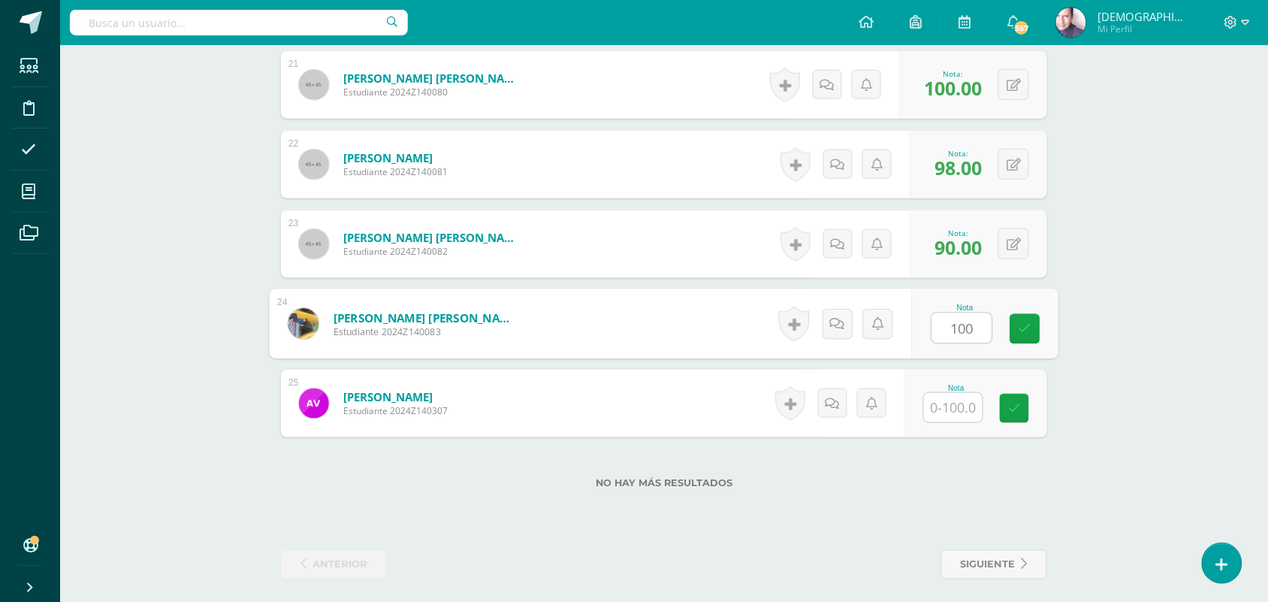
type input "100"
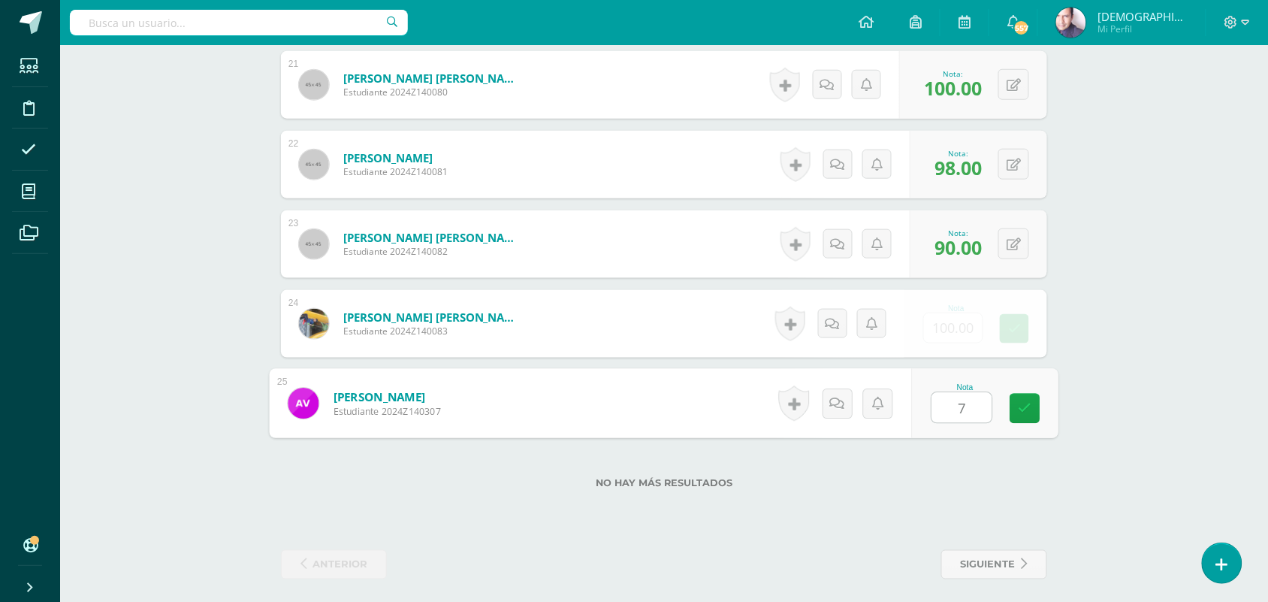
type input "70"
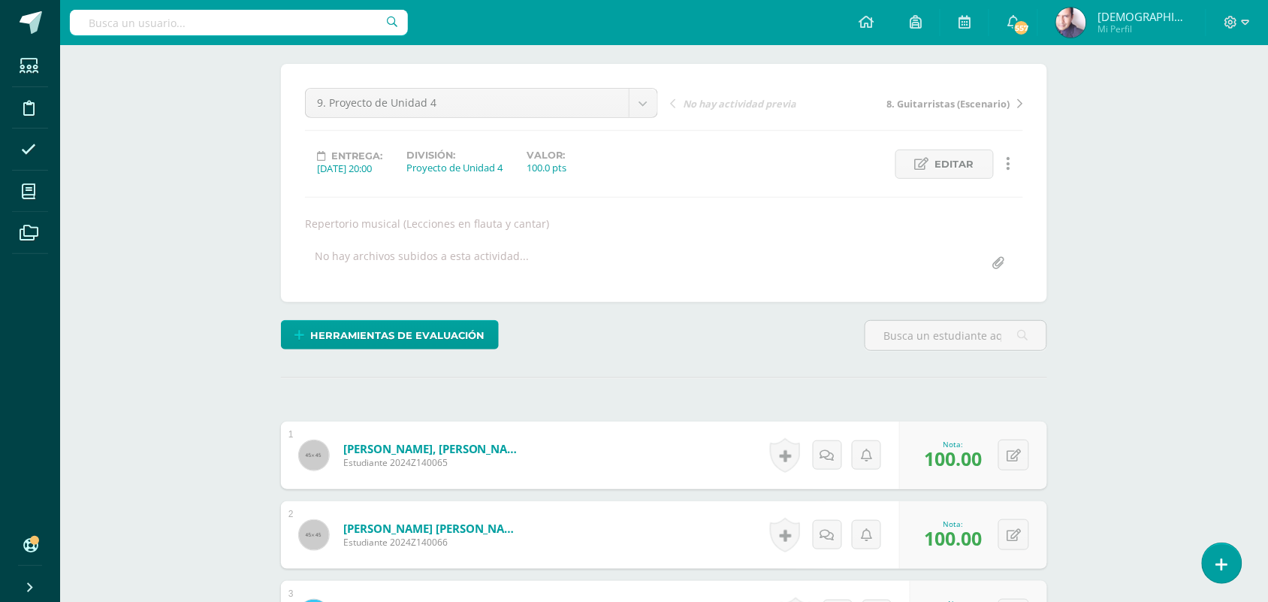
scroll to position [0, 0]
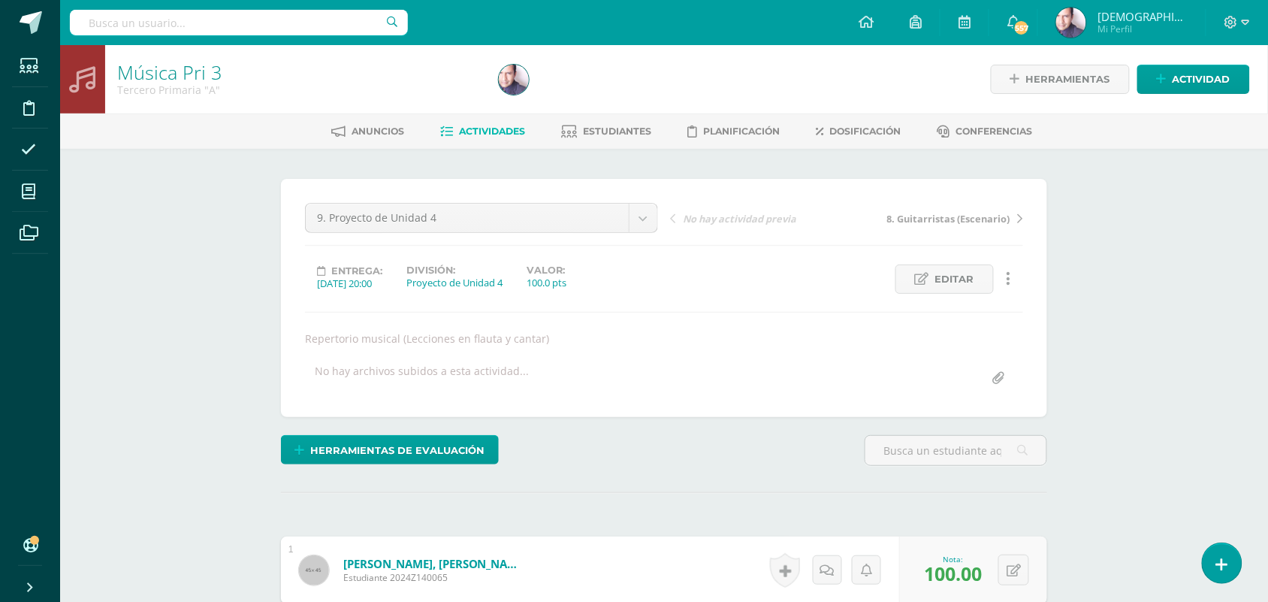
click at [485, 131] on span "Actividades" at bounding box center [493, 130] width 66 height 11
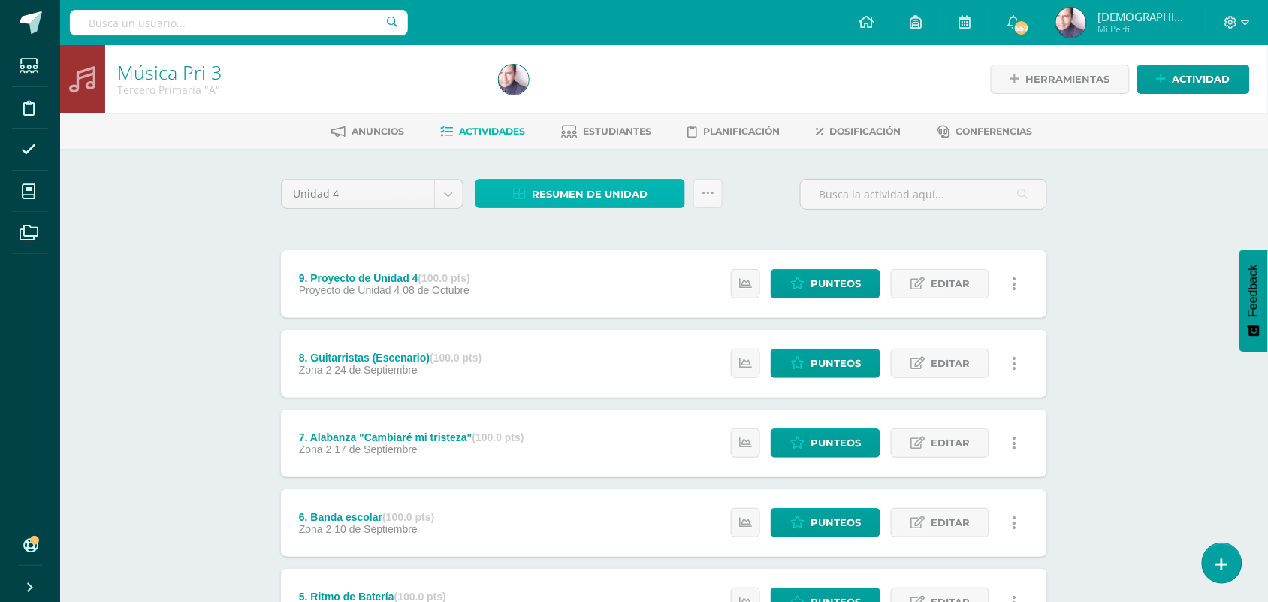
click at [564, 189] on span "Resumen de unidad" at bounding box center [590, 194] width 116 height 28
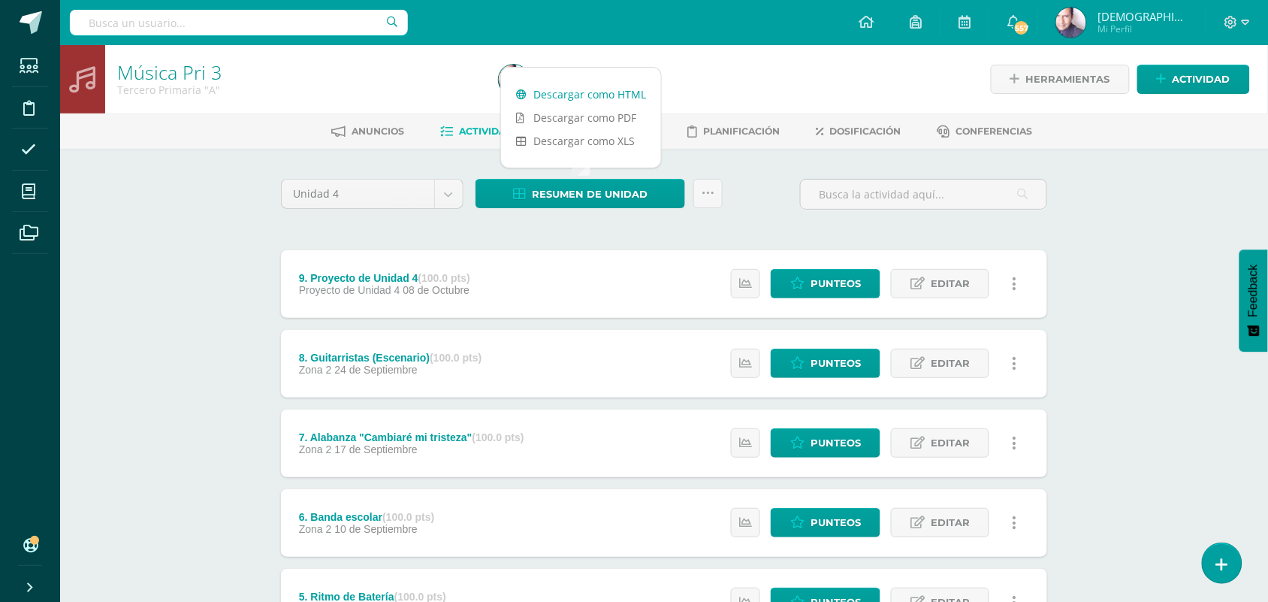
click at [566, 91] on link "Descargar como HTML" at bounding box center [581, 94] width 160 height 23
click at [134, 218] on div "Música Pri 3 Tercero Primaria "A" Herramientas Detalle de asistencias Actividad…" at bounding box center [664, 550] width 1208 height 1010
click at [194, 246] on div "Música Pri 3 Tercero Primaria "A" Herramientas Detalle de asistencias Actividad…" at bounding box center [664, 550] width 1208 height 1010
click at [181, 231] on div "Música Pri 3 Tercero Primaria "A" Herramientas Detalle de asistencias Actividad…" at bounding box center [664, 550] width 1208 height 1010
click at [203, 308] on div "Música Pri 3 Tercero Primaria "A" Herramientas Detalle de asistencias Actividad…" at bounding box center [664, 550] width 1208 height 1010
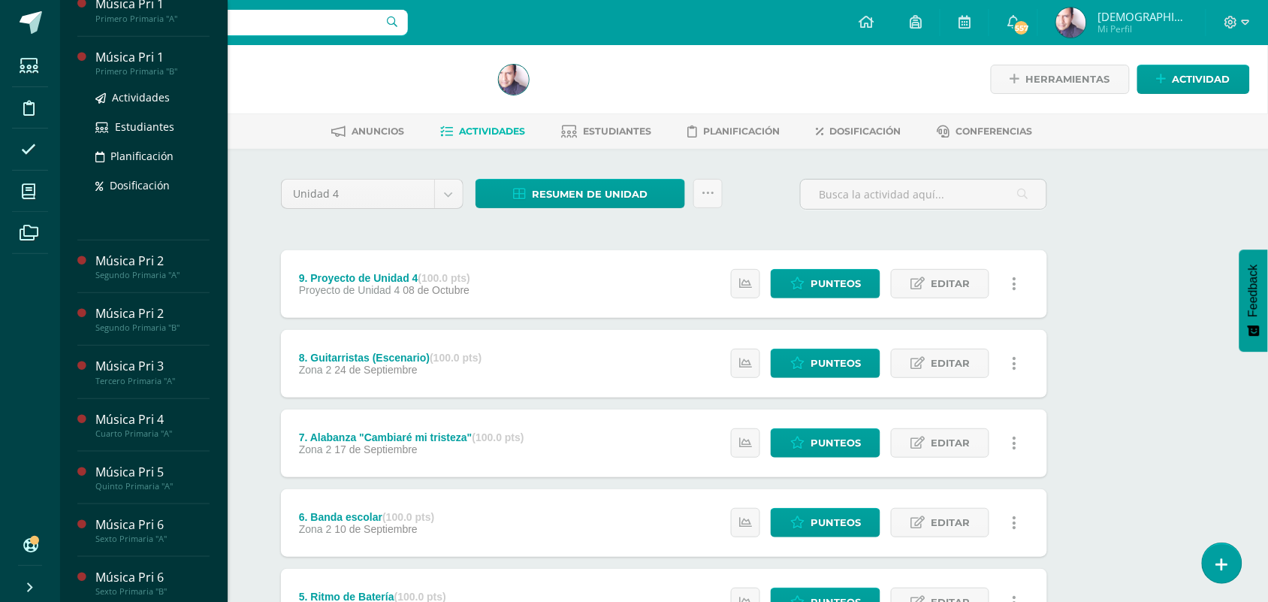
scroll to position [282, 0]
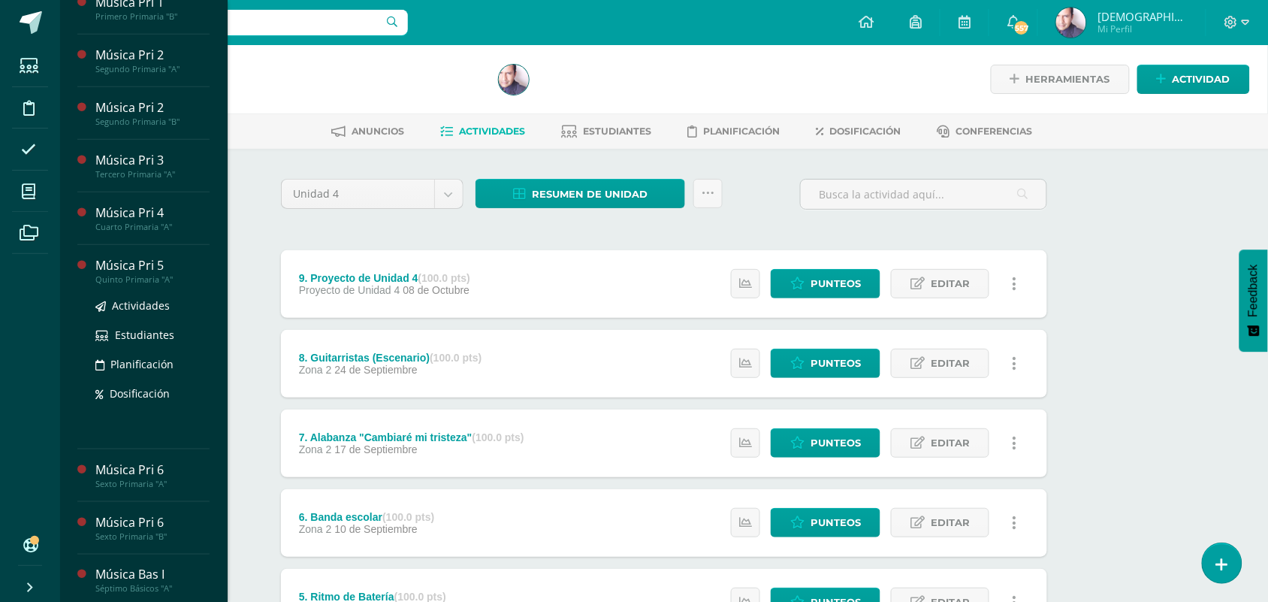
click at [131, 274] on div "Música Pri 5" at bounding box center [152, 265] width 114 height 17
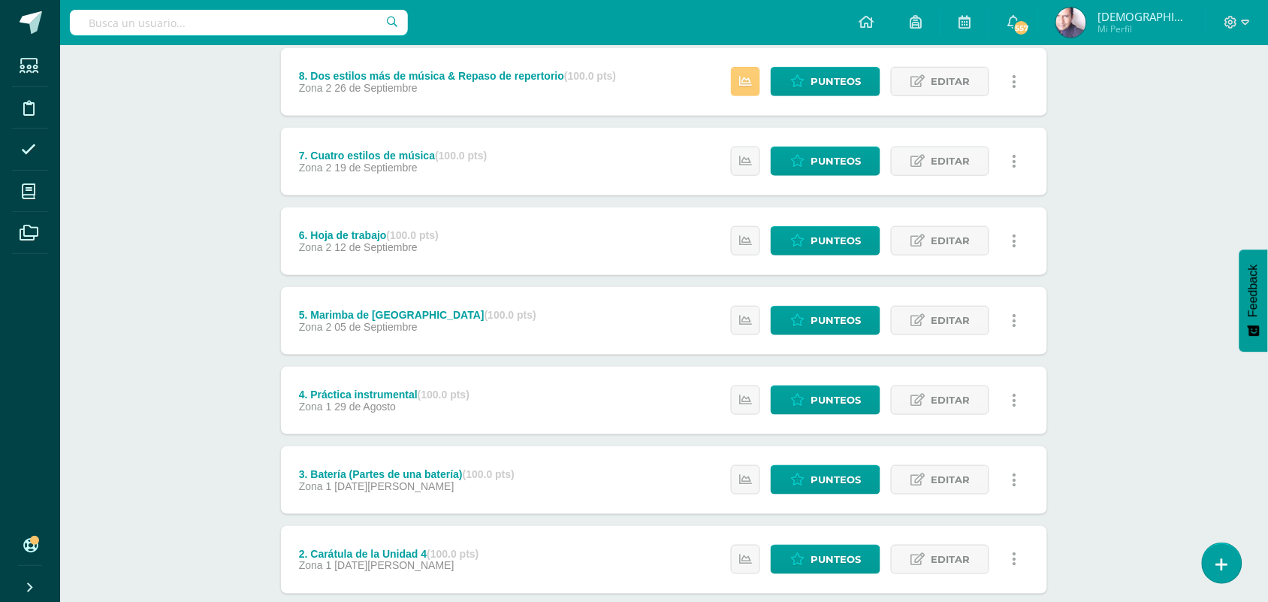
scroll to position [358, 0]
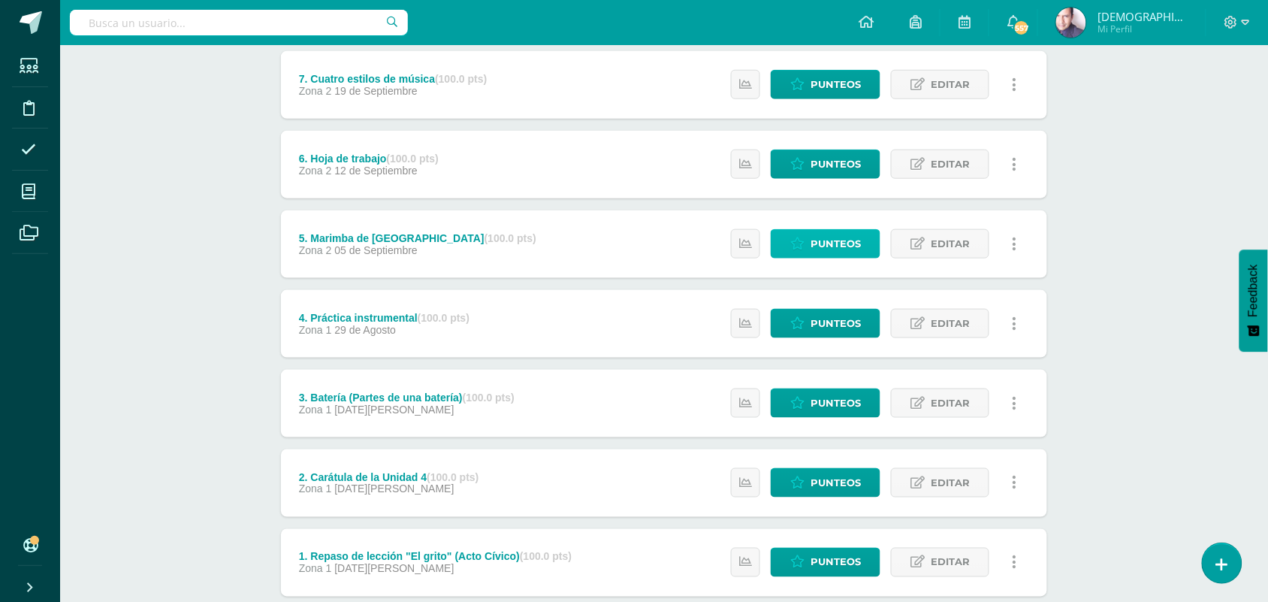
click at [830, 242] on span "Punteos" at bounding box center [836, 244] width 50 height 28
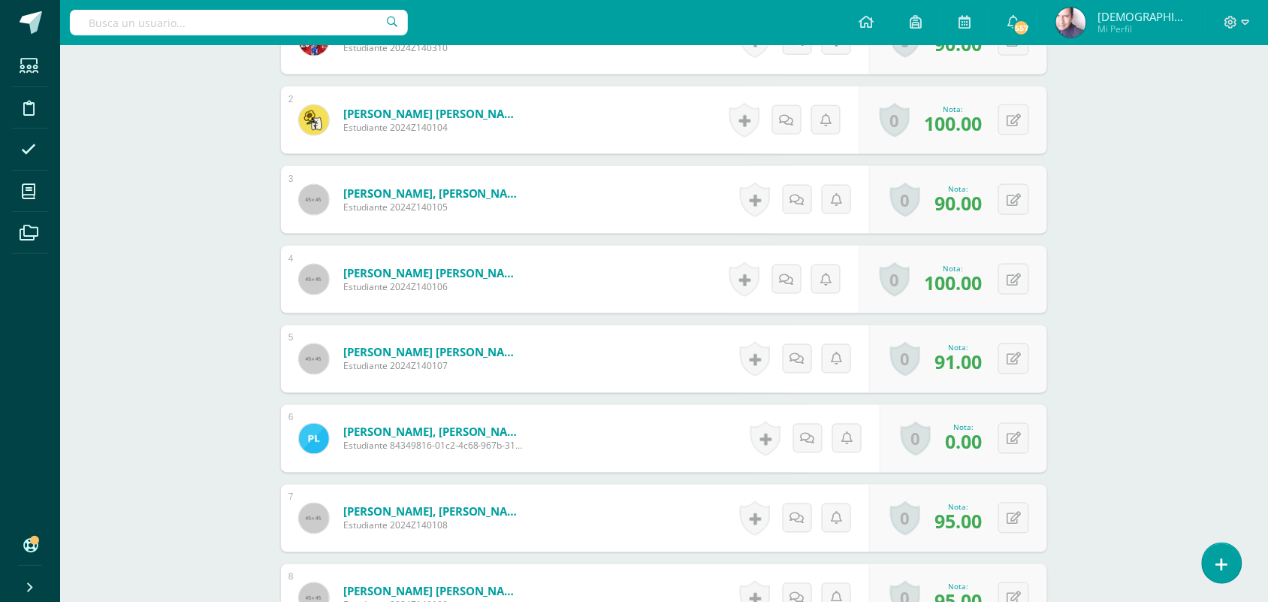
scroll to position [564, 0]
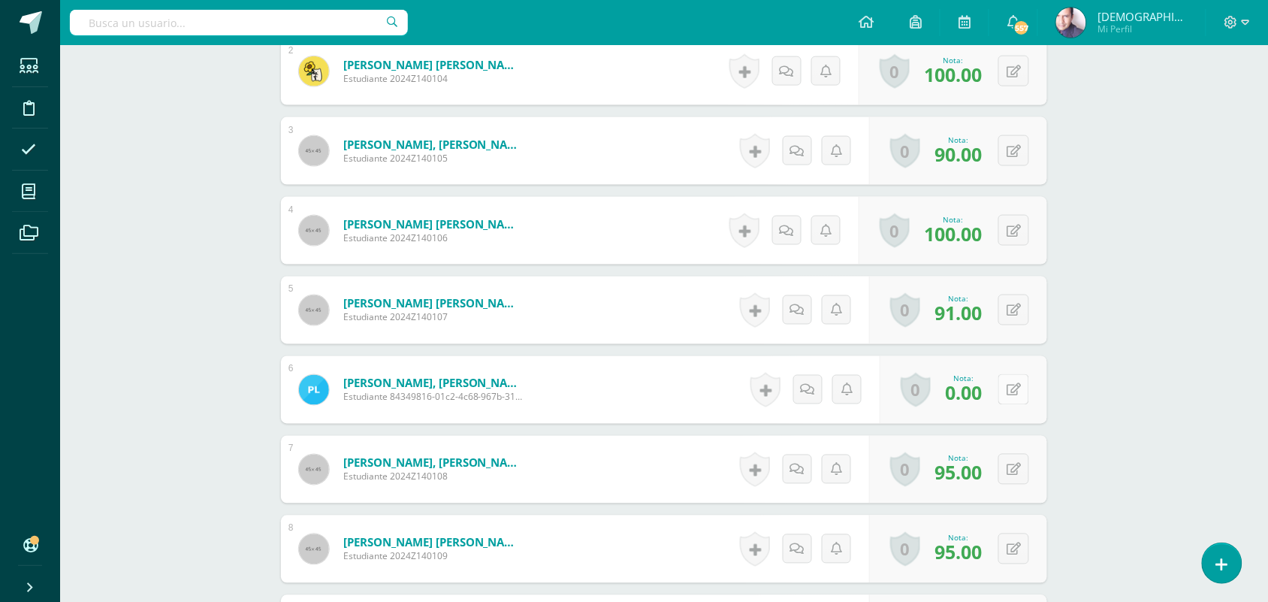
click at [1015, 391] on icon at bounding box center [1014, 390] width 14 height 13
click at [1018, 391] on icon at bounding box center [1024, 388] width 15 height 13
type input "70"
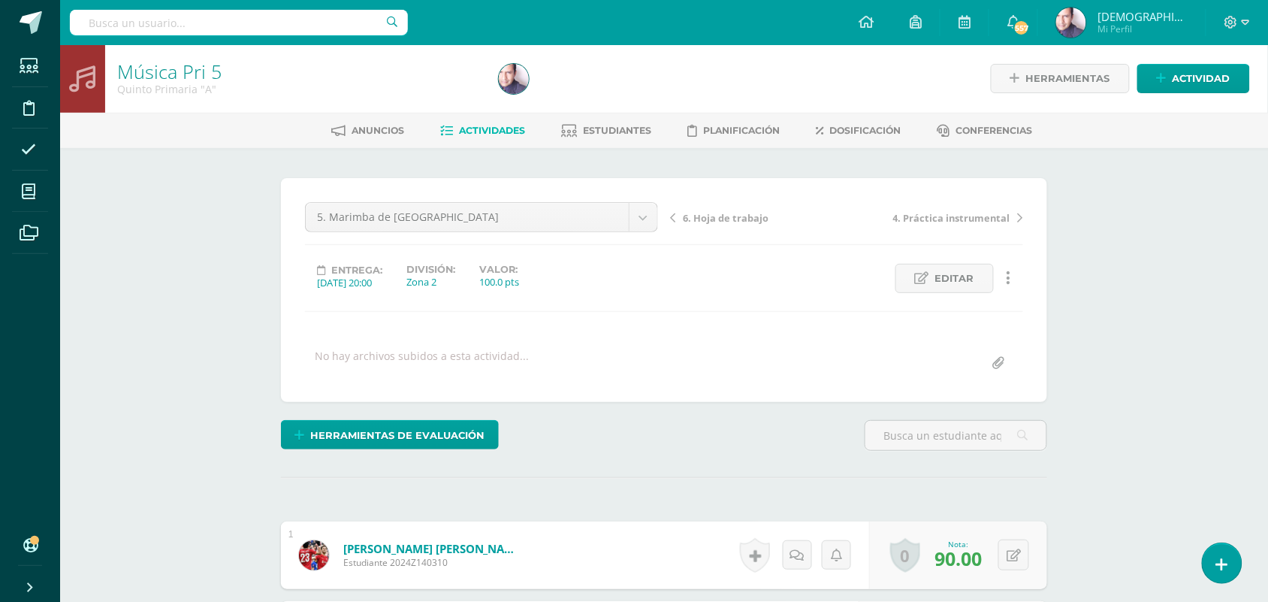
scroll to position [0, 0]
click at [709, 218] on span "6. Hoja de trabajo" at bounding box center [726, 219] width 86 height 14
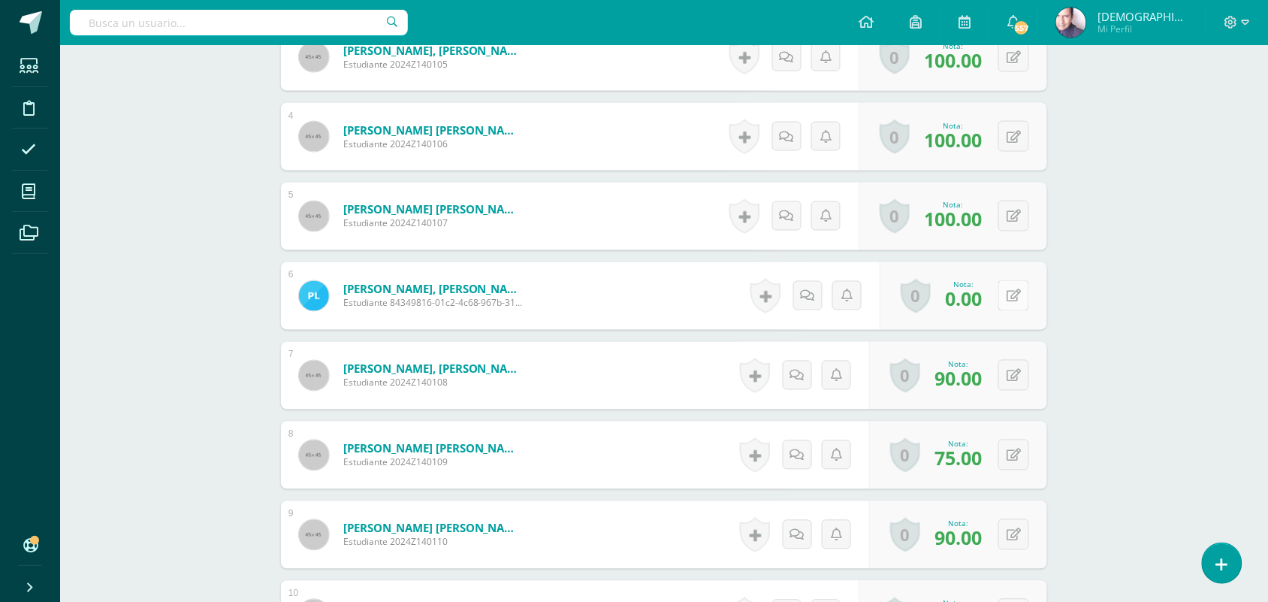
scroll to position [659, 0]
click at [1013, 294] on button at bounding box center [1014, 294] width 31 height 31
type input "70"
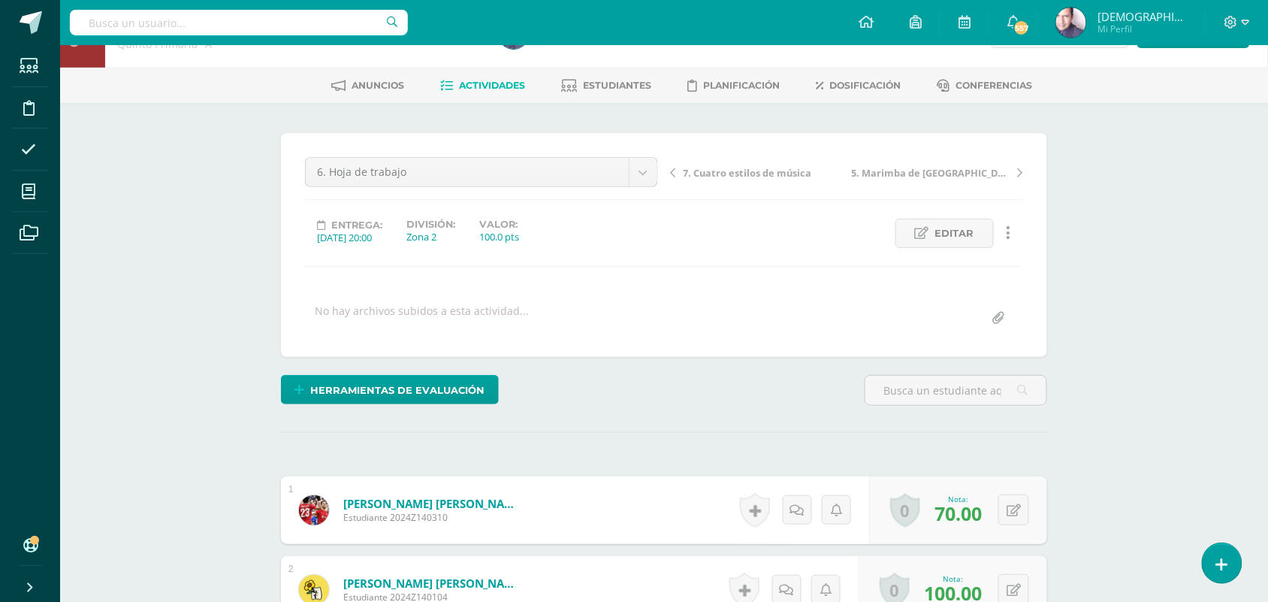
scroll to position [0, 0]
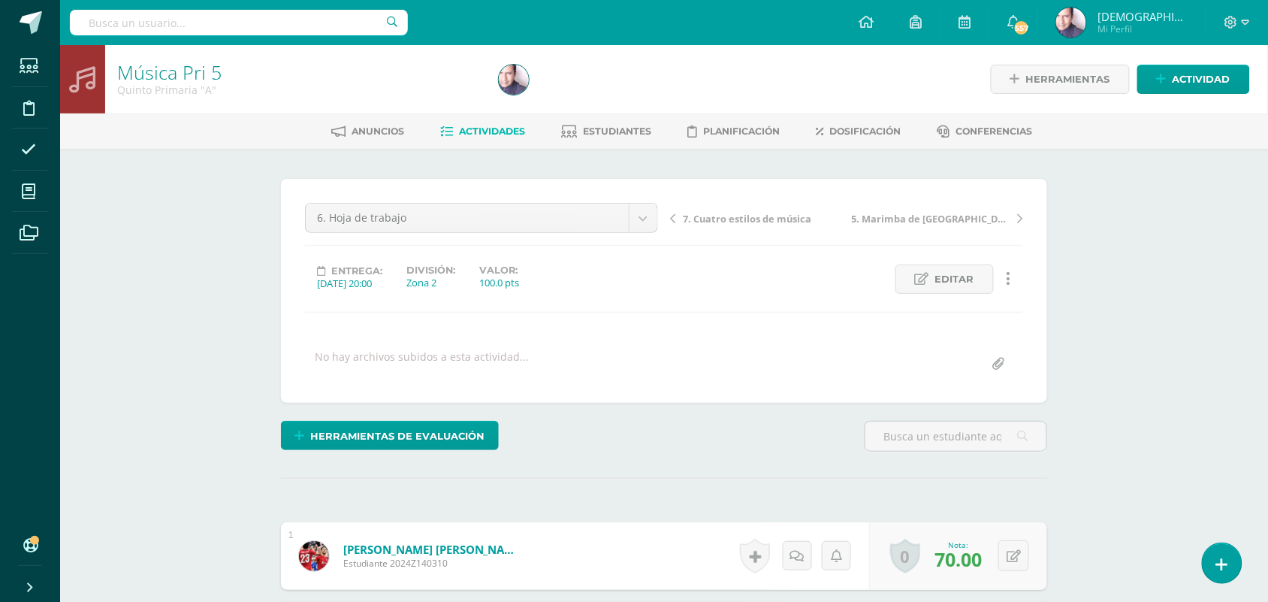
click at [723, 219] on span "7. Cuatro estilos de música" at bounding box center [747, 219] width 128 height 14
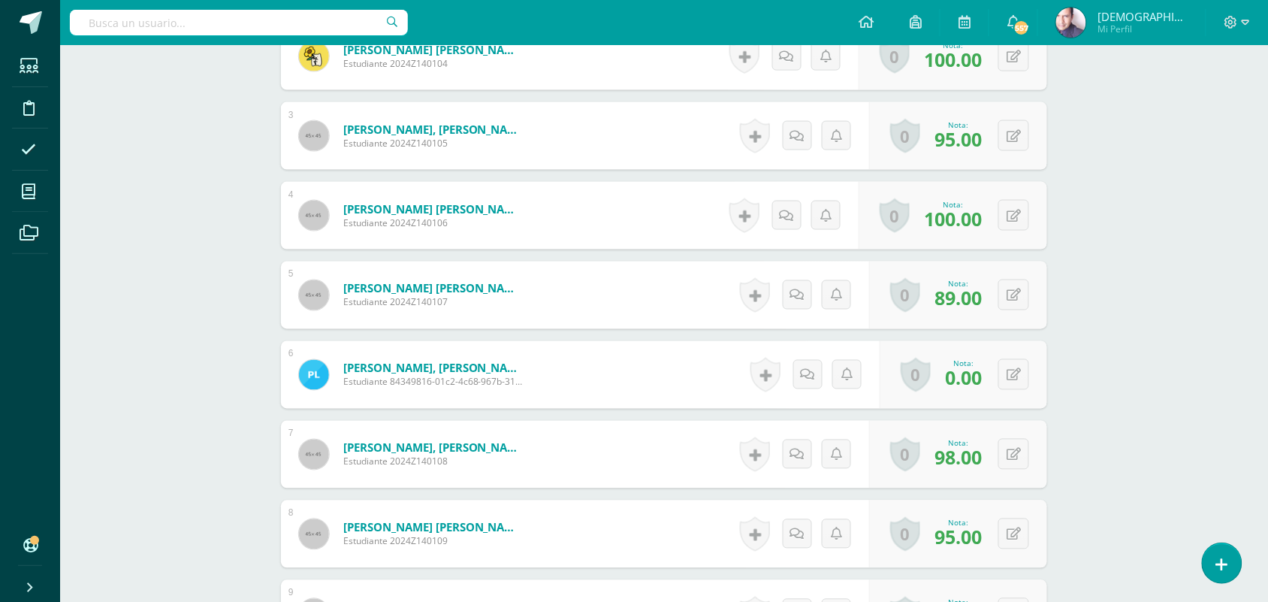
scroll to position [580, 0]
click at [1017, 374] on icon at bounding box center [1024, 373] width 15 height 13
type input "70"
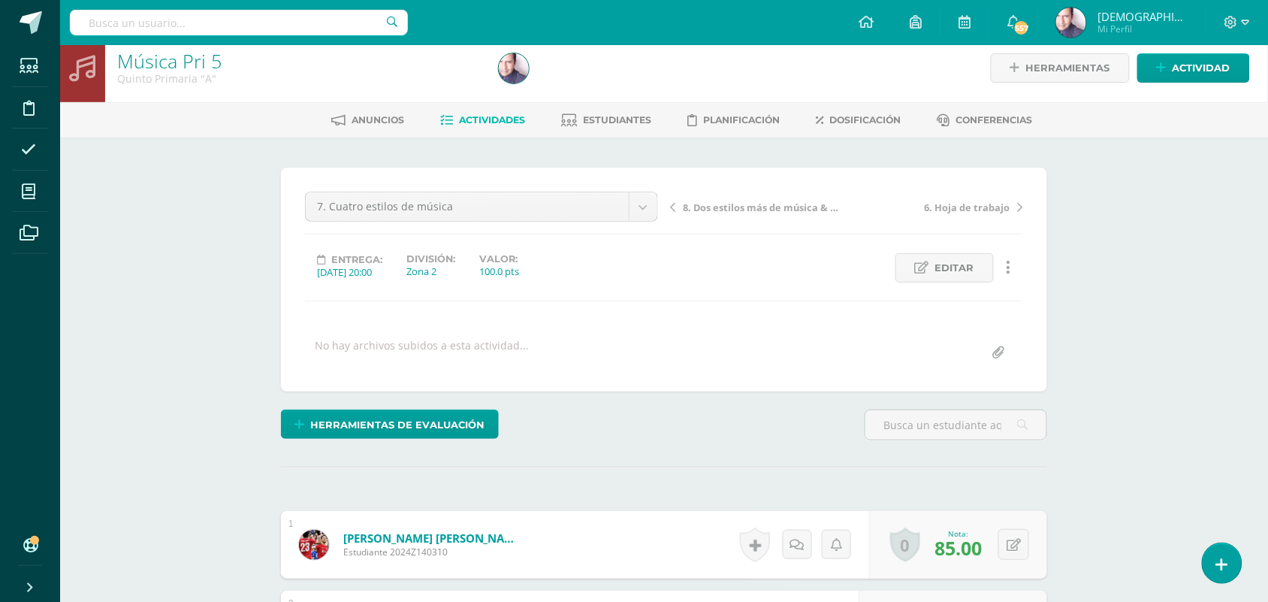
scroll to position [0, 0]
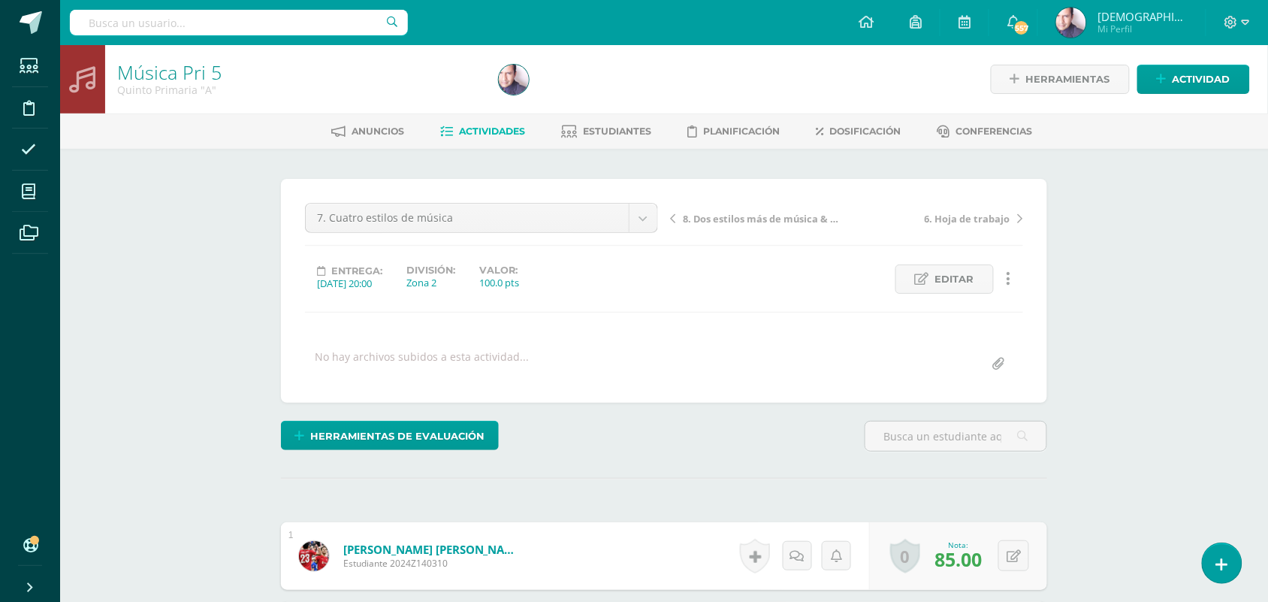
click at [733, 216] on span "8. Dos estilos más de música & Repaso de repertorio" at bounding box center [762, 219] width 159 height 14
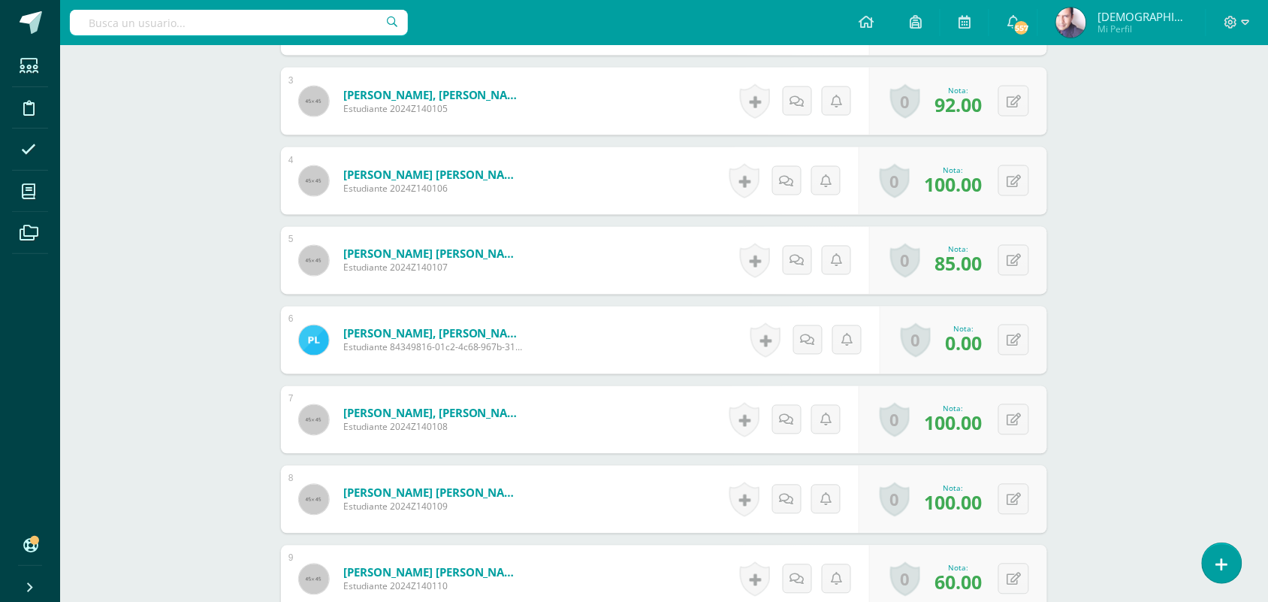
scroll to position [657, 0]
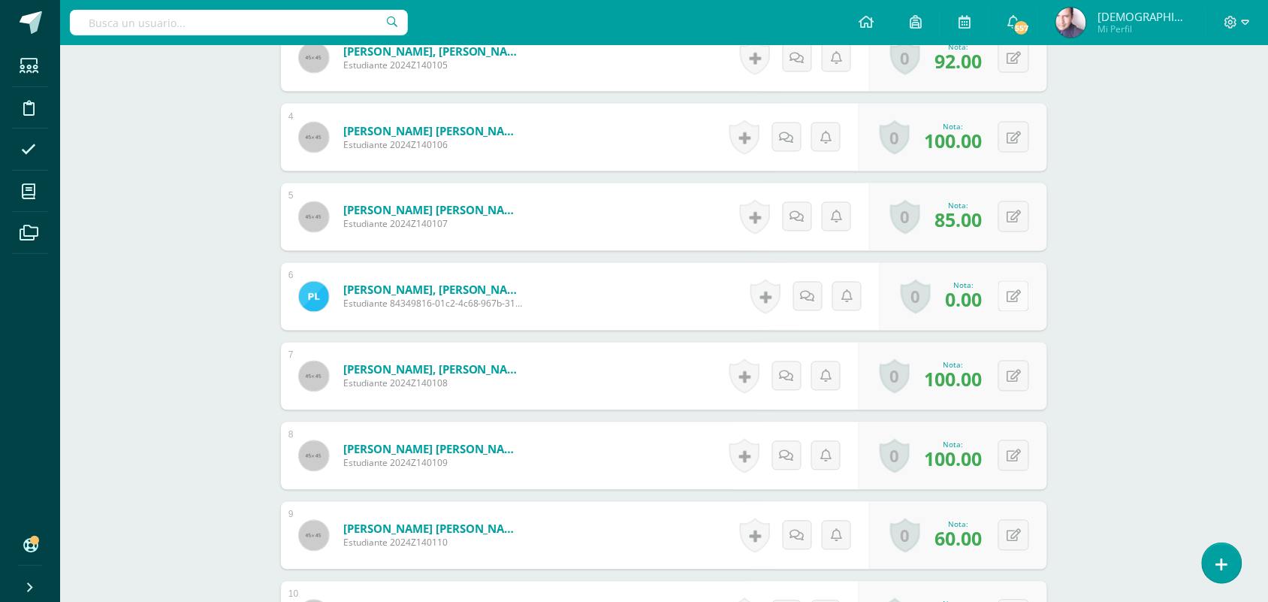
click at [1015, 294] on icon at bounding box center [1014, 297] width 14 height 13
type input "70"
click at [194, 301] on div "Música Pri 5 Quinto Primaria "A" Herramientas Detalle de asistencias Actividad …" at bounding box center [664, 462] width 1208 height 2150
click at [159, 219] on div "Música Pri 5 Quinto Primaria "A" Herramientas Detalle de asistencias Actividad …" at bounding box center [664, 462] width 1208 height 2150
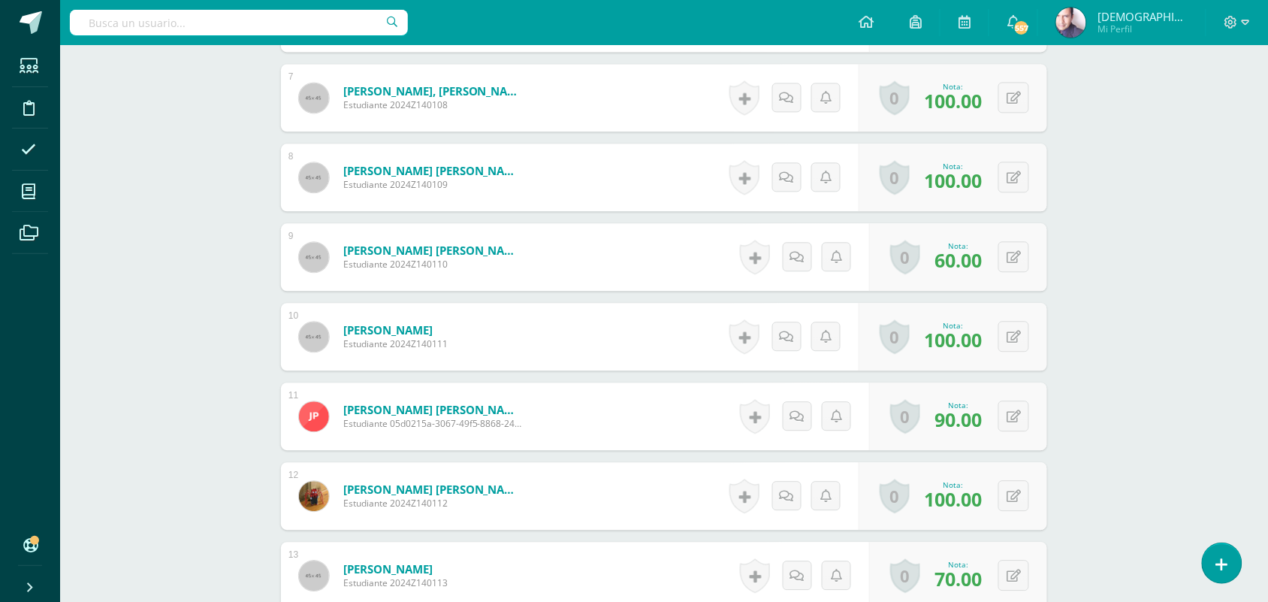
scroll to position [940, 0]
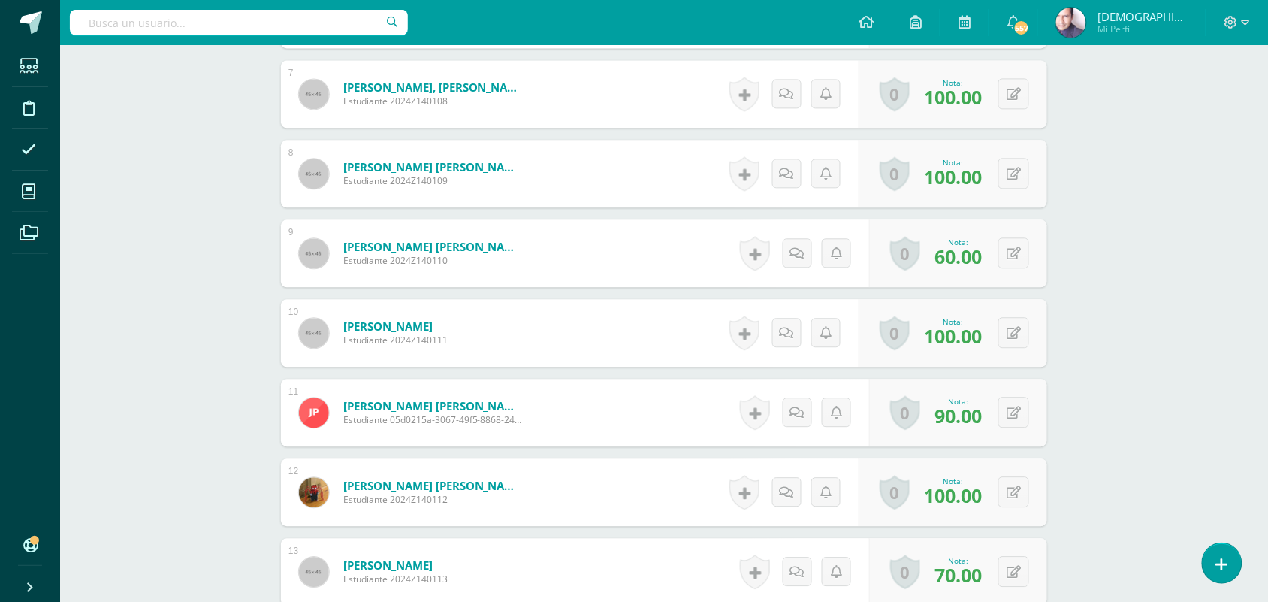
click at [139, 275] on div "Música Pri 5 Quinto Primaria "A" Herramientas Detalle de asistencias Actividad …" at bounding box center [664, 180] width 1208 height 2150
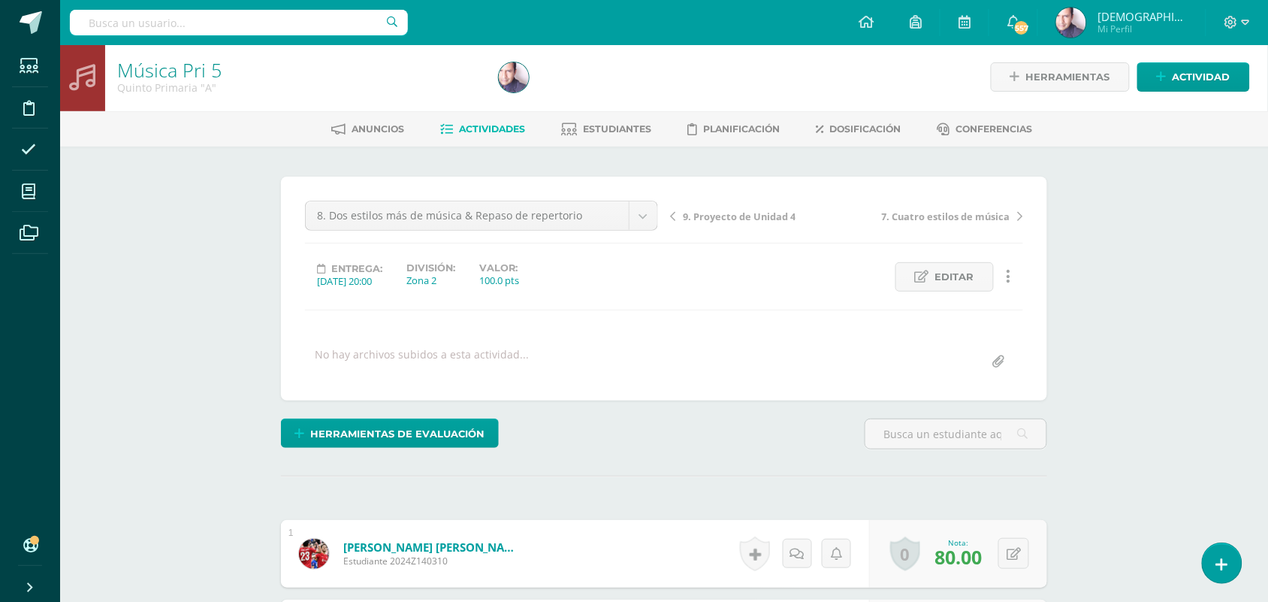
scroll to position [0, 0]
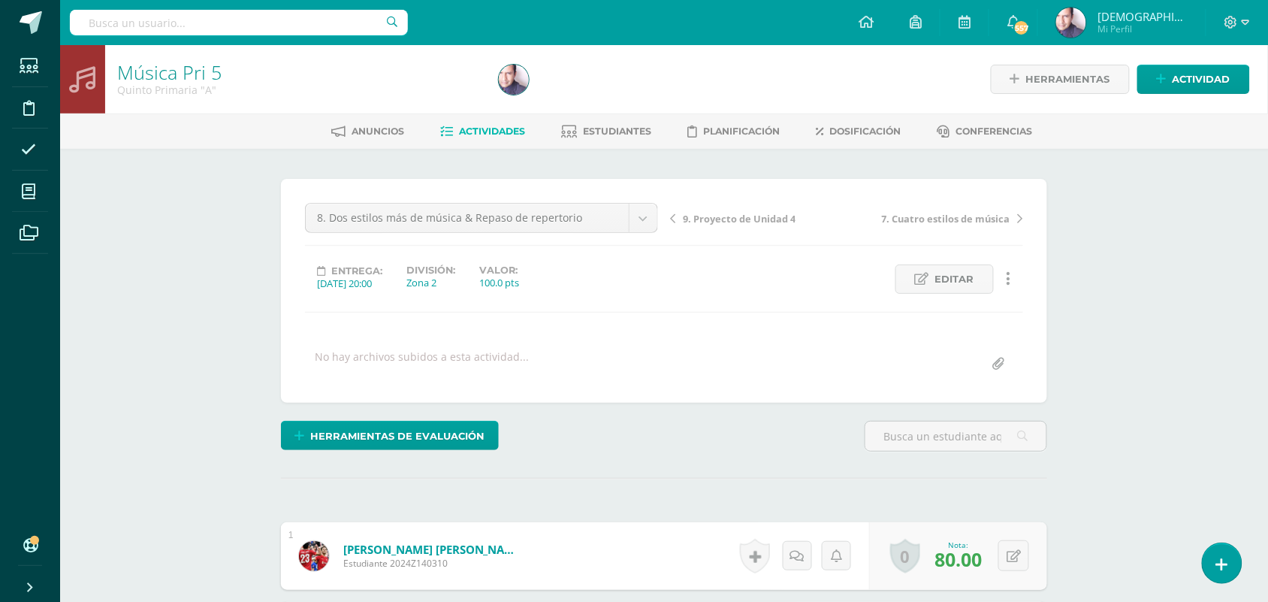
click at [475, 129] on span "Actividades" at bounding box center [493, 130] width 66 height 11
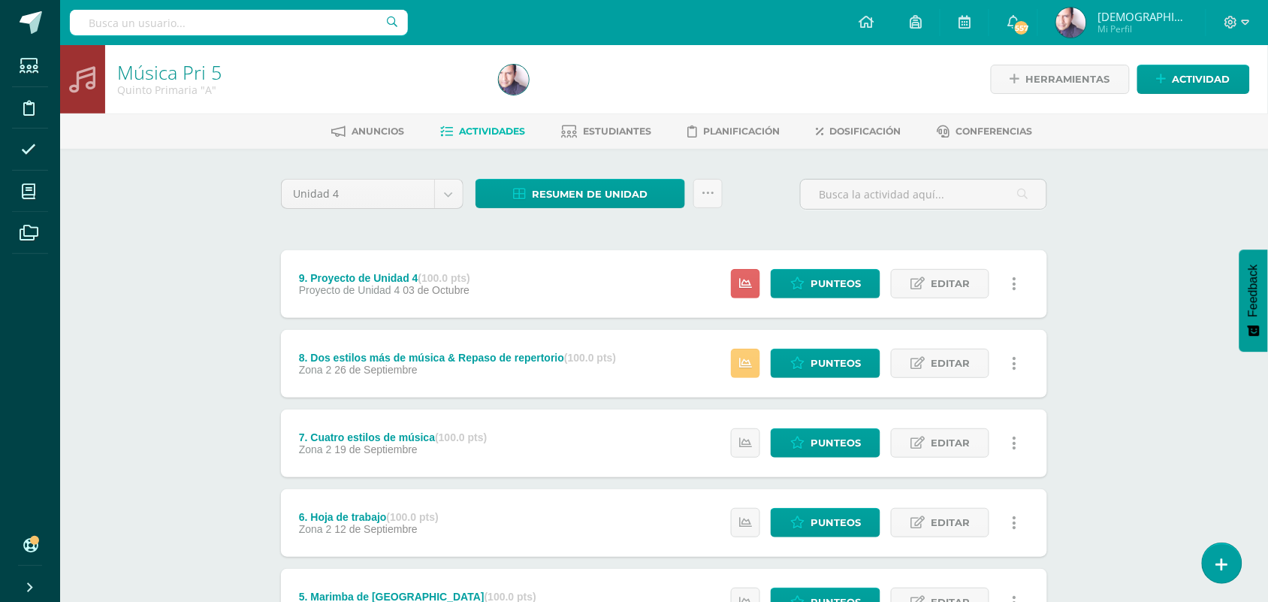
click at [220, 292] on div "Música Pri 5 Quinto Primaria "A" Herramientas Detalle de asistencias Actividad …" at bounding box center [664, 550] width 1208 height 1010
click at [755, 362] on link at bounding box center [745, 363] width 29 height 29
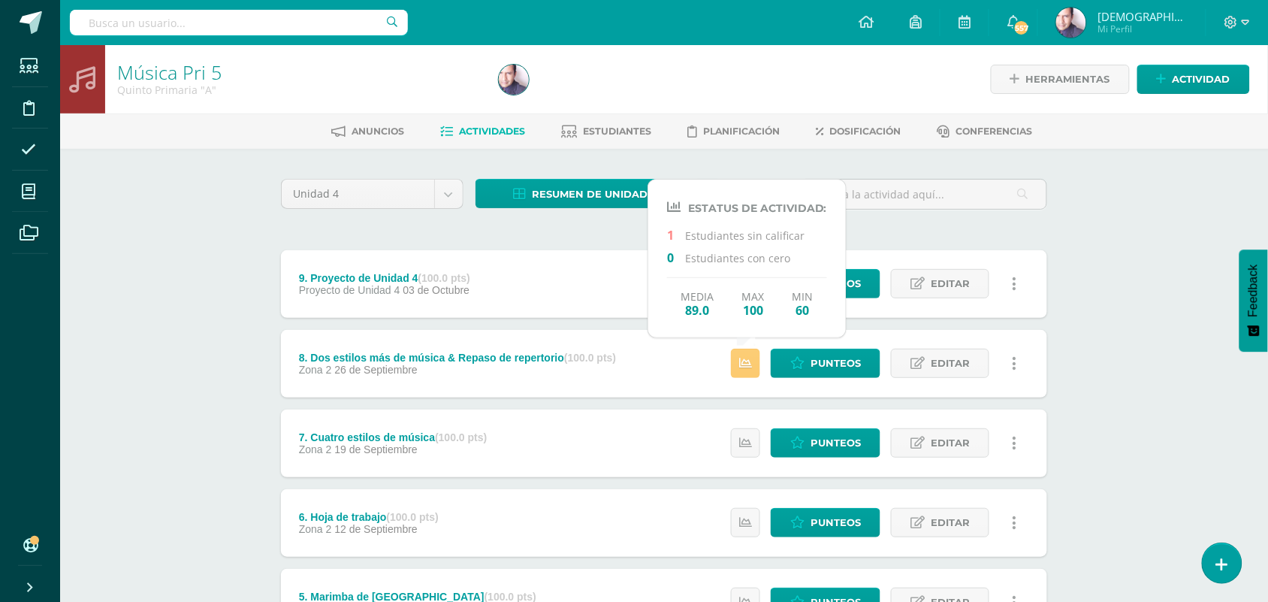
click at [158, 304] on div "Música Pri 5 Quinto Primaria "A" Herramientas Detalle de asistencias Actividad …" at bounding box center [664, 550] width 1208 height 1010
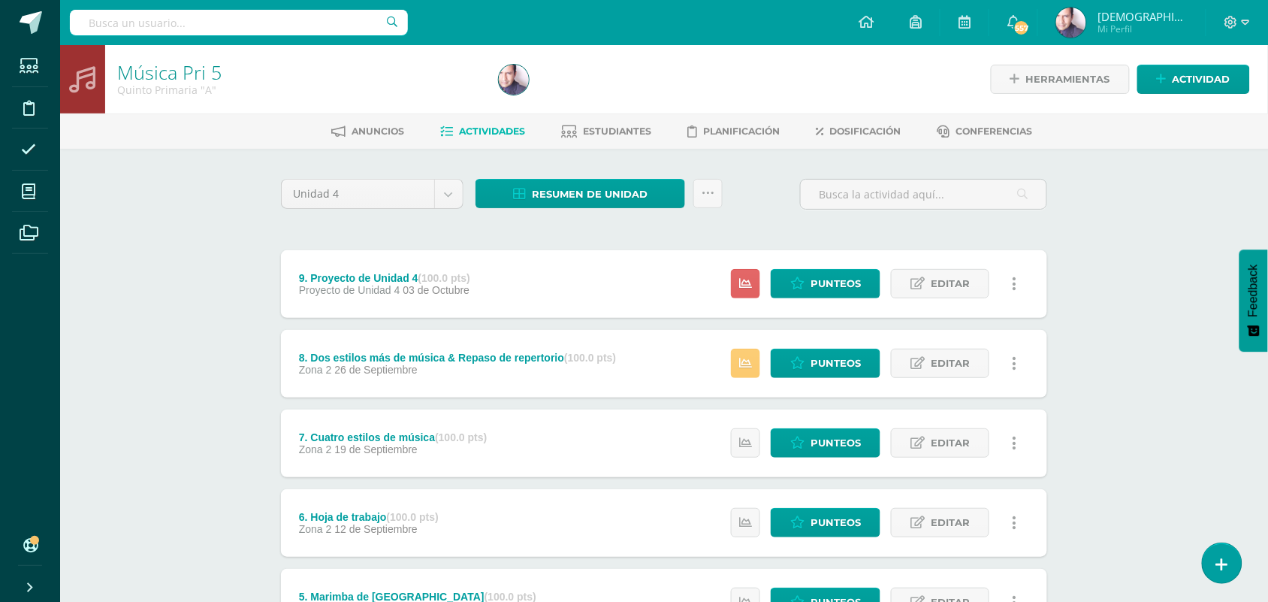
click at [215, 322] on div "Música Pri 5 Quinto Primaria "A" Herramientas Detalle de asistencias Actividad …" at bounding box center [664, 550] width 1208 height 1010
click at [830, 355] on span "Punteos" at bounding box center [836, 363] width 50 height 28
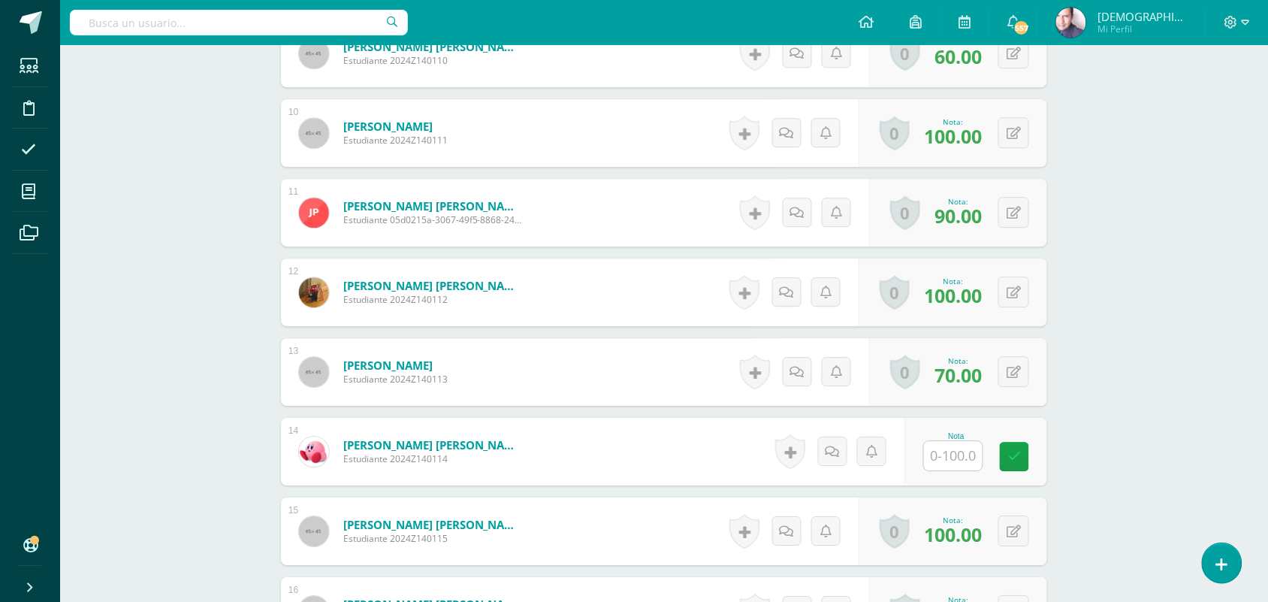
scroll to position [1152, 0]
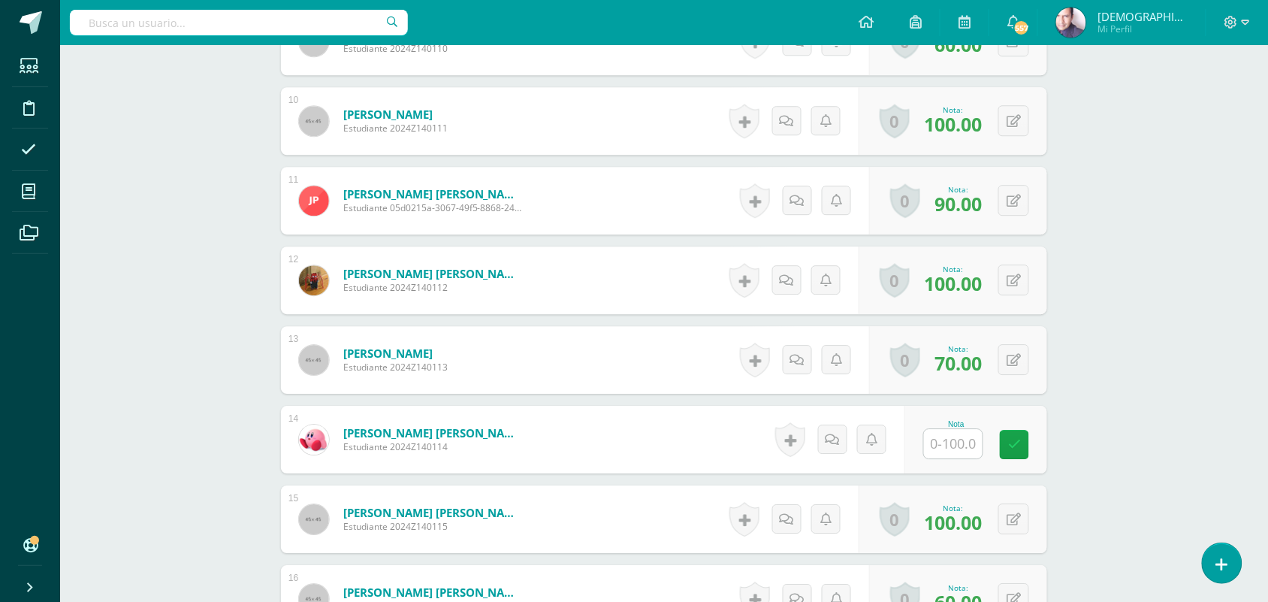
click at [951, 440] on input "text" at bounding box center [953, 443] width 59 height 29
type input "80"
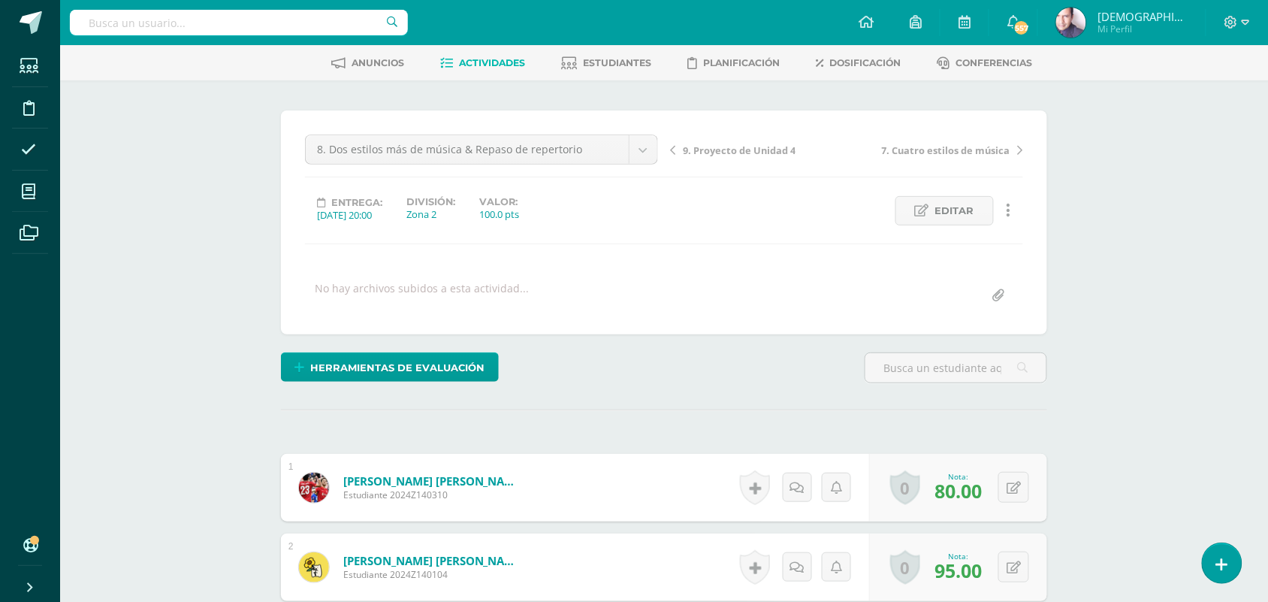
scroll to position [0, 0]
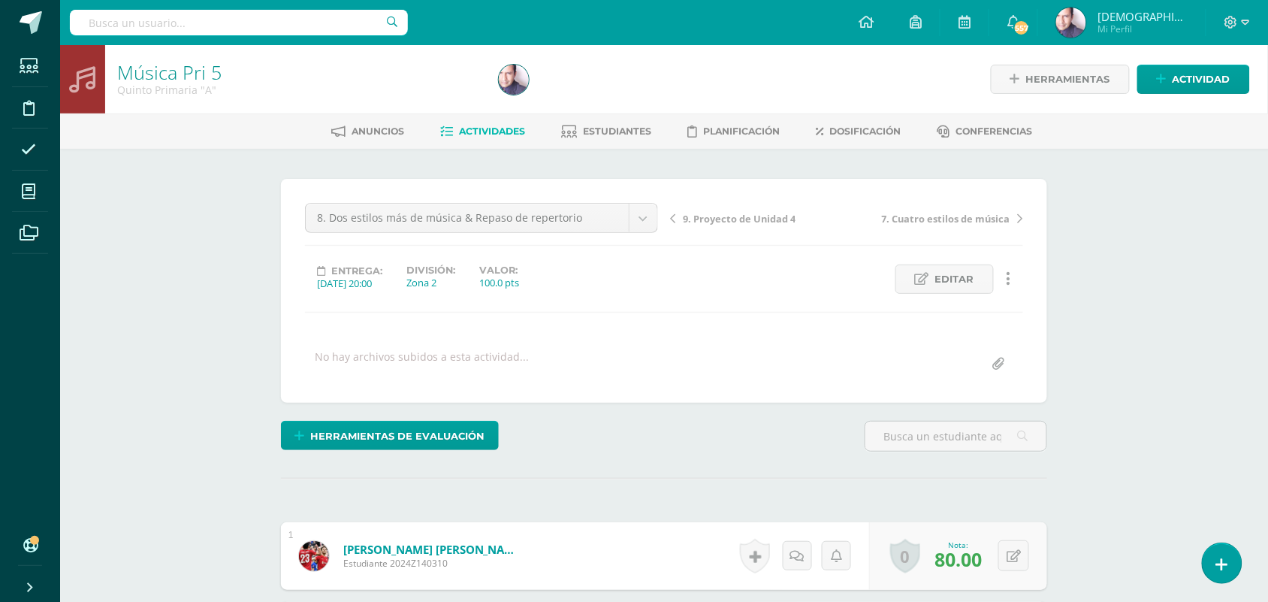
click at [485, 129] on span "Actividades" at bounding box center [493, 130] width 66 height 11
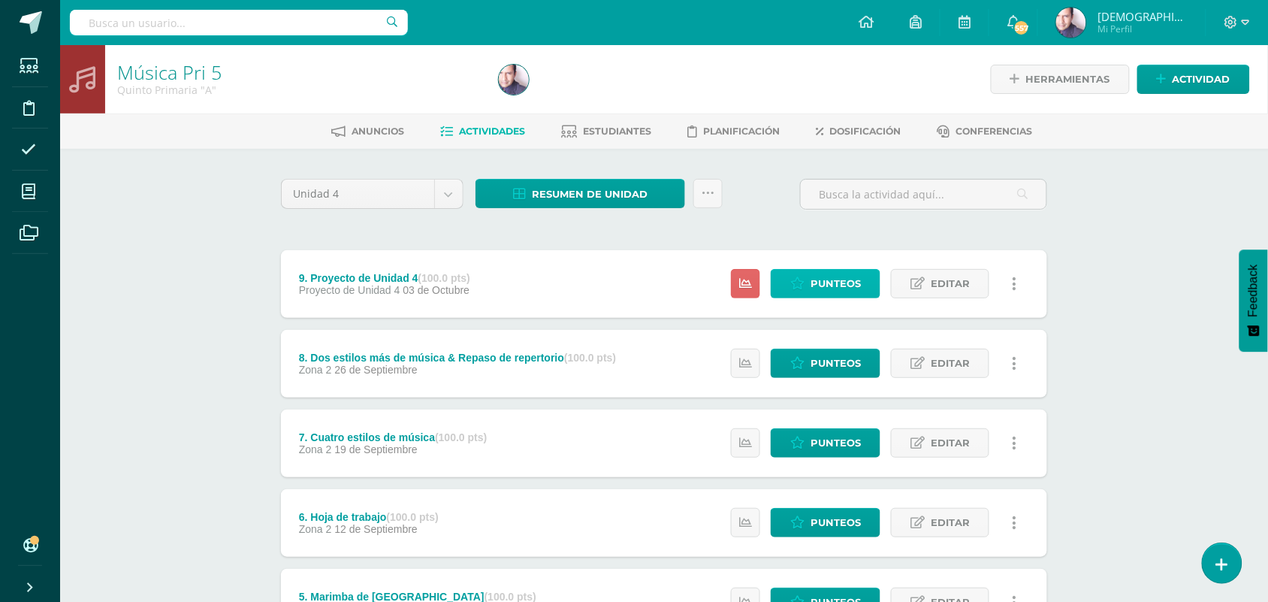
click at [823, 279] on span "Punteos" at bounding box center [836, 284] width 50 height 28
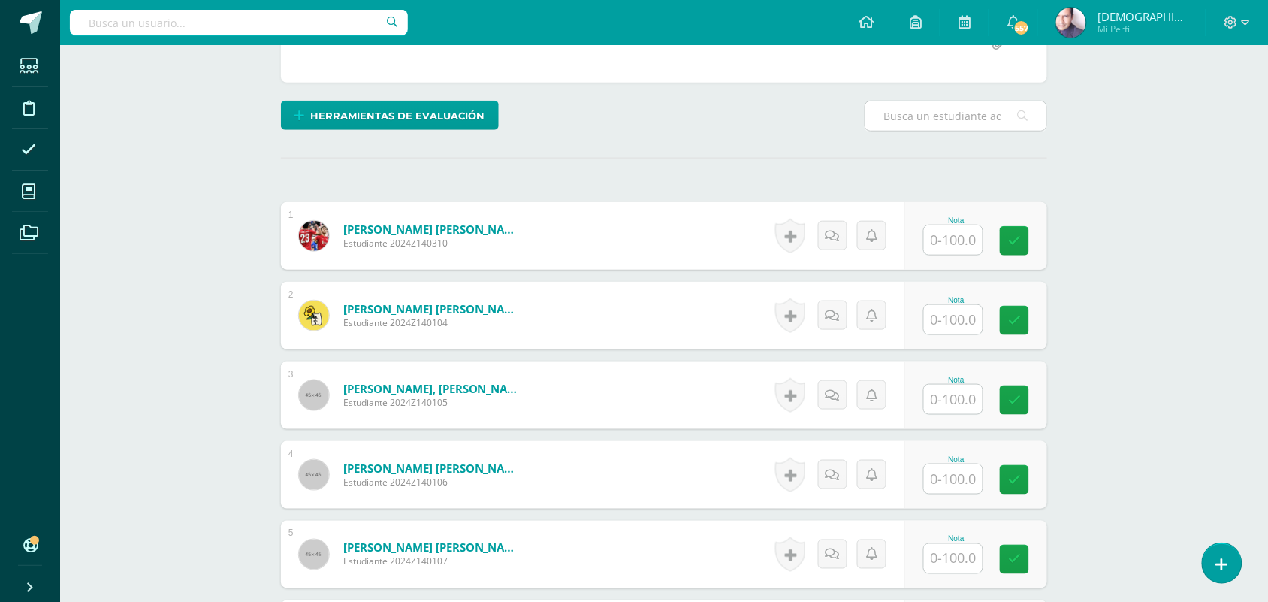
scroll to position [377, 0]
